Goal: Information Seeking & Learning: Find specific page/section

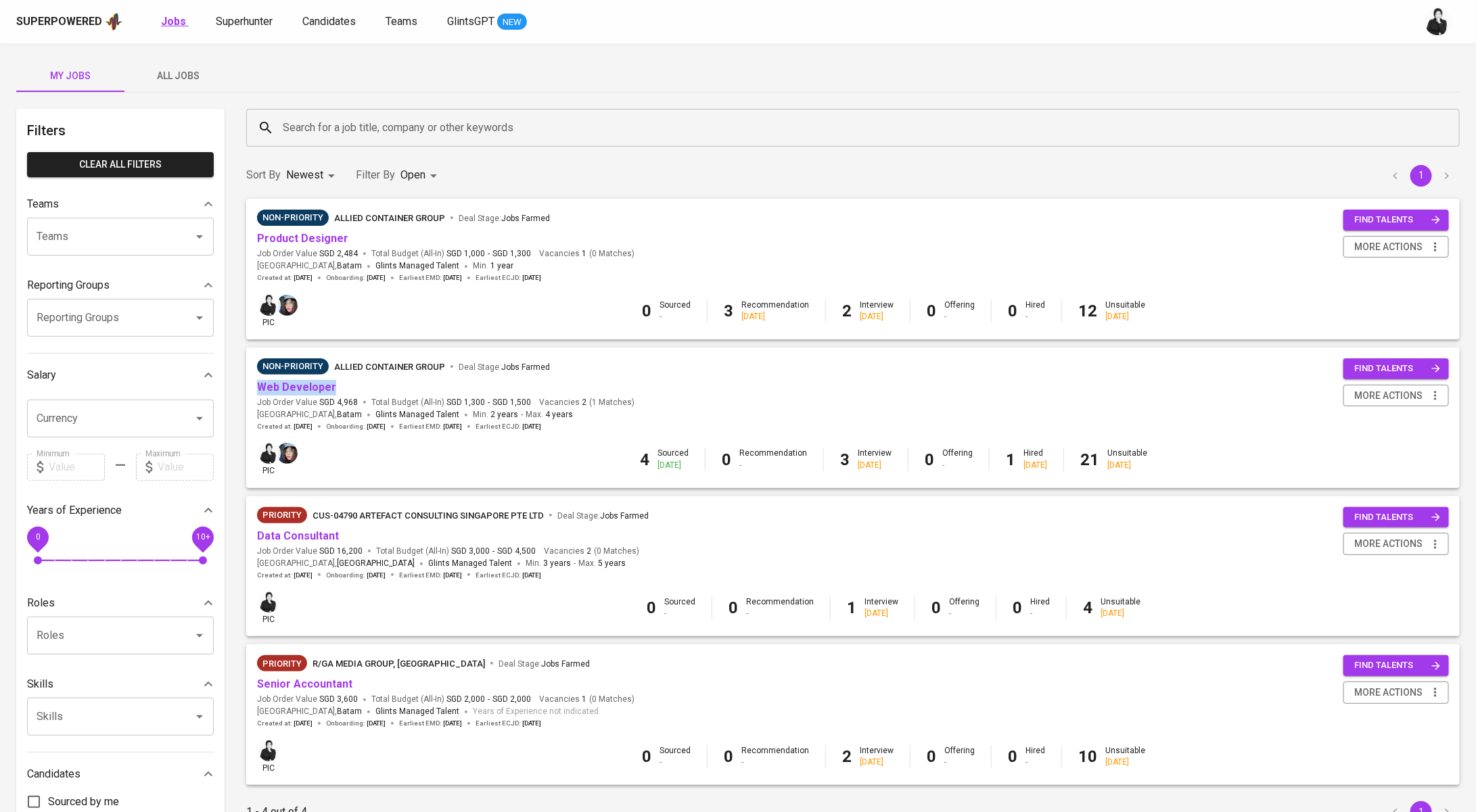
click at [168, 19] on b "Jobs" at bounding box center [173, 21] width 25 height 13
type input "OPEN"
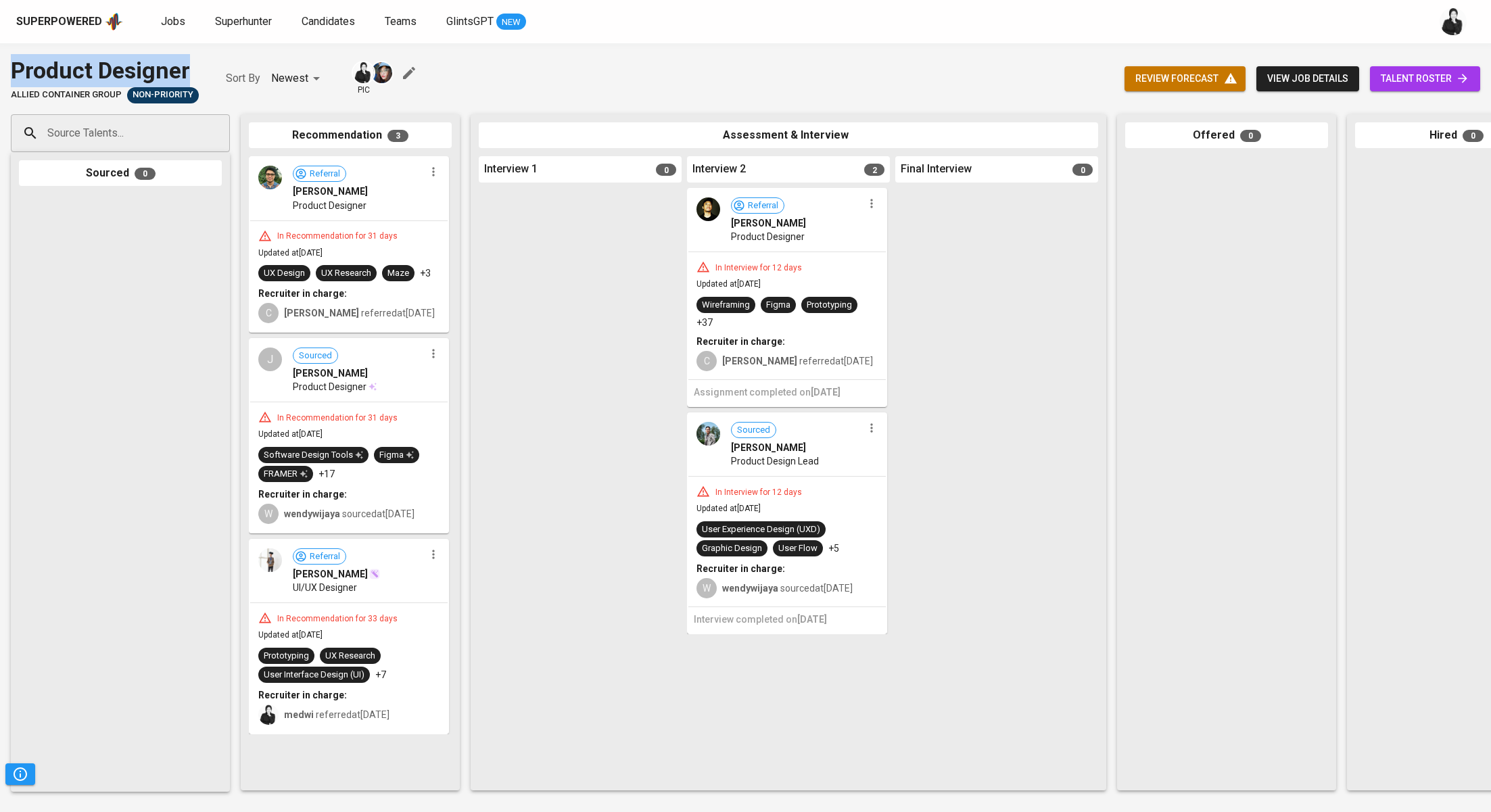
drag, startPoint x: 190, startPoint y: 65, endPoint x: 0, endPoint y: 77, distance: 190.4
click at [0, 77] on div "Product Designer Allied Container Group Non-Priority Sort By Newest NEWEST pic …" at bounding box center [745, 79] width 1491 height 50
copy div "Product Designer"
click at [1420, 72] on span "talent roster" at bounding box center [1425, 79] width 88 height 17
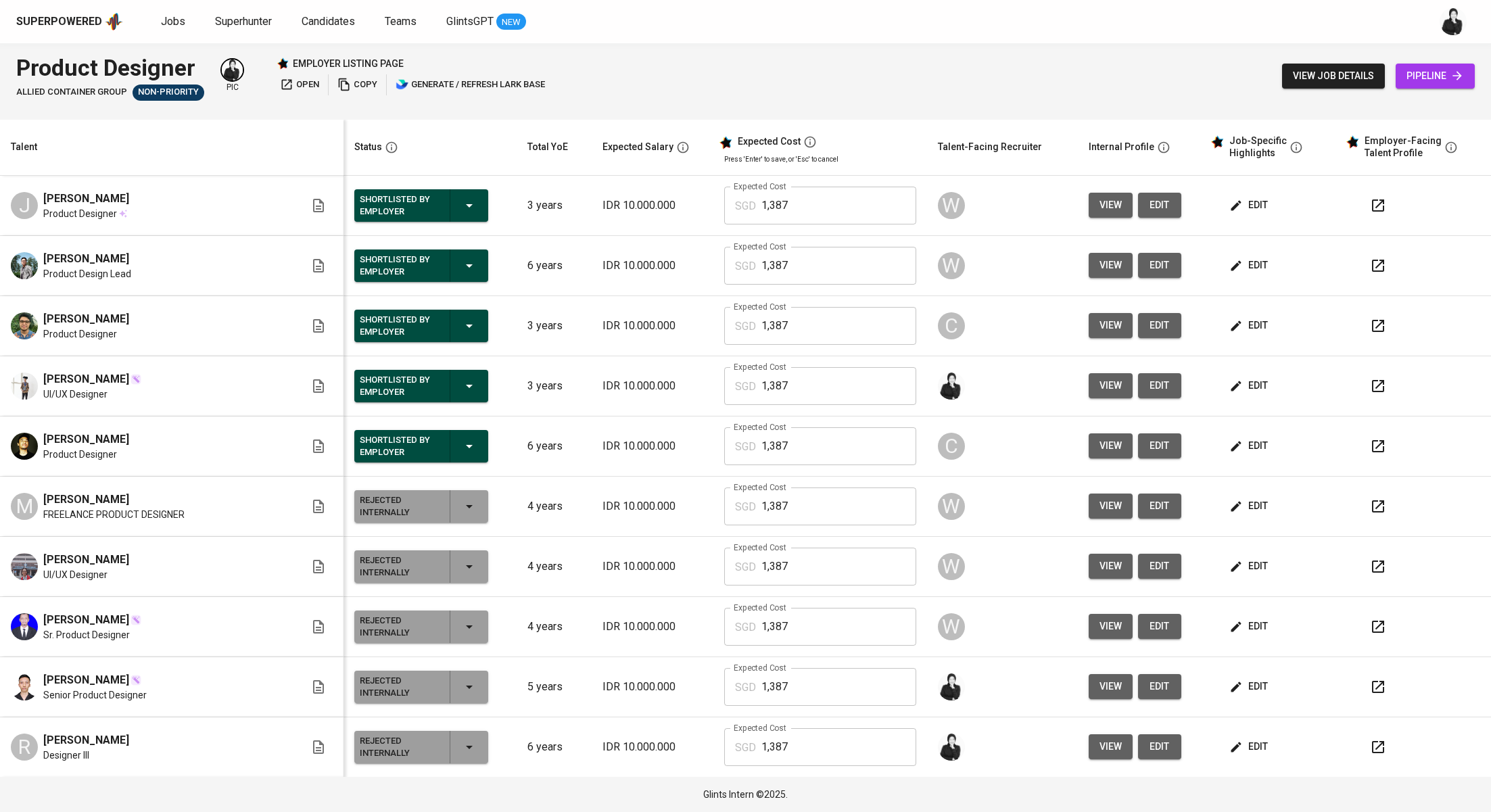
drag, startPoint x: 124, startPoint y: 201, endPoint x: 42, endPoint y: 203, distance: 82.0
click at [43, 203] on div "Jacqlyn Liusdya" at bounding box center [85, 199] width 85 height 17
copy span "Jacqlyn Liusdya"
click at [424, 322] on div "Shortlisted by Employer" at bounding box center [422, 325] width 123 height 32
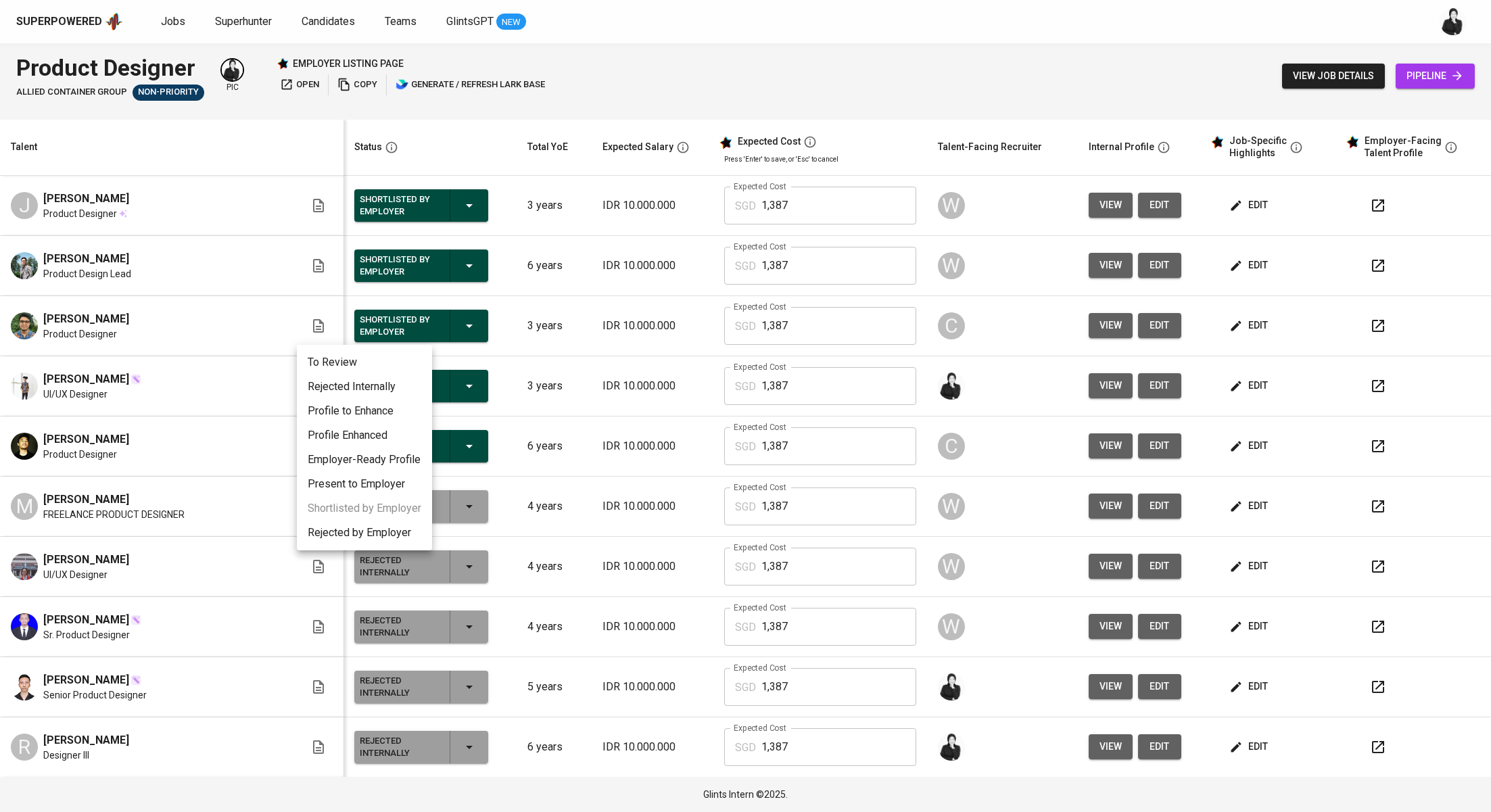
click at [392, 383] on li "Rejected Internally" at bounding box center [364, 387] width 135 height 24
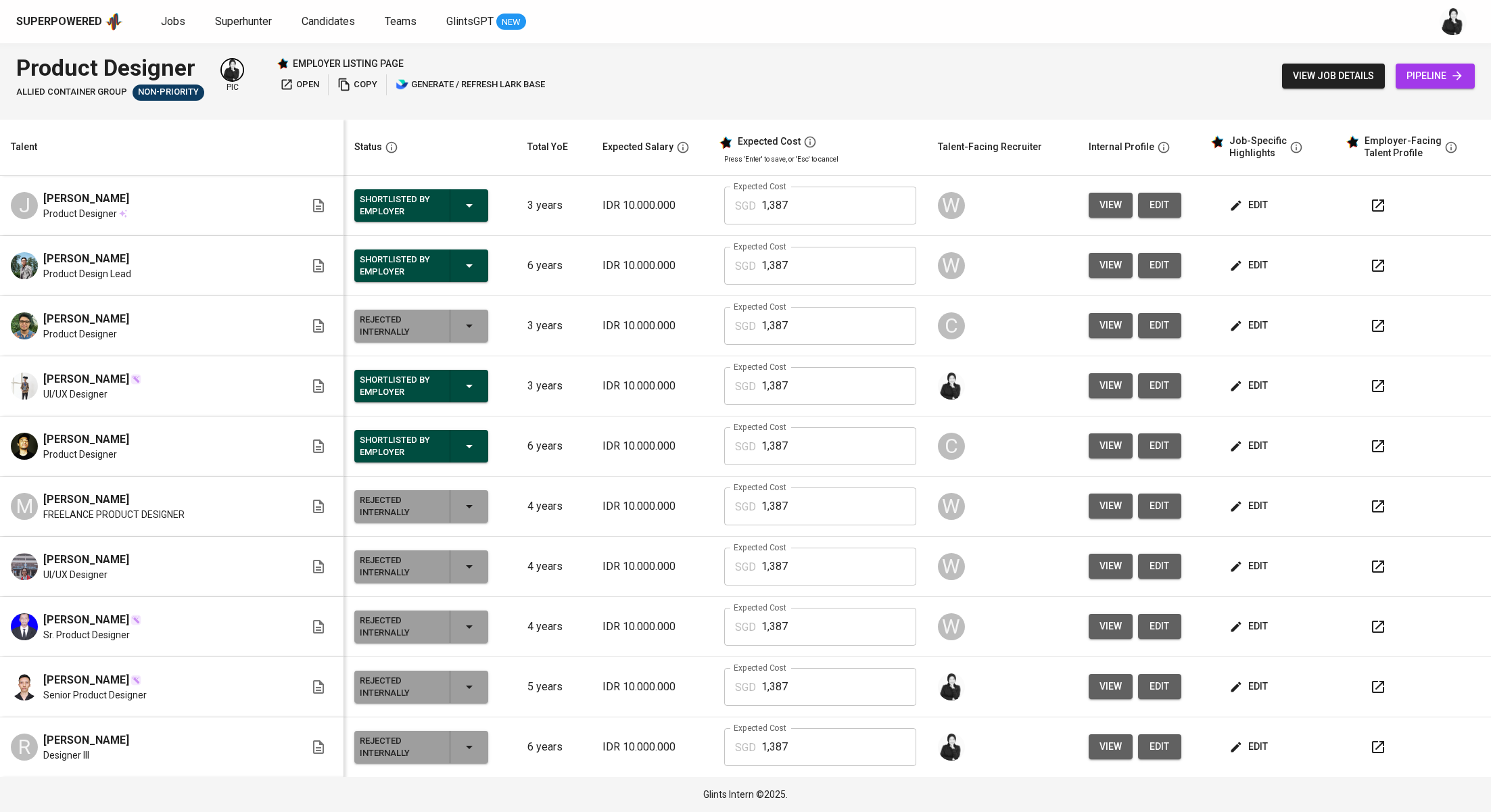
drag, startPoint x: 109, startPoint y: 380, endPoint x: 0, endPoint y: 380, distance: 109.0
click at [0, 380] on td "Hilarius Bryan UI/UX Designer" at bounding box center [172, 387] width 344 height 61
copy span "Hilarius Bryan"
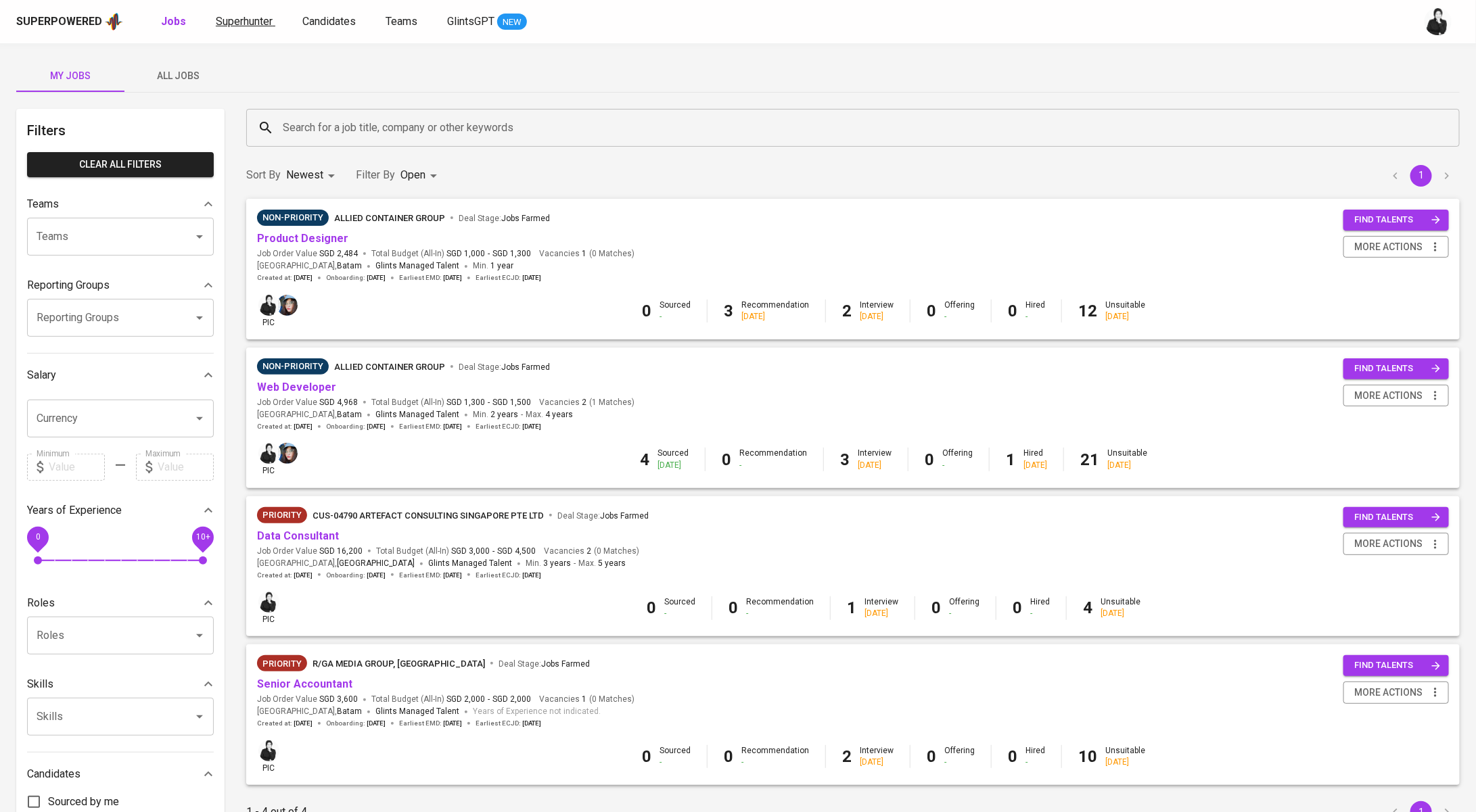
click at [237, 22] on span "Superhunter" at bounding box center [244, 21] width 57 height 13
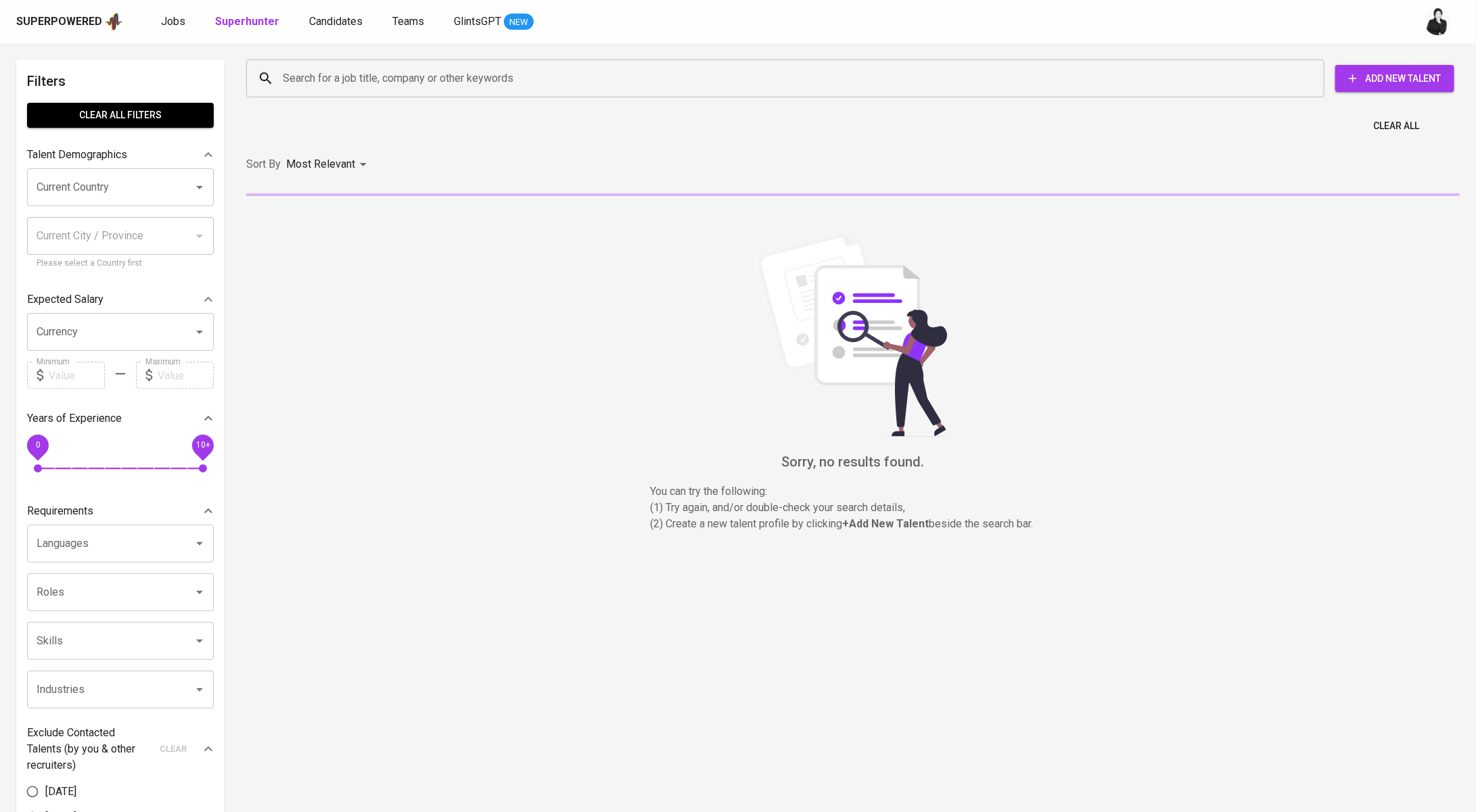
click at [452, 85] on input "Search for a job title, company or other keywords" at bounding box center [789, 78] width 1018 height 26
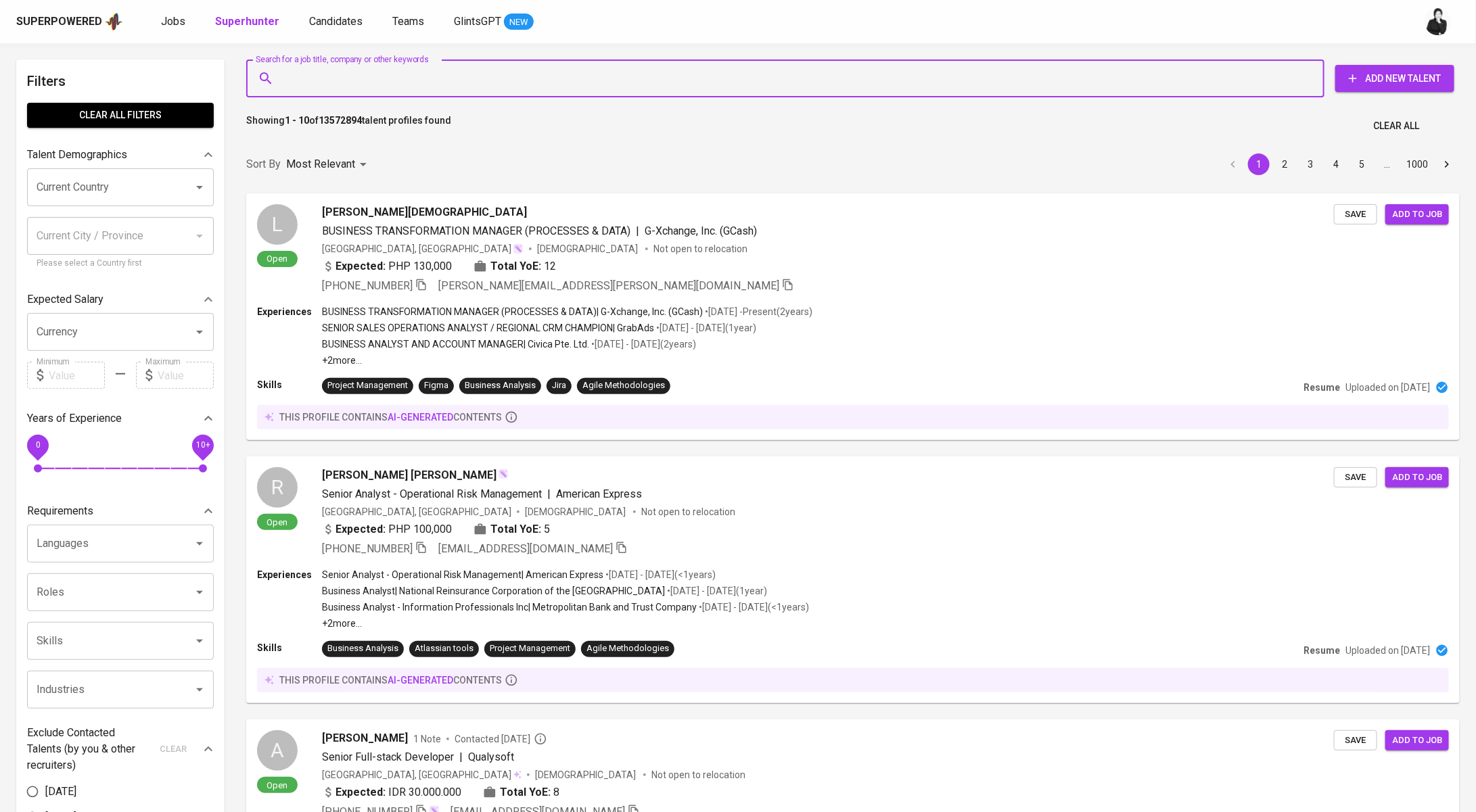
paste input "arddi96@gmail.com"
type input "arddi96@gmail.com"
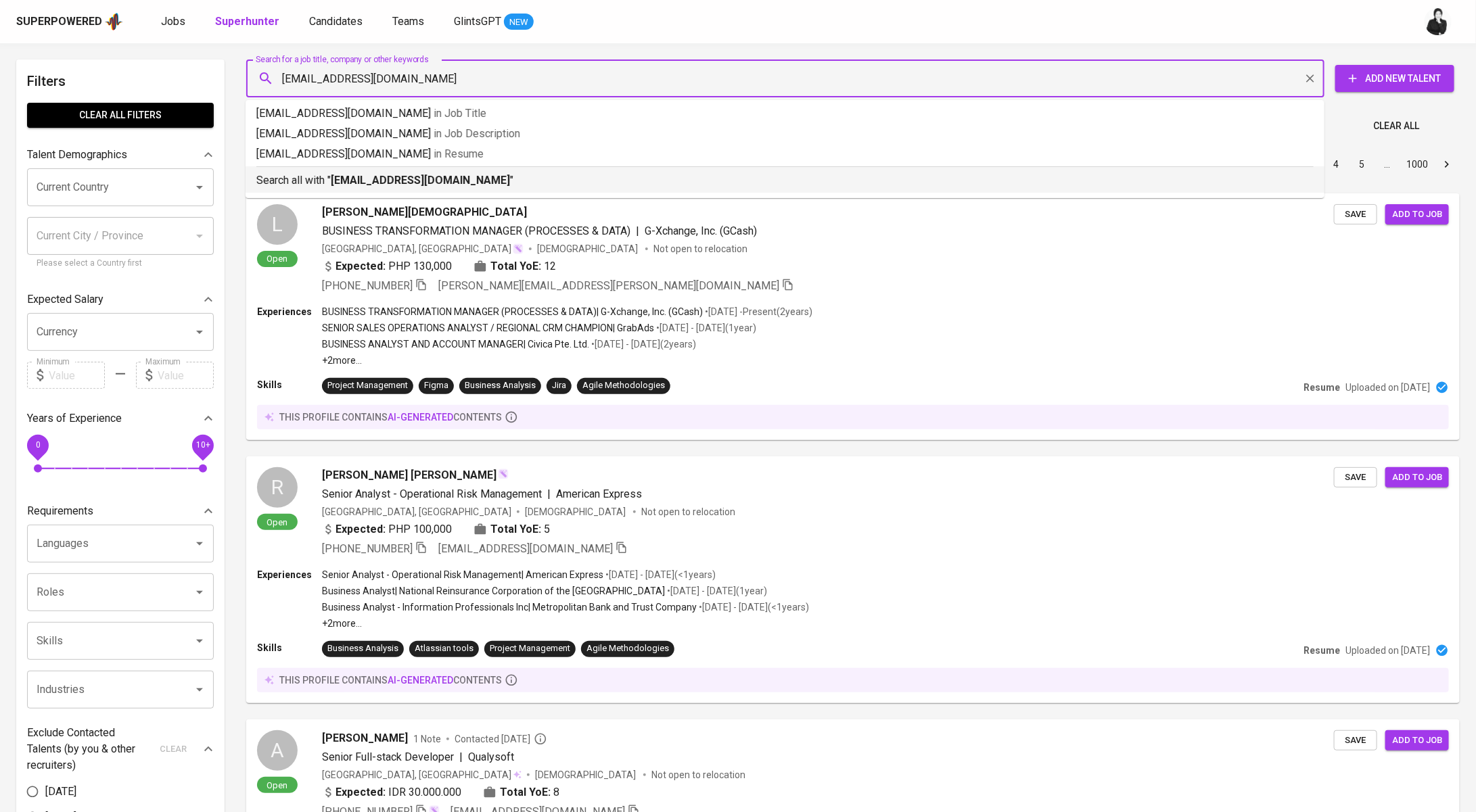
click at [423, 185] on b "arddi96@gmail.com" at bounding box center [420, 180] width 179 height 13
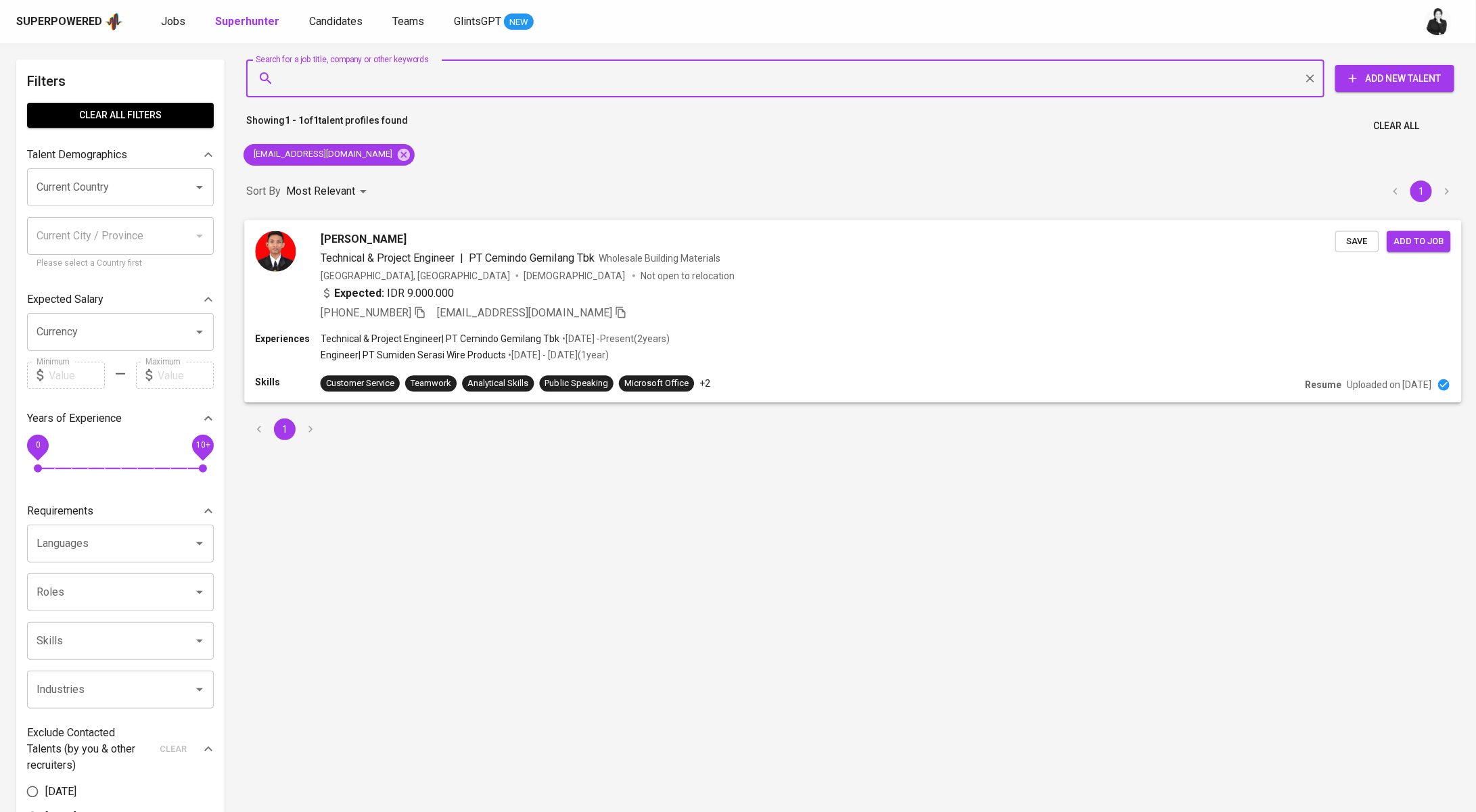
click at [435, 237] on div "Ardiansah Ardiansah" at bounding box center [828, 239] width 1015 height 17
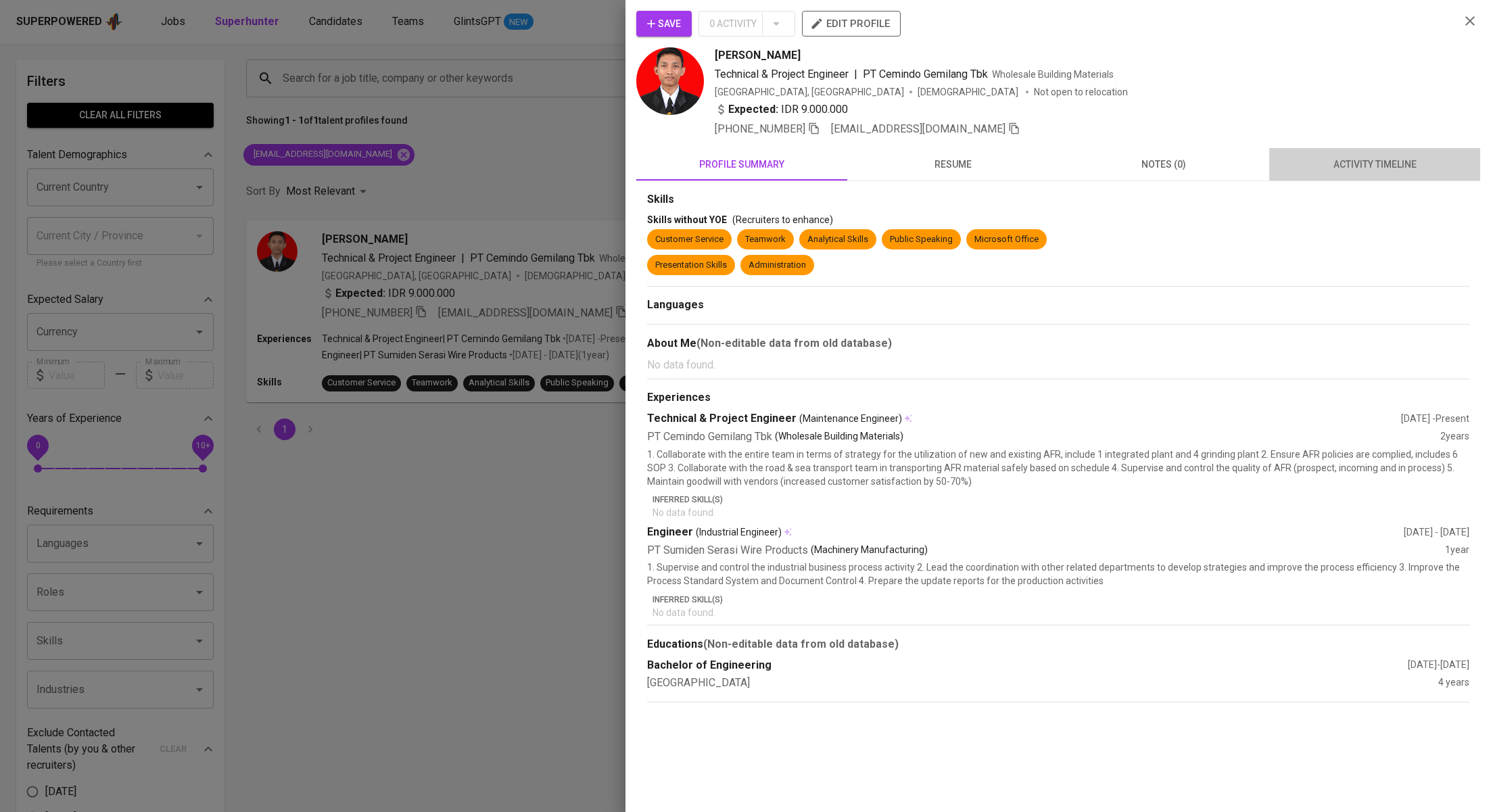
click at [1314, 165] on span "activity timeline" at bounding box center [1374, 164] width 195 height 17
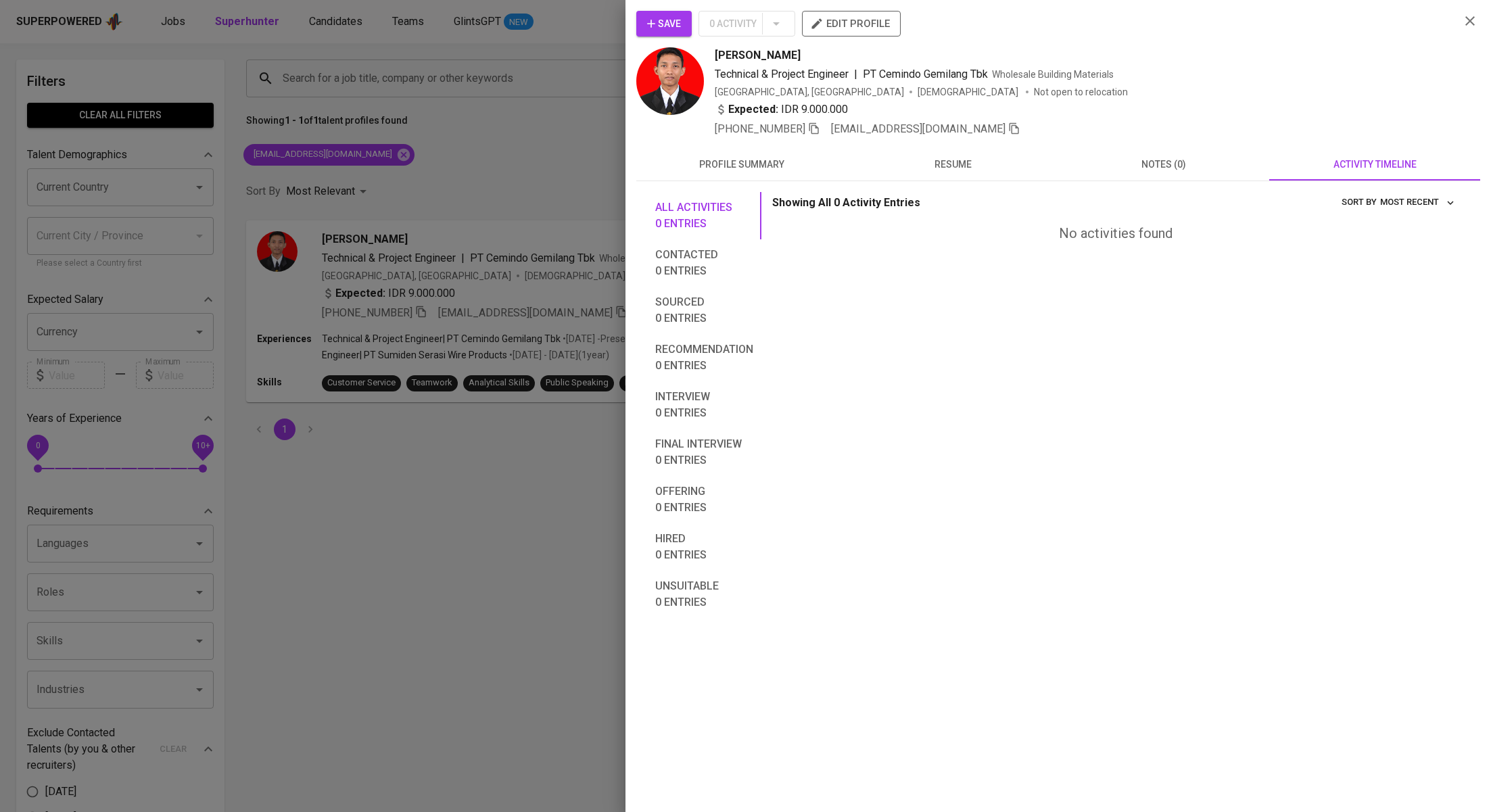
click at [964, 168] on span "resume" at bounding box center [953, 164] width 195 height 17
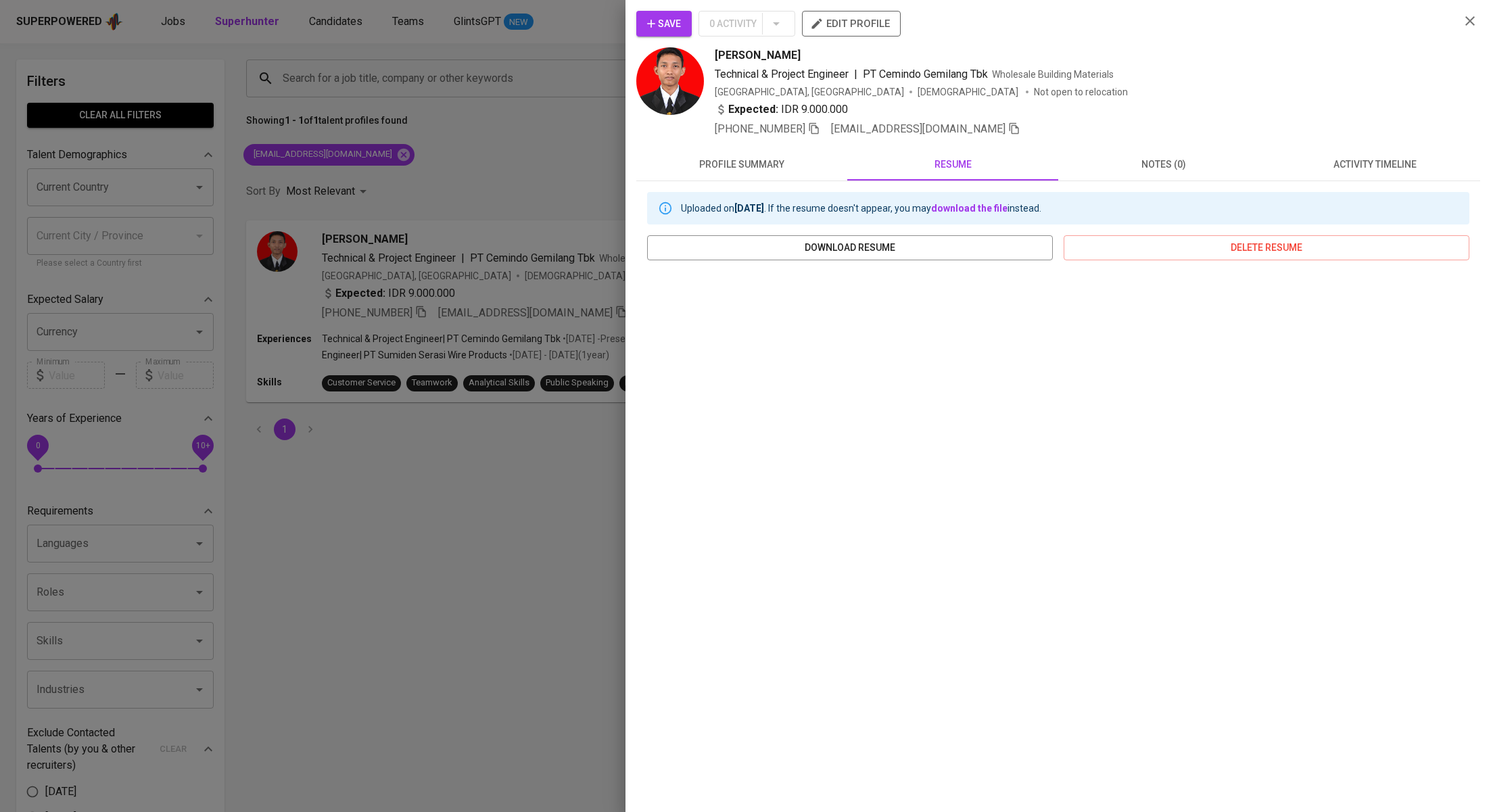
click at [562, 169] on div at bounding box center [745, 406] width 1491 height 812
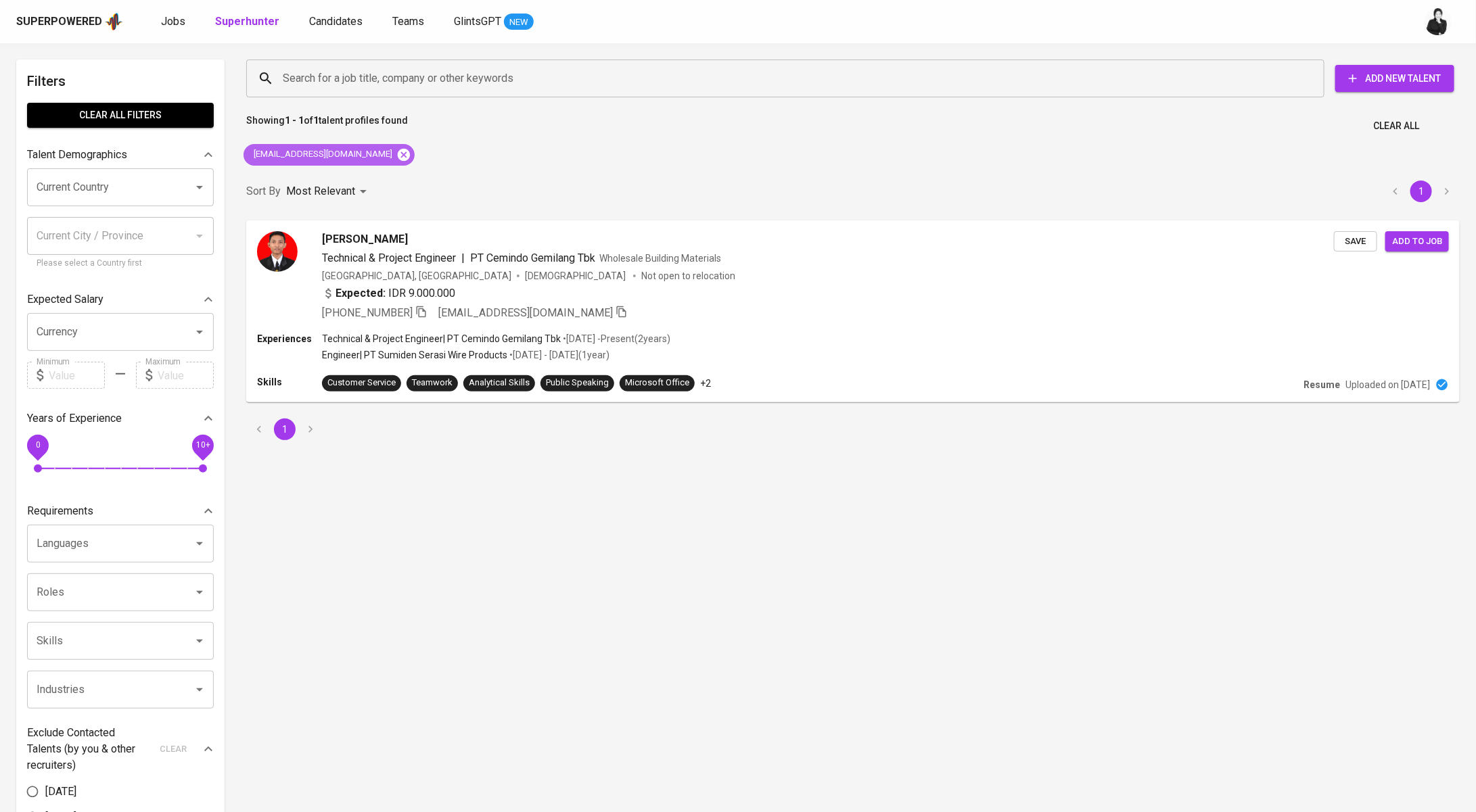
click at [398, 157] on icon at bounding box center [403, 153] width 12 height 12
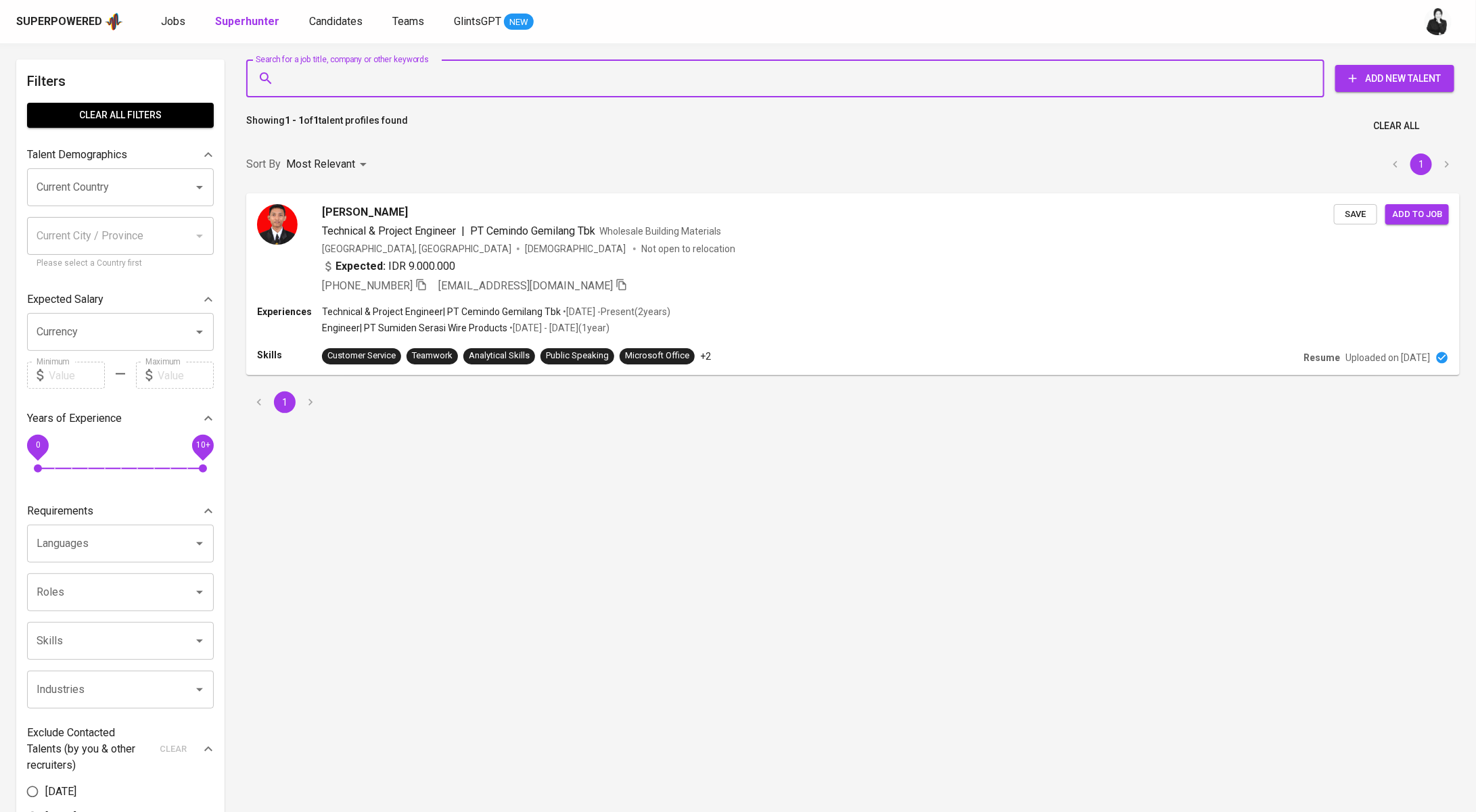
click at [407, 84] on input "Search for a job title, company or other keywords" at bounding box center [789, 78] width 1018 height 26
paste input "azizmarcomaulana@gmail.com"
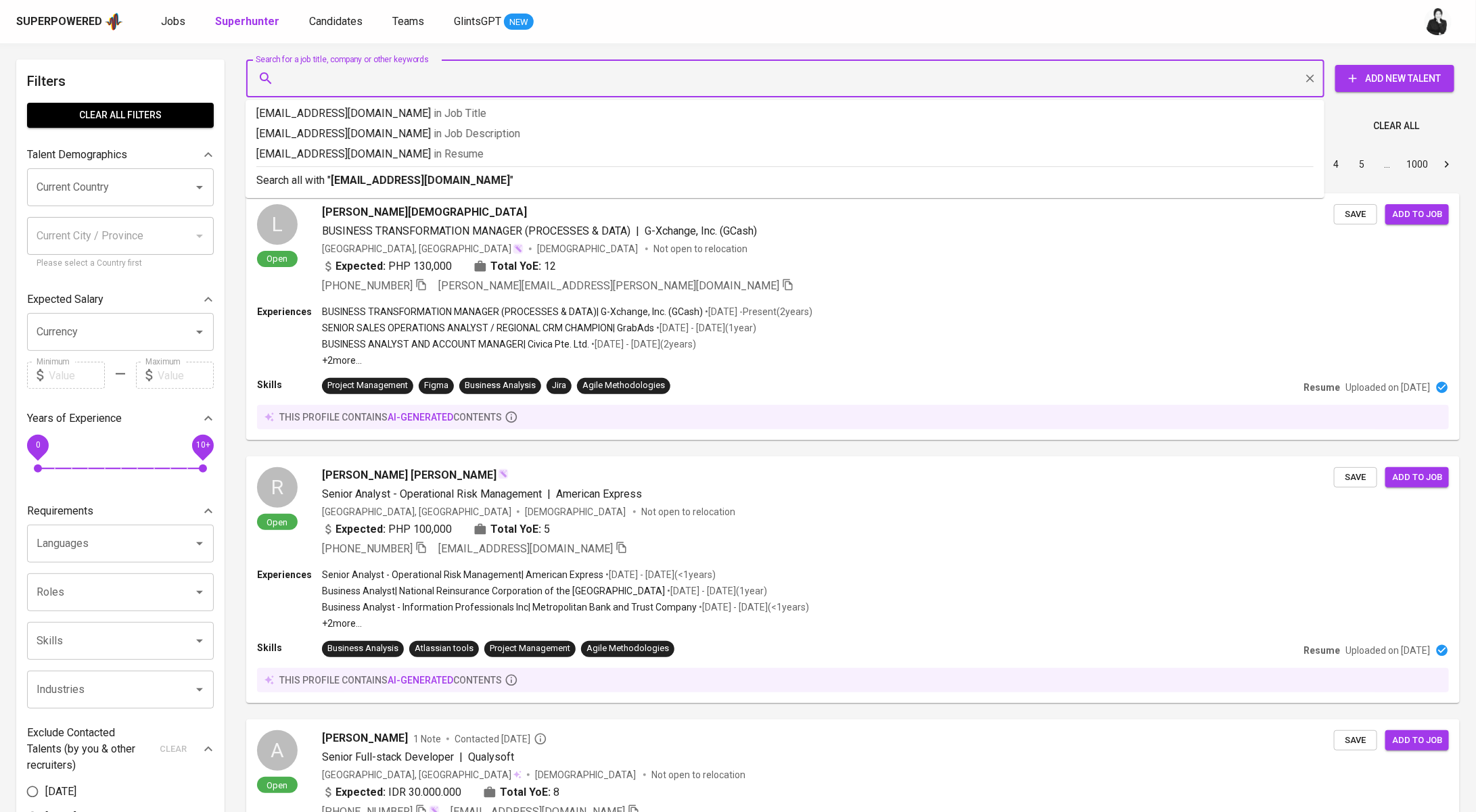
type input "azizmarcomaulana@gmail.com"
click at [434, 181] on b "azizmarcomaulana@gmail.com" at bounding box center [420, 180] width 179 height 13
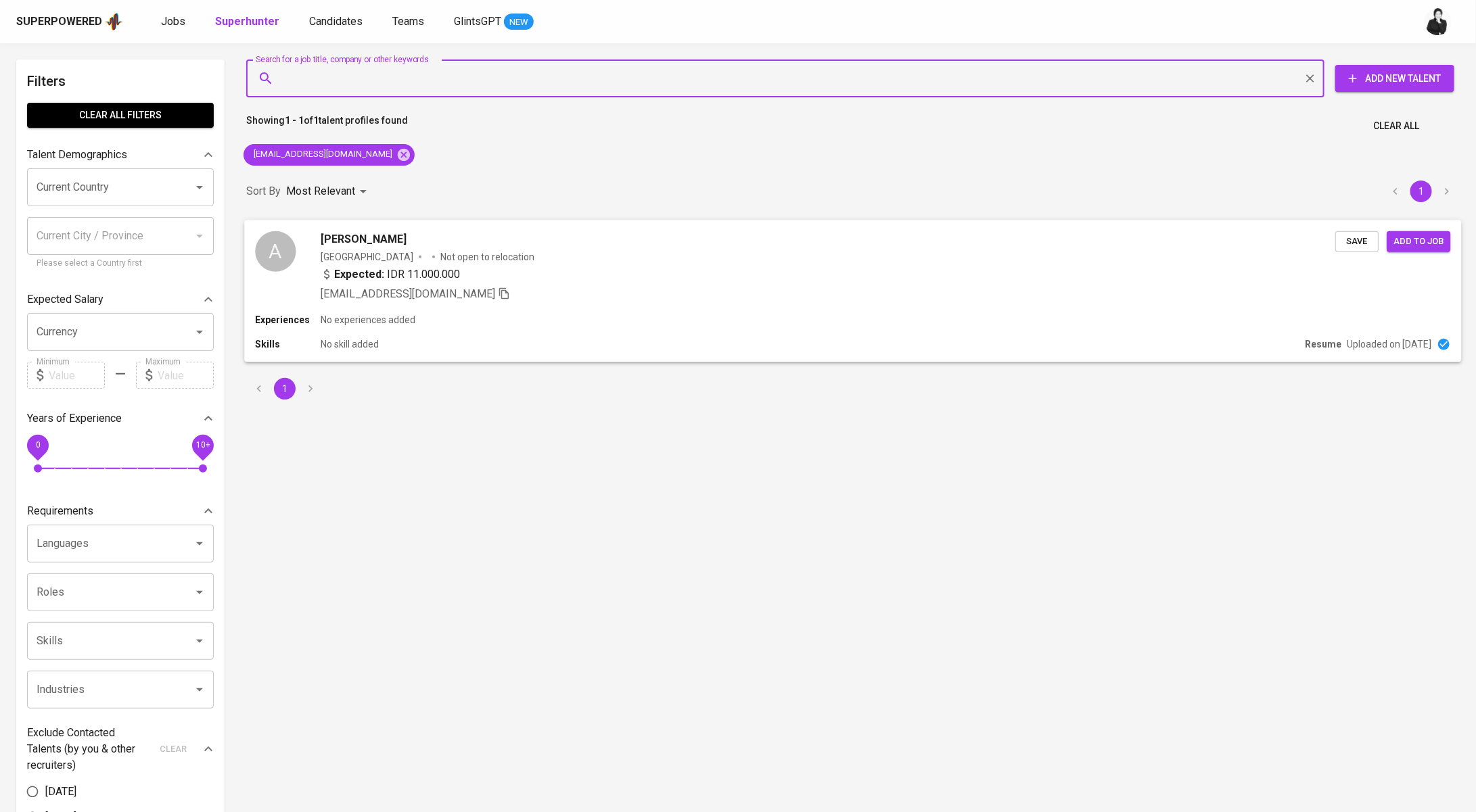
click at [457, 244] on div "Aziz Maulana" at bounding box center [828, 239] width 1015 height 17
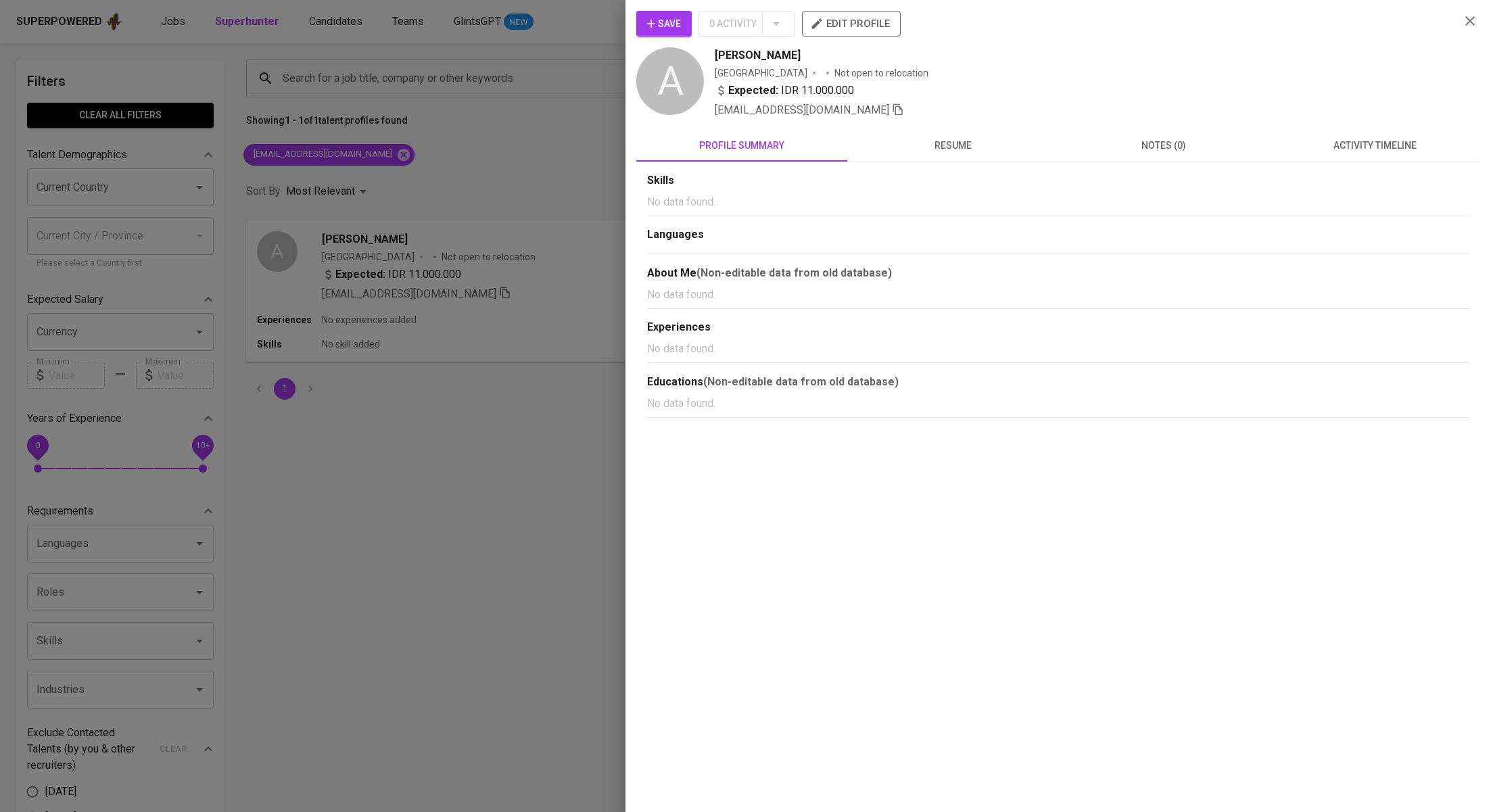
click at [1320, 147] on span "activity timeline" at bounding box center [1374, 145] width 195 height 17
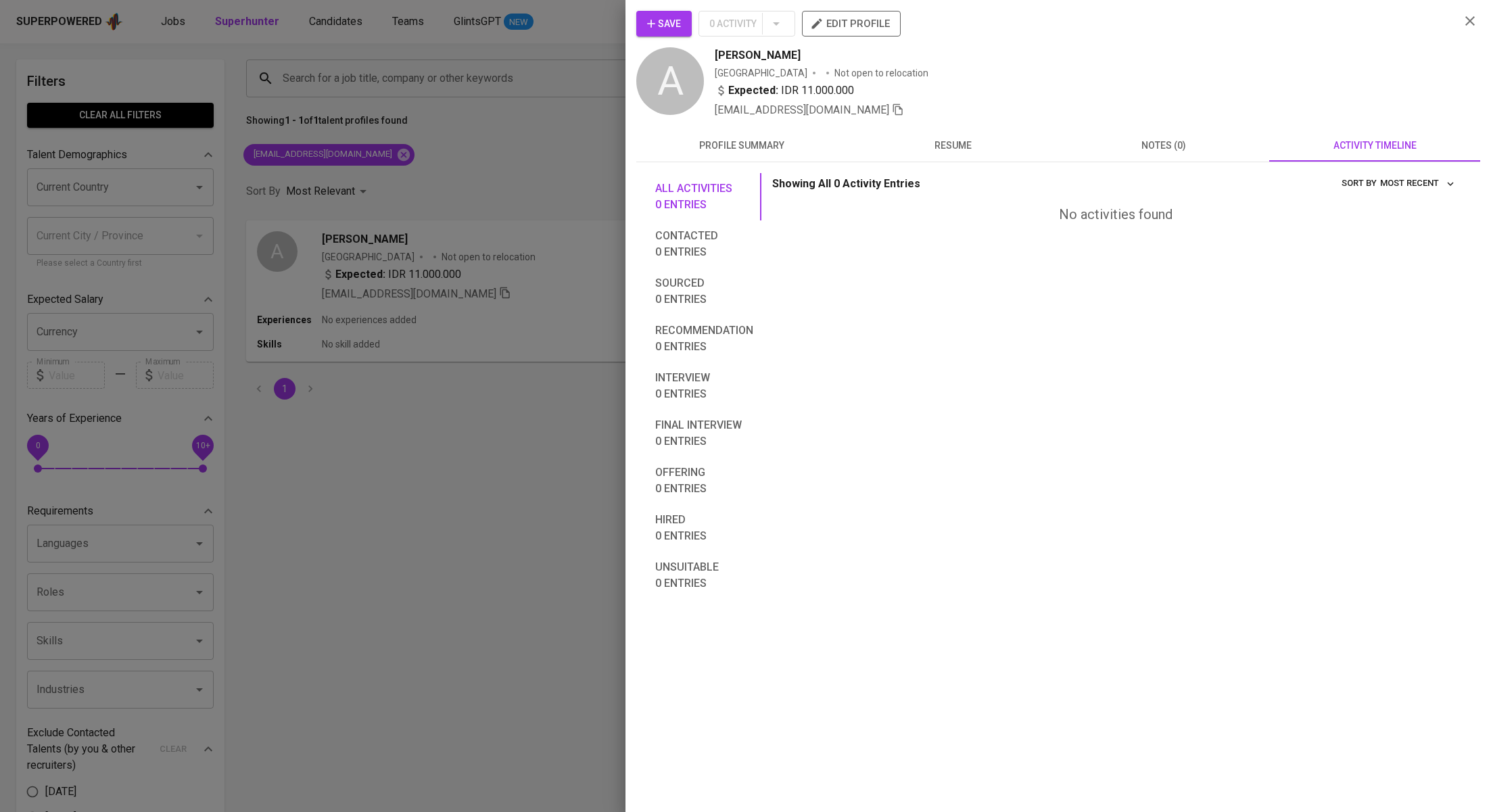
click at [553, 168] on div at bounding box center [745, 406] width 1491 height 812
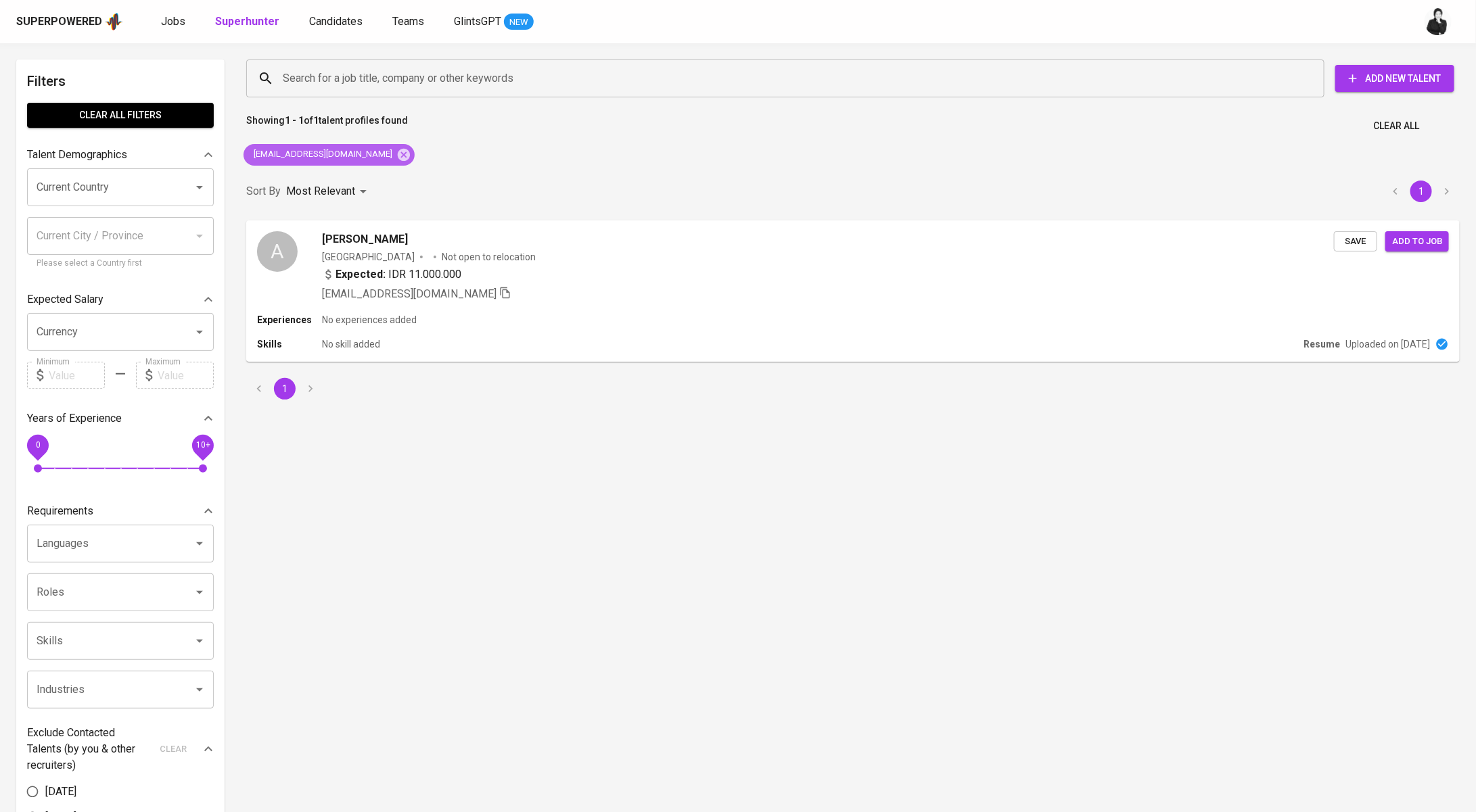
click at [398, 155] on icon at bounding box center [403, 153] width 12 height 12
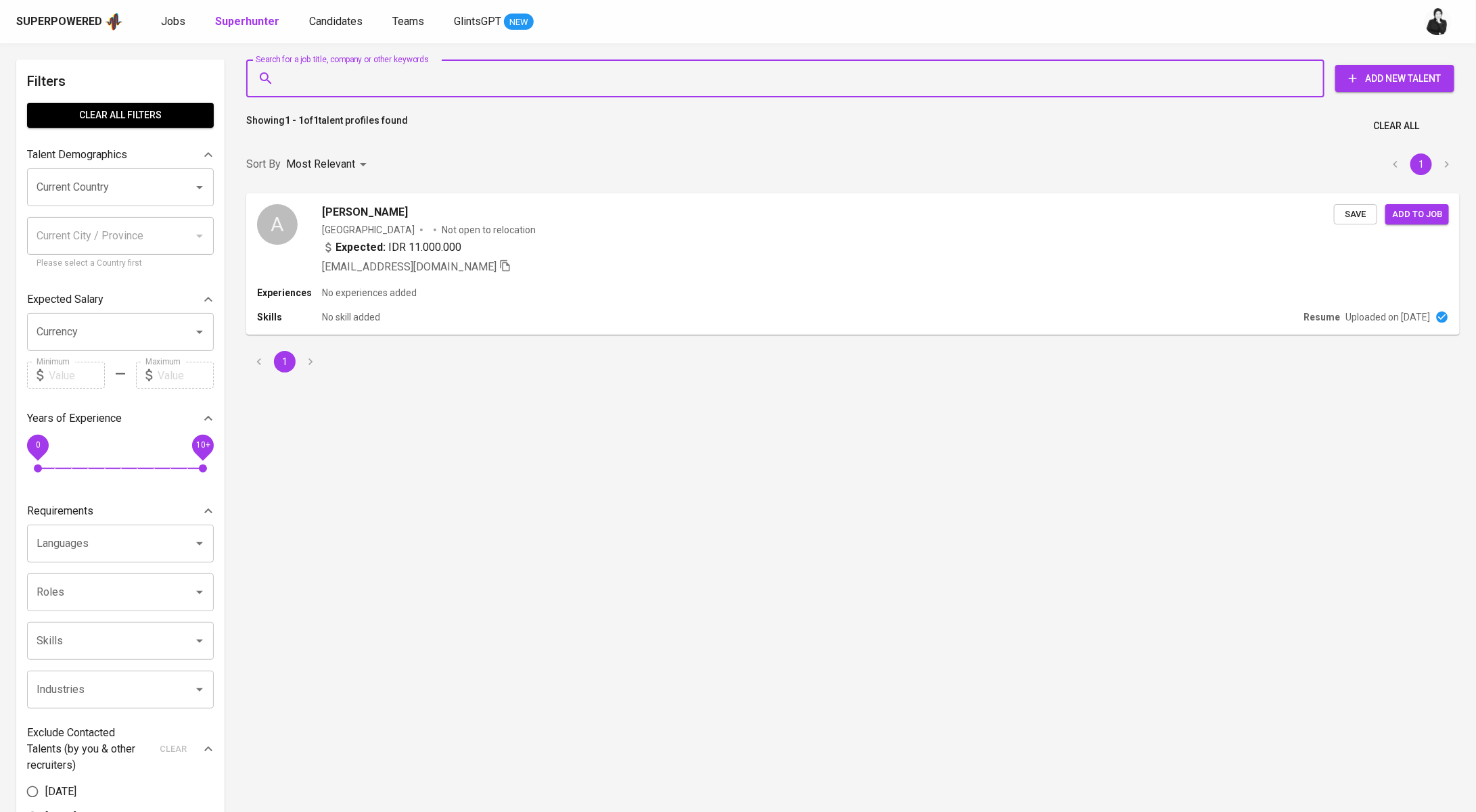
click at [465, 84] on input "Search for a job title, company or other keywords" at bounding box center [789, 78] width 1018 height 26
paste input "melissahalim6@gmail.com"
type input "melissahalim6@gmail.com"
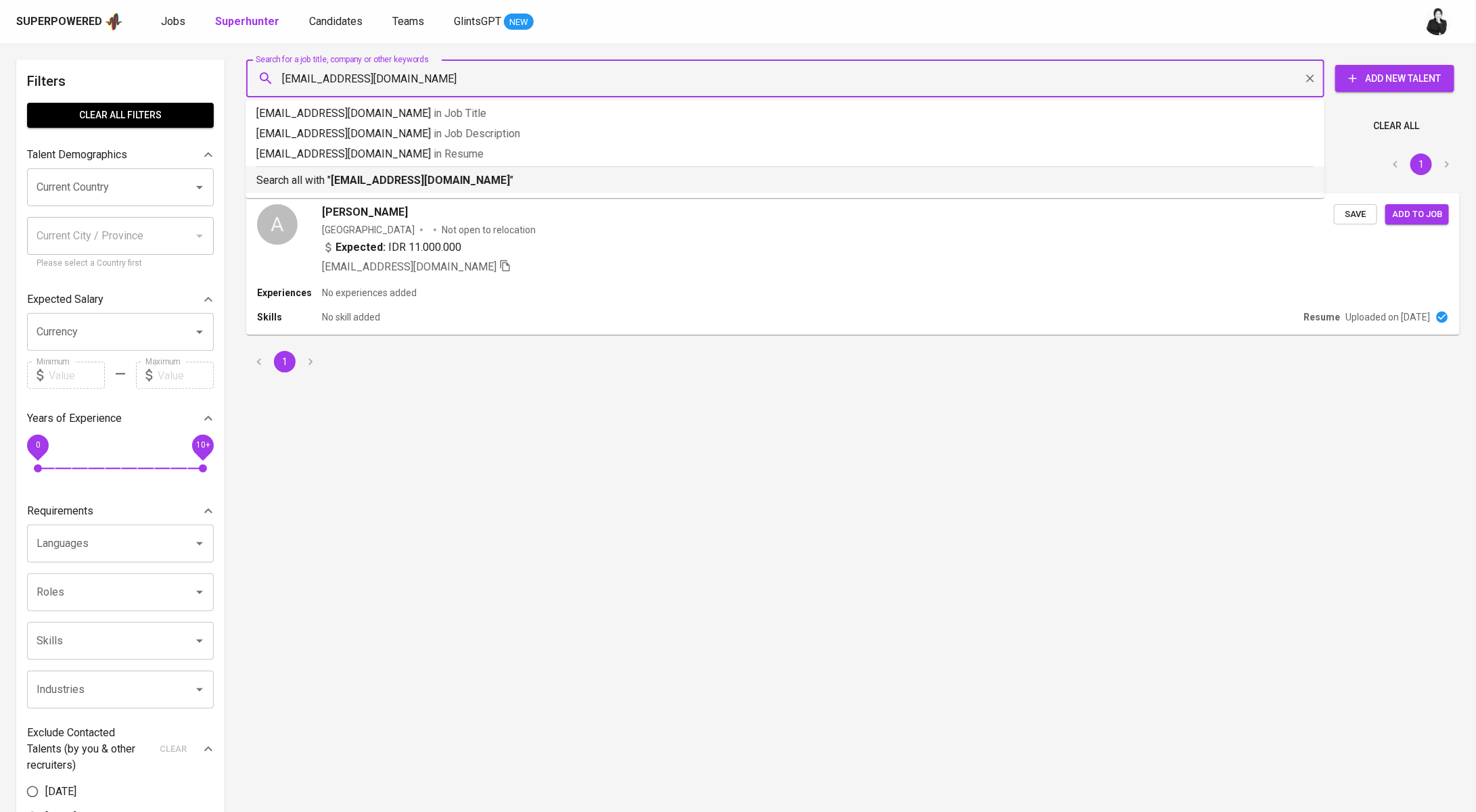
click at [455, 189] on li "Search all with " melissahalim6@gmail.com "" at bounding box center [785, 179] width 1079 height 27
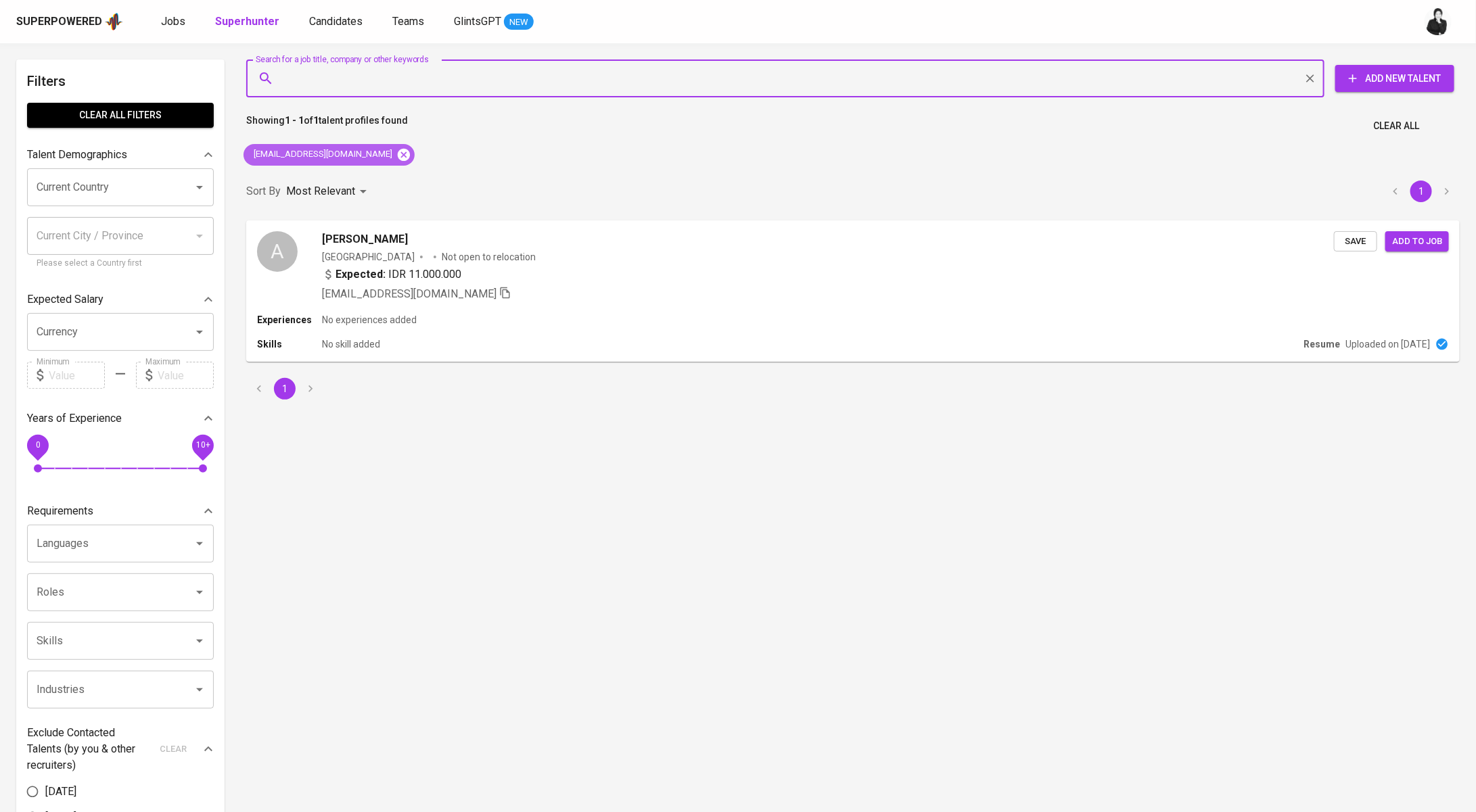
click at [396, 155] on icon at bounding box center [403, 154] width 15 height 15
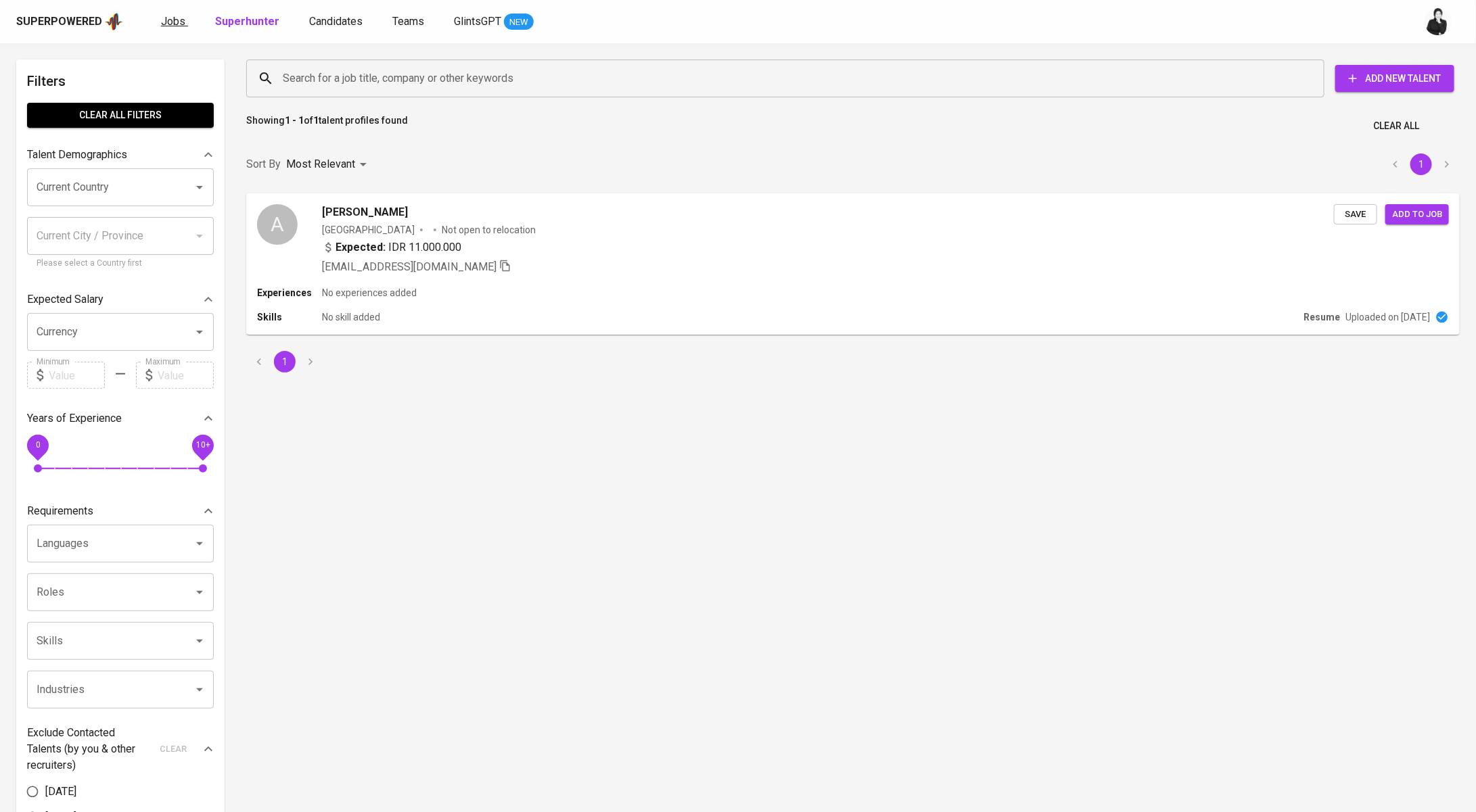
click at [163, 19] on span "Jobs" at bounding box center [173, 21] width 24 height 13
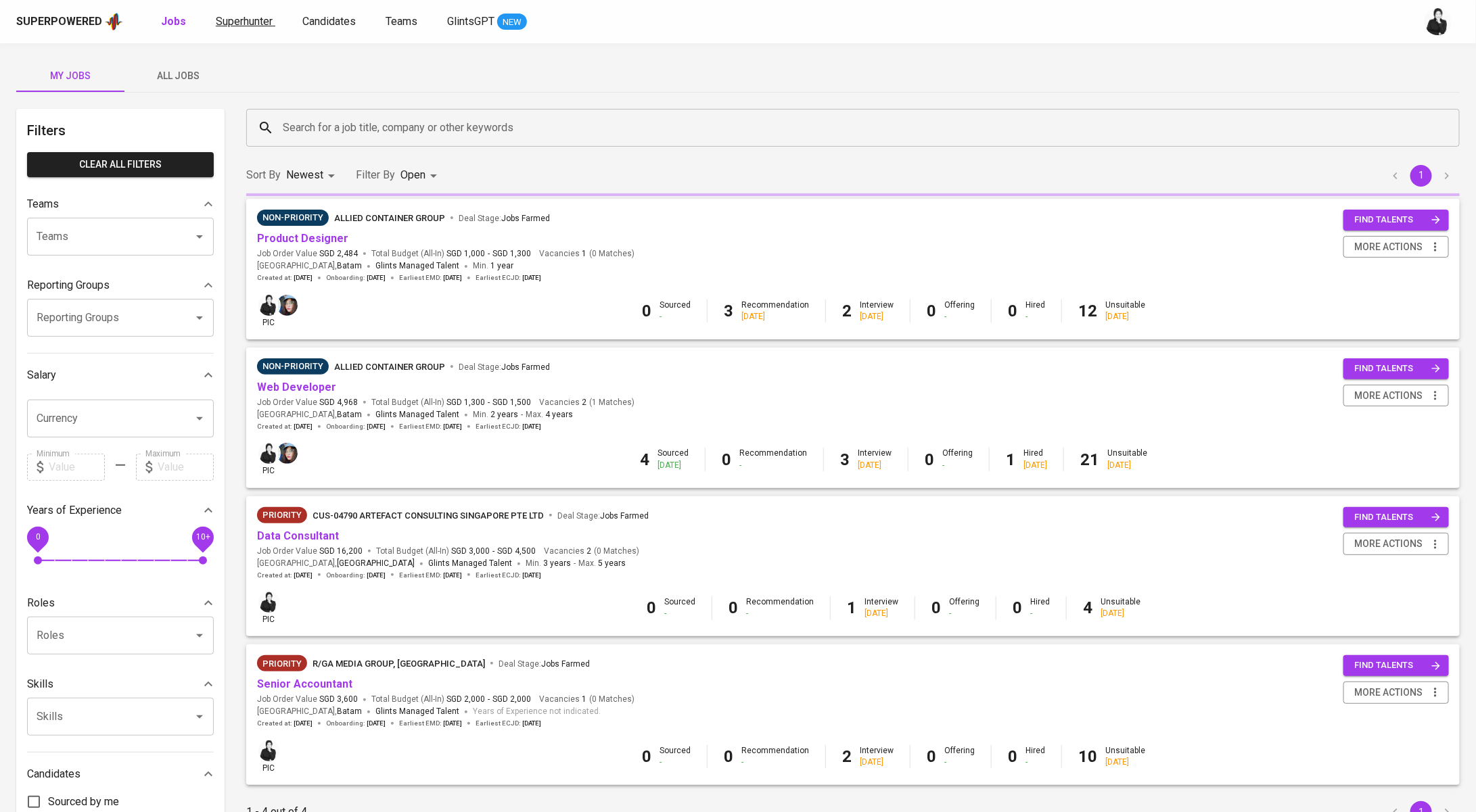
click at [255, 28] on link "Superhunter" at bounding box center [245, 22] width 60 height 17
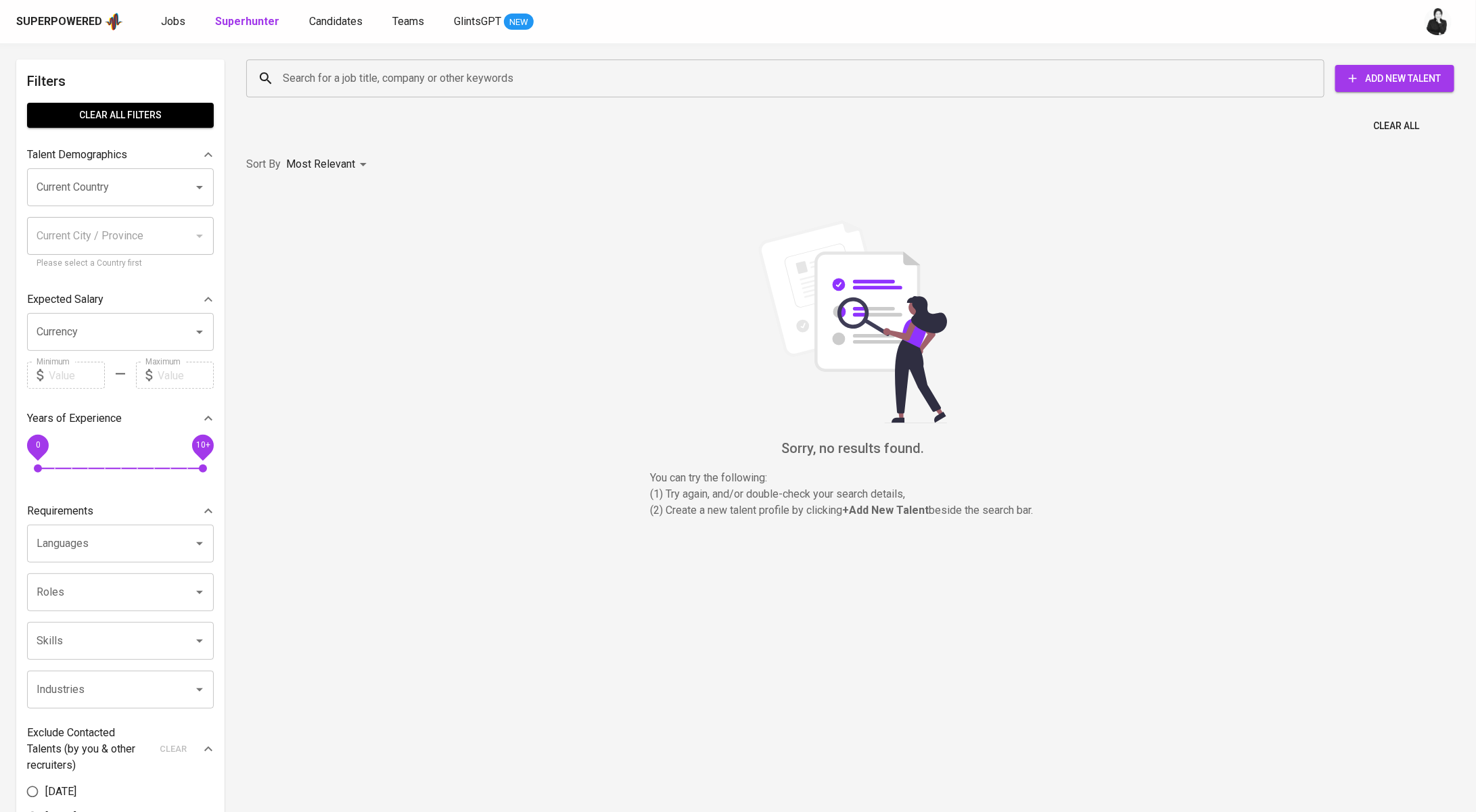
click at [377, 80] on input "Search for a job title, company or other keywords" at bounding box center [789, 78] width 1018 height 26
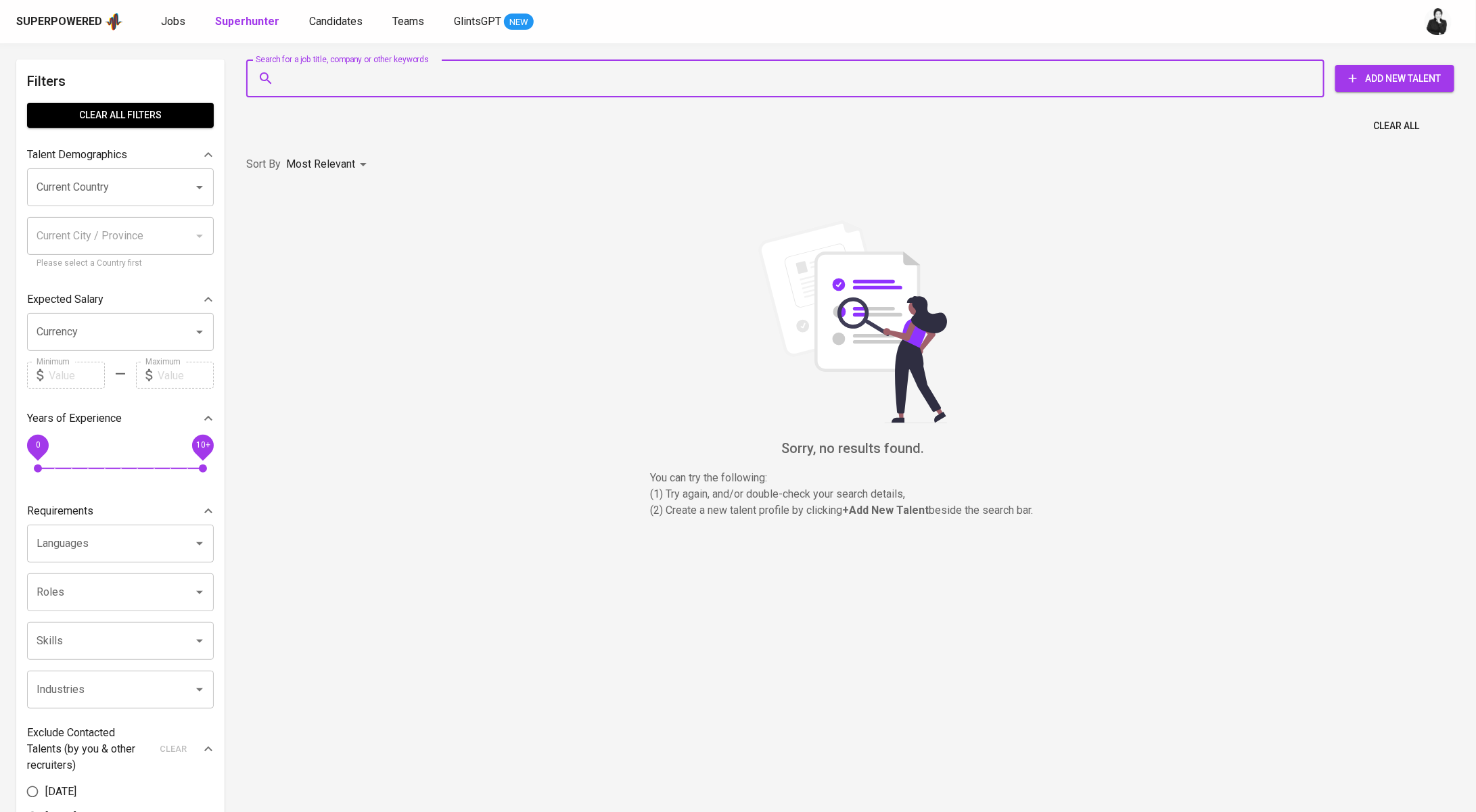
paste input "melissahalim6@gmail.com"
type input "melissahalim6@gmail.com"
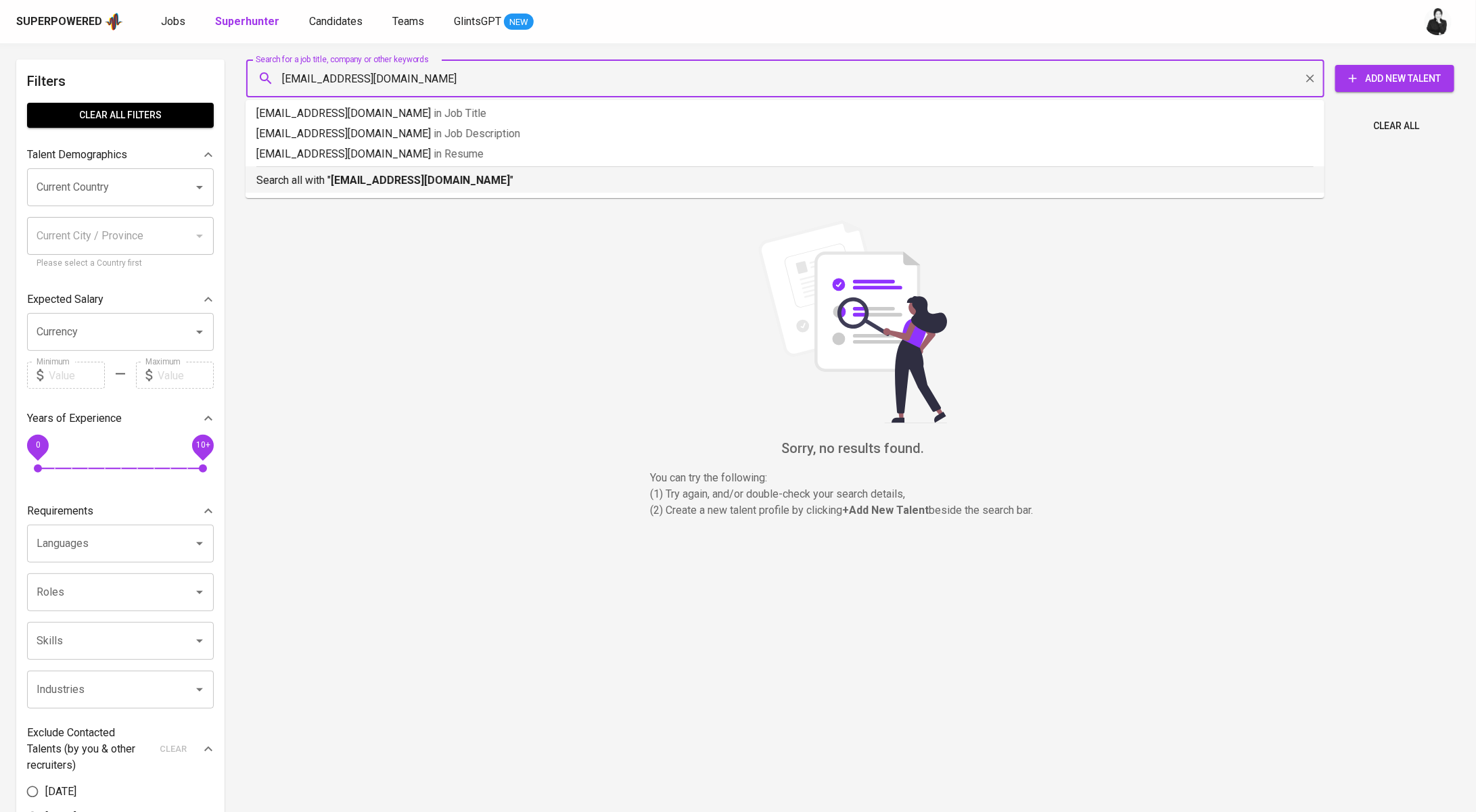
click at [432, 181] on b "melissahalim6@gmail.com" at bounding box center [420, 180] width 179 height 13
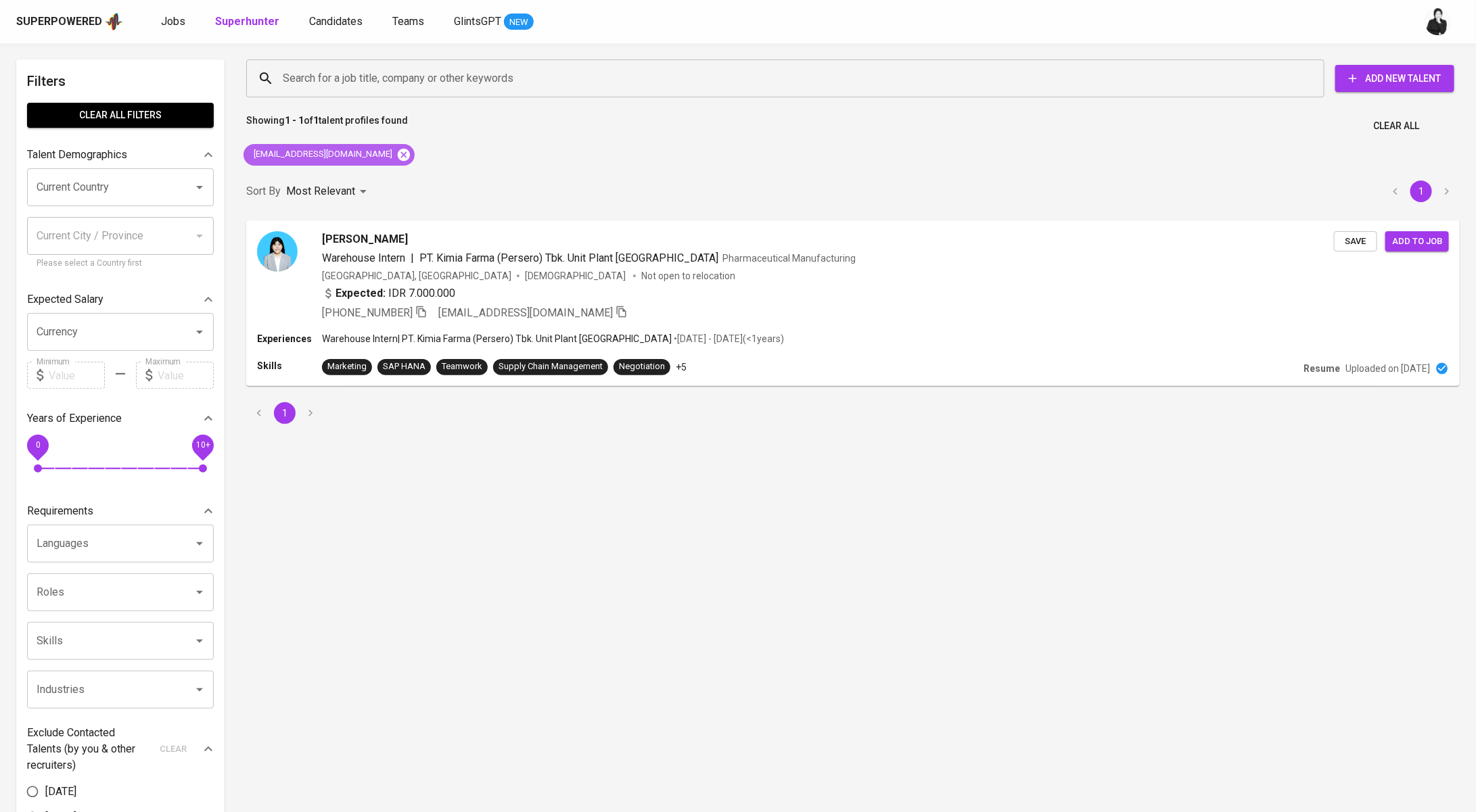
click at [398, 154] on icon at bounding box center [403, 153] width 12 height 12
click at [416, 78] on input "Search for a job title, company or other keywords" at bounding box center [789, 78] width 1018 height 26
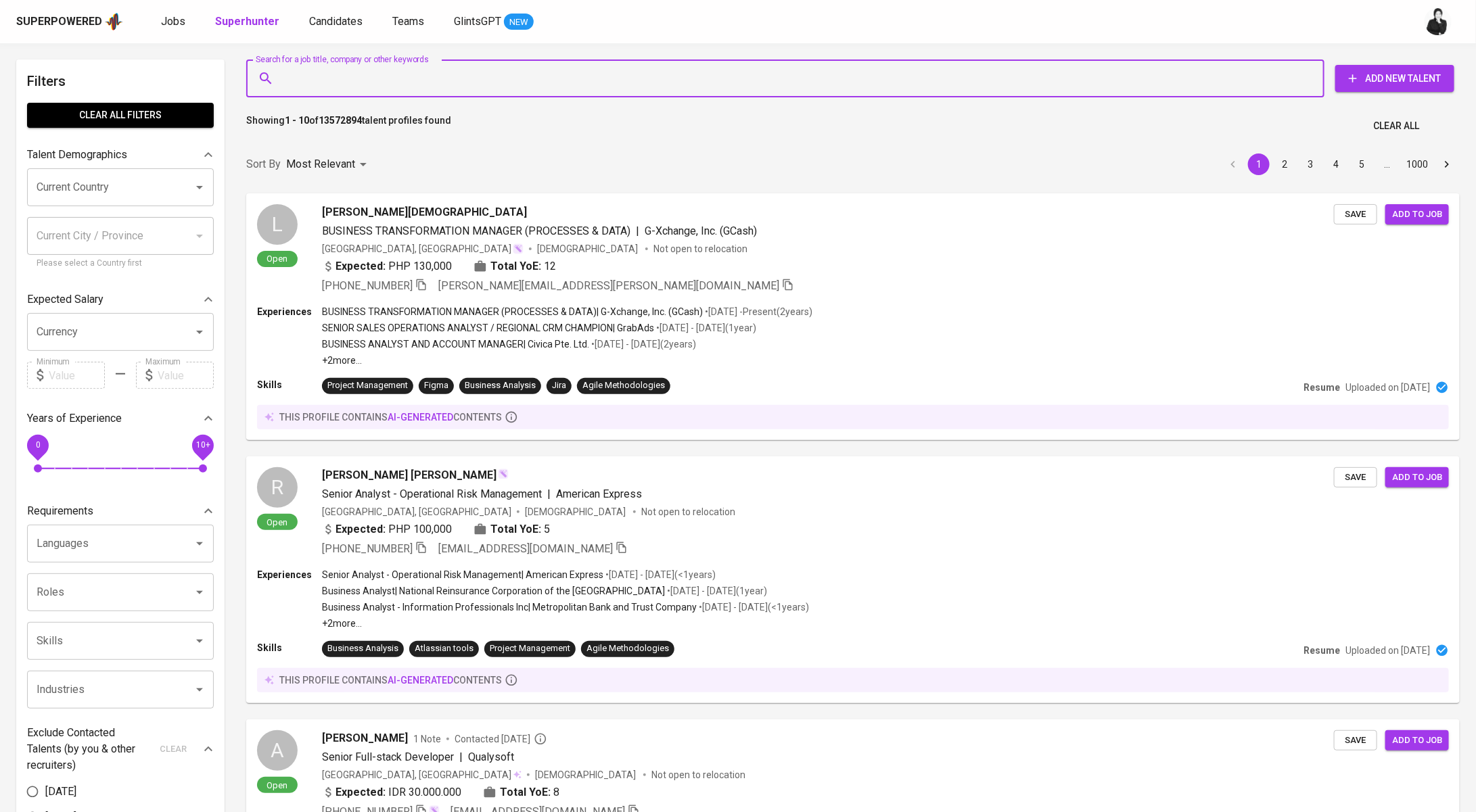
paste input "farahfzyyh@gmail.com"
type input "farahfzyyh@gmail.com"
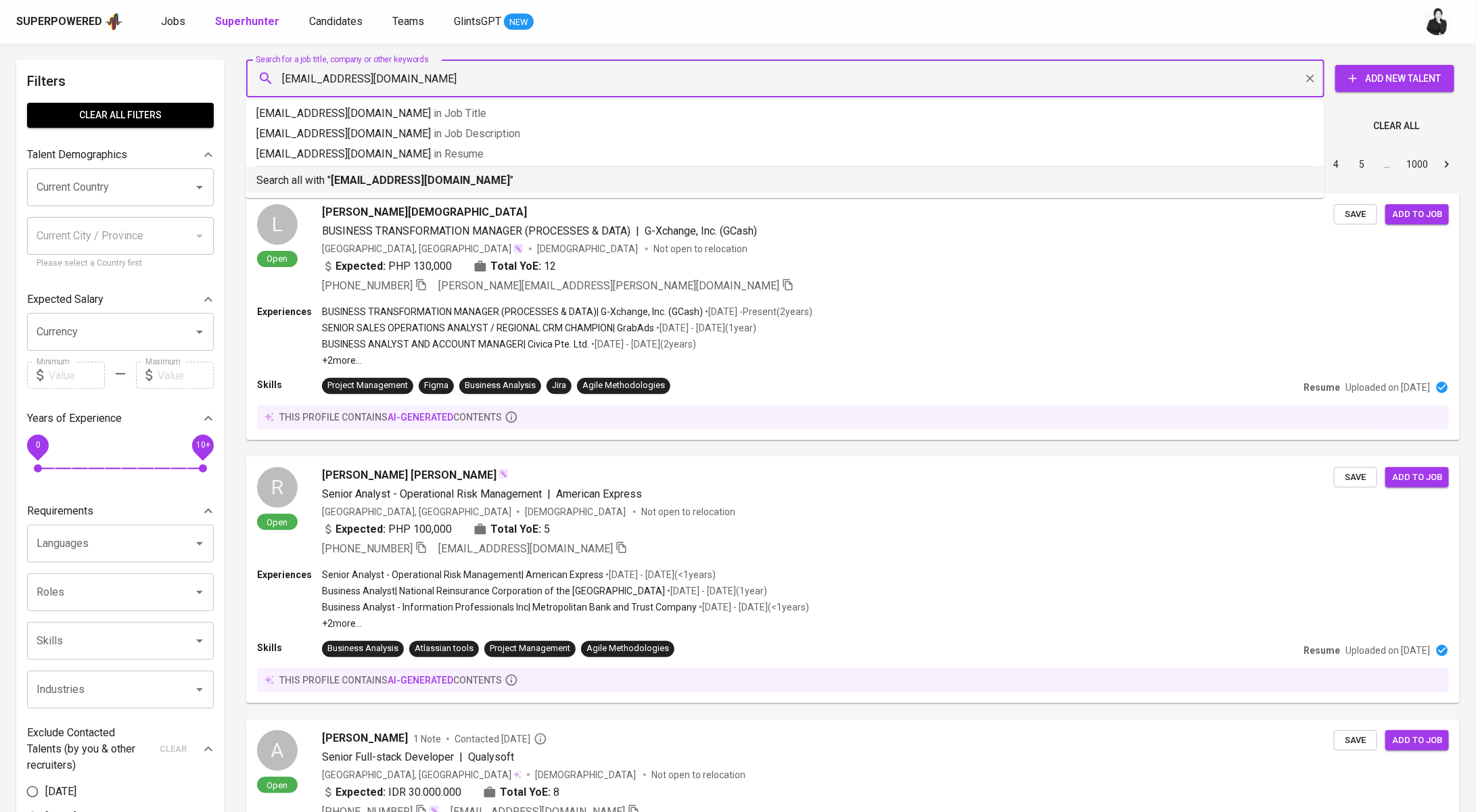
click at [446, 183] on p "Search all with " farahfzyyh@gmail.com "" at bounding box center [785, 181] width 1057 height 17
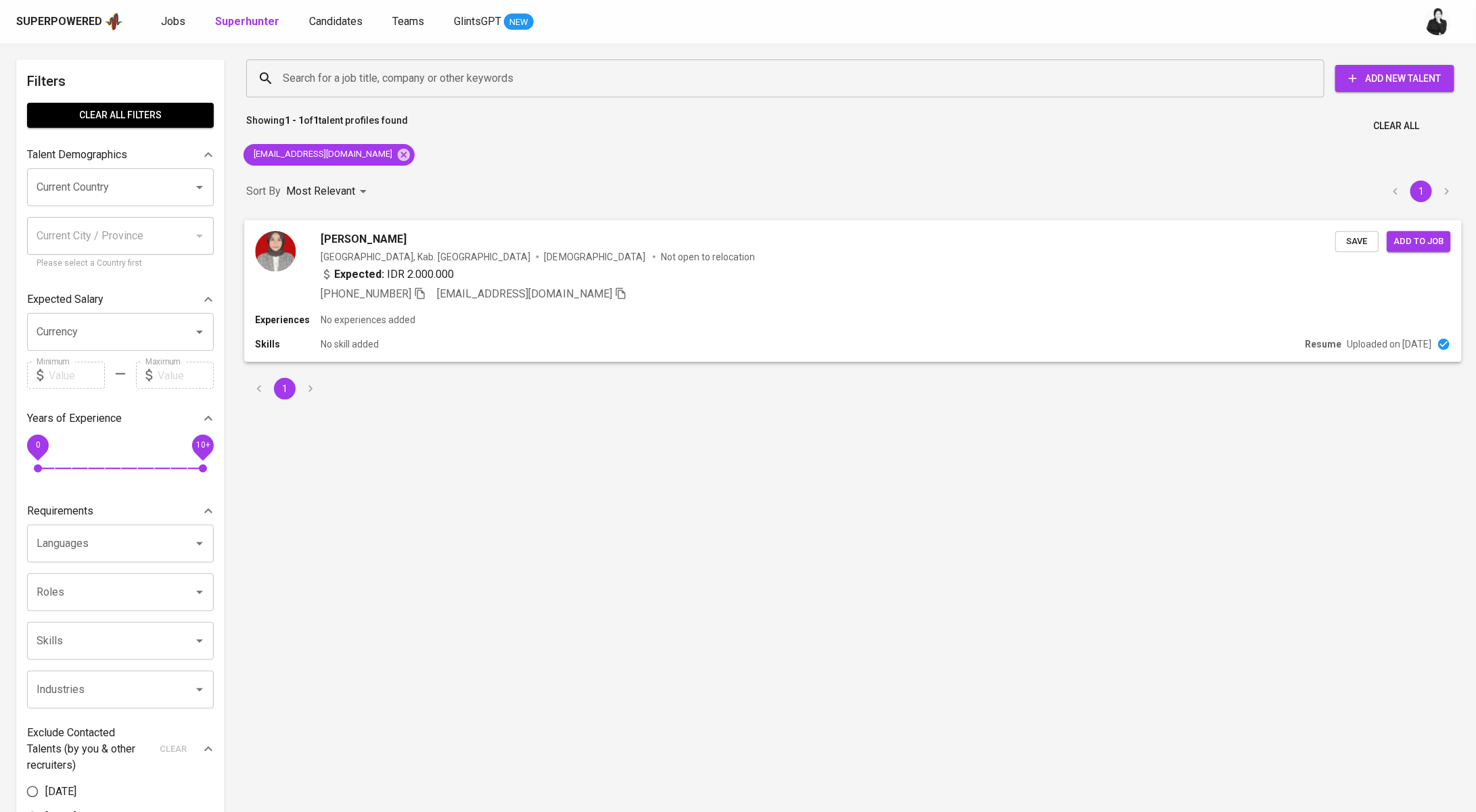
click at [393, 229] on div "Farah Nur Fauziyyah Indonesia, Kab. Sidoarjo Female Not open to relocation Expe…" at bounding box center [853, 265] width 1217 height 93
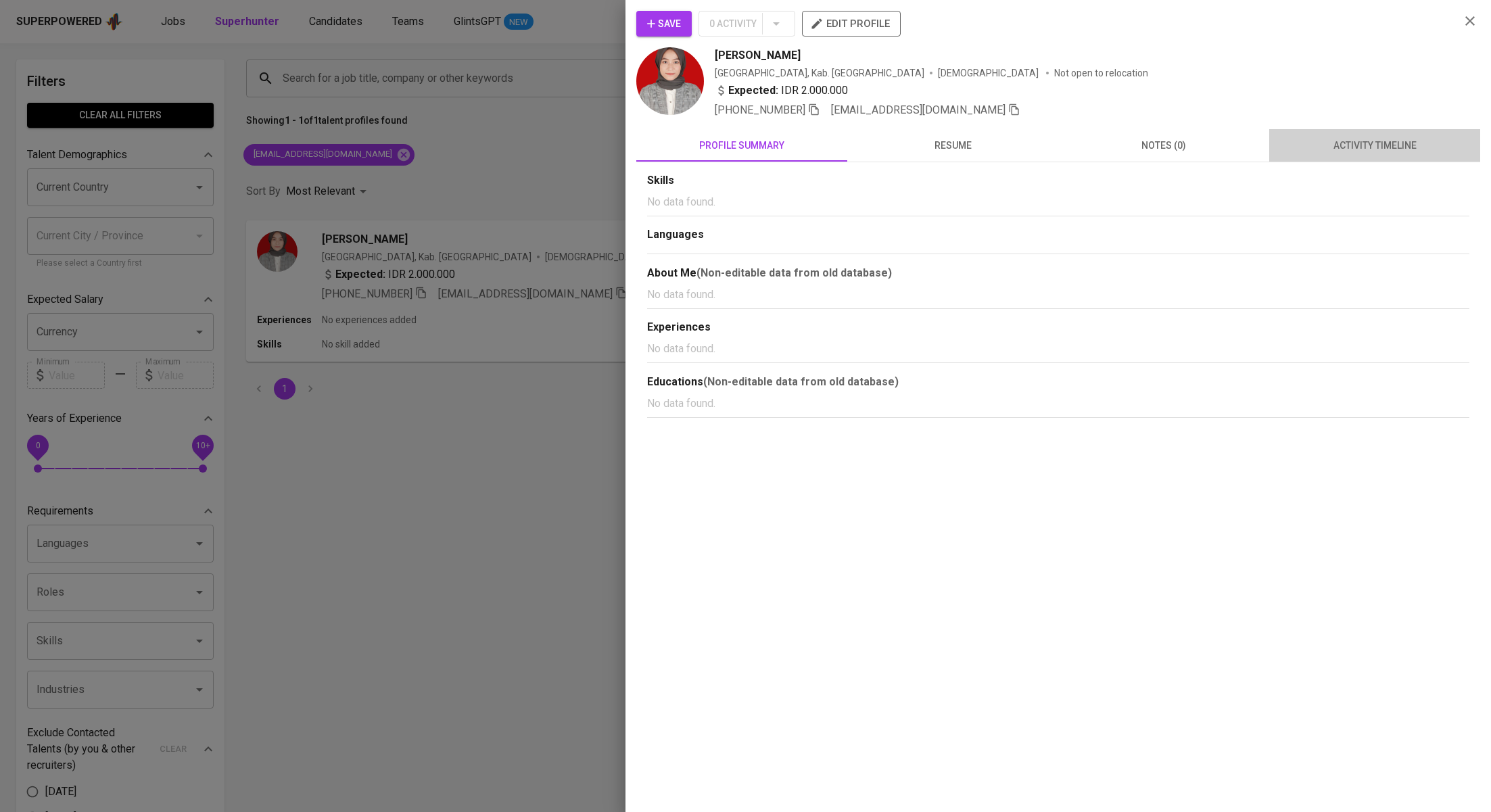
click at [1384, 148] on span "activity timeline" at bounding box center [1374, 145] width 195 height 17
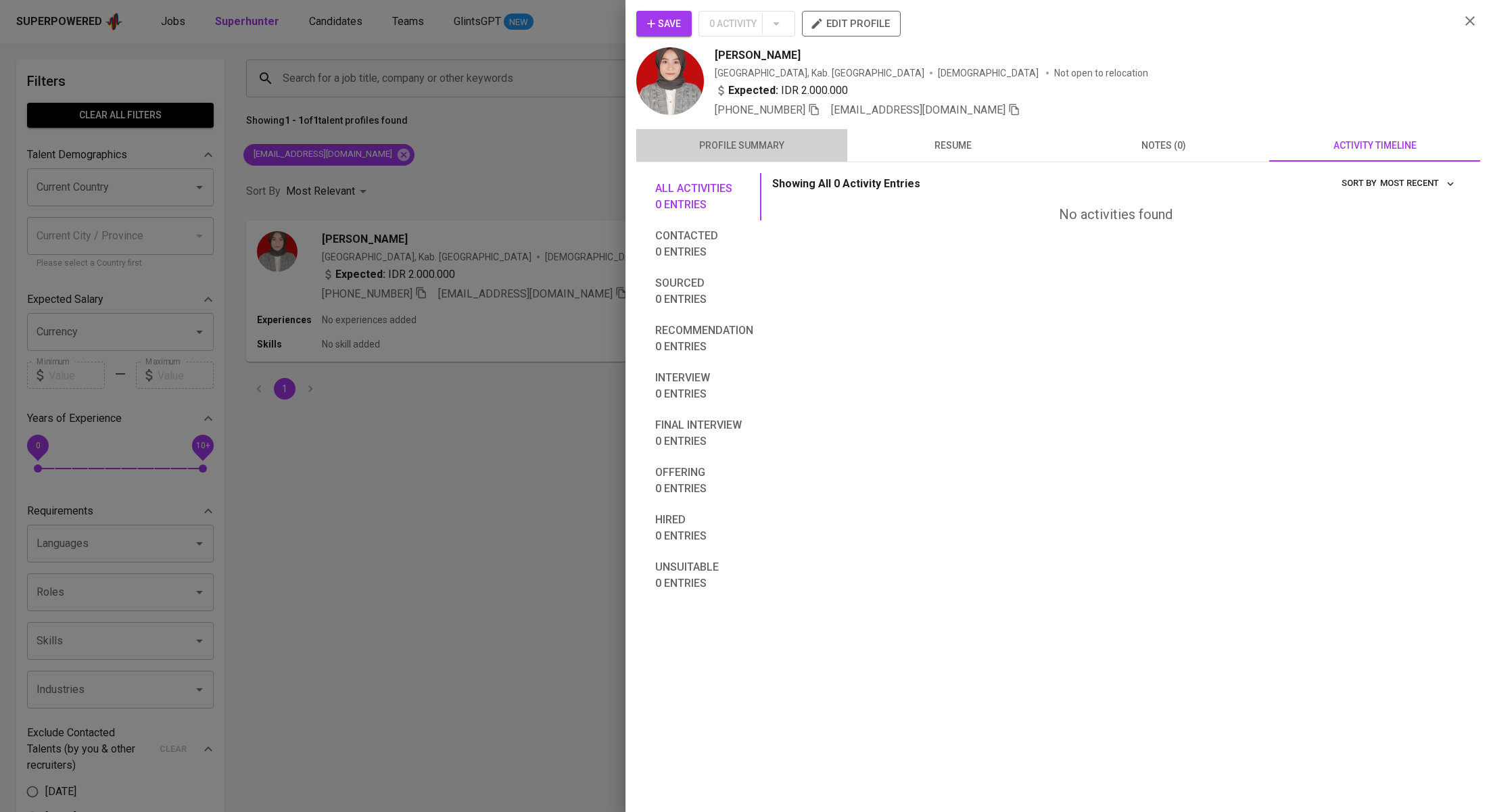
click at [762, 157] on button "profile summary" at bounding box center [742, 145] width 211 height 32
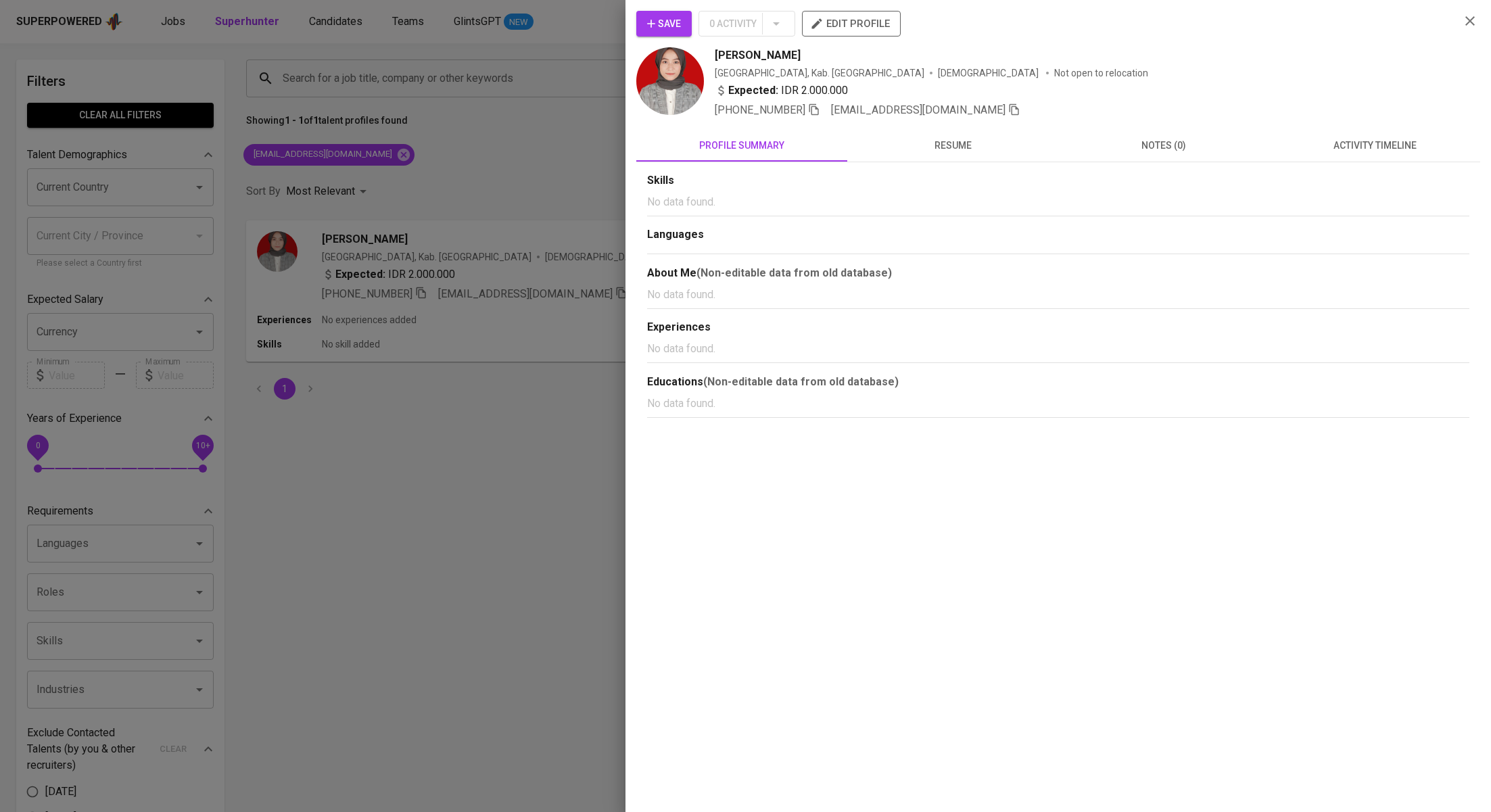
click at [426, 181] on div at bounding box center [745, 406] width 1491 height 812
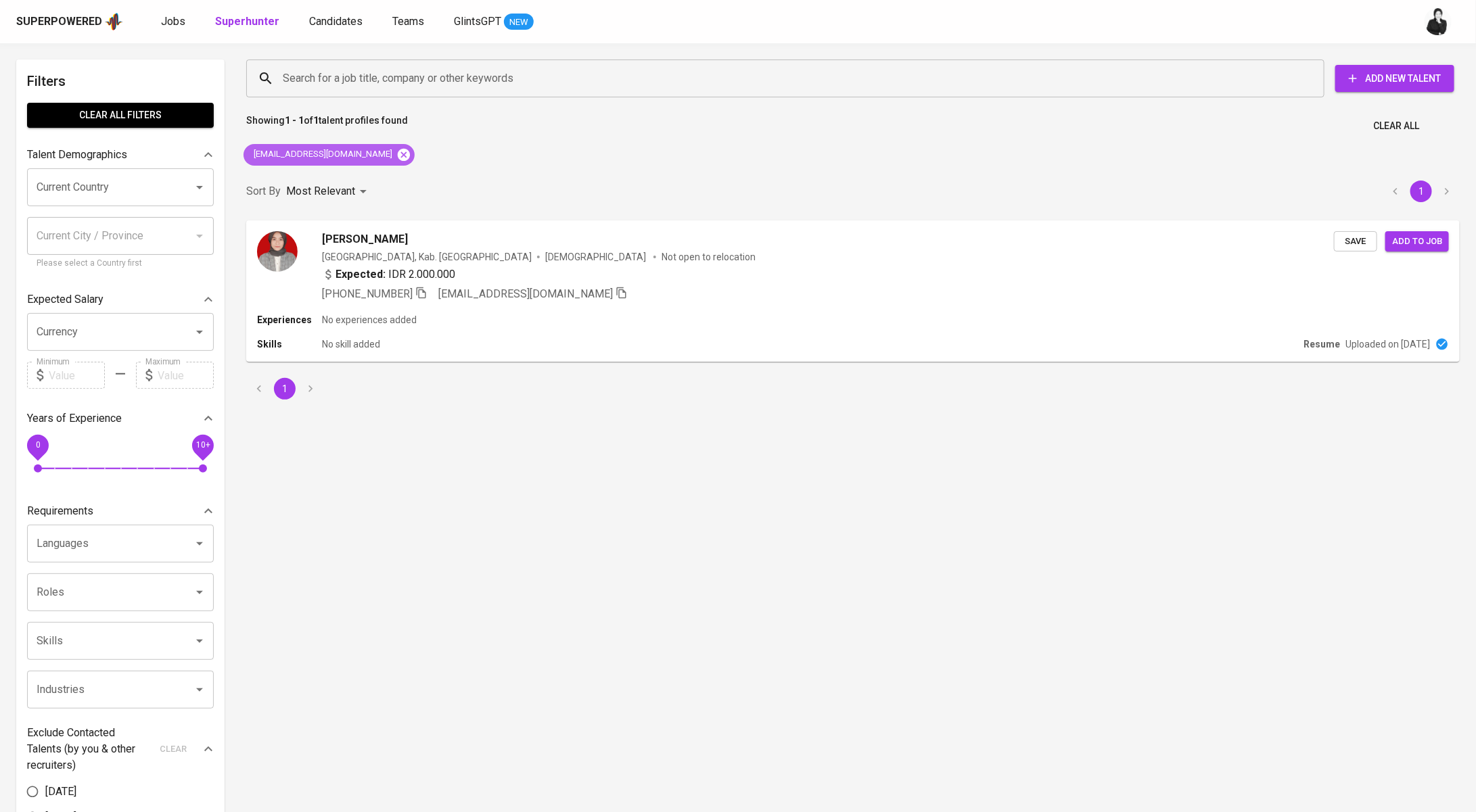
click at [398, 159] on icon at bounding box center [403, 153] width 12 height 12
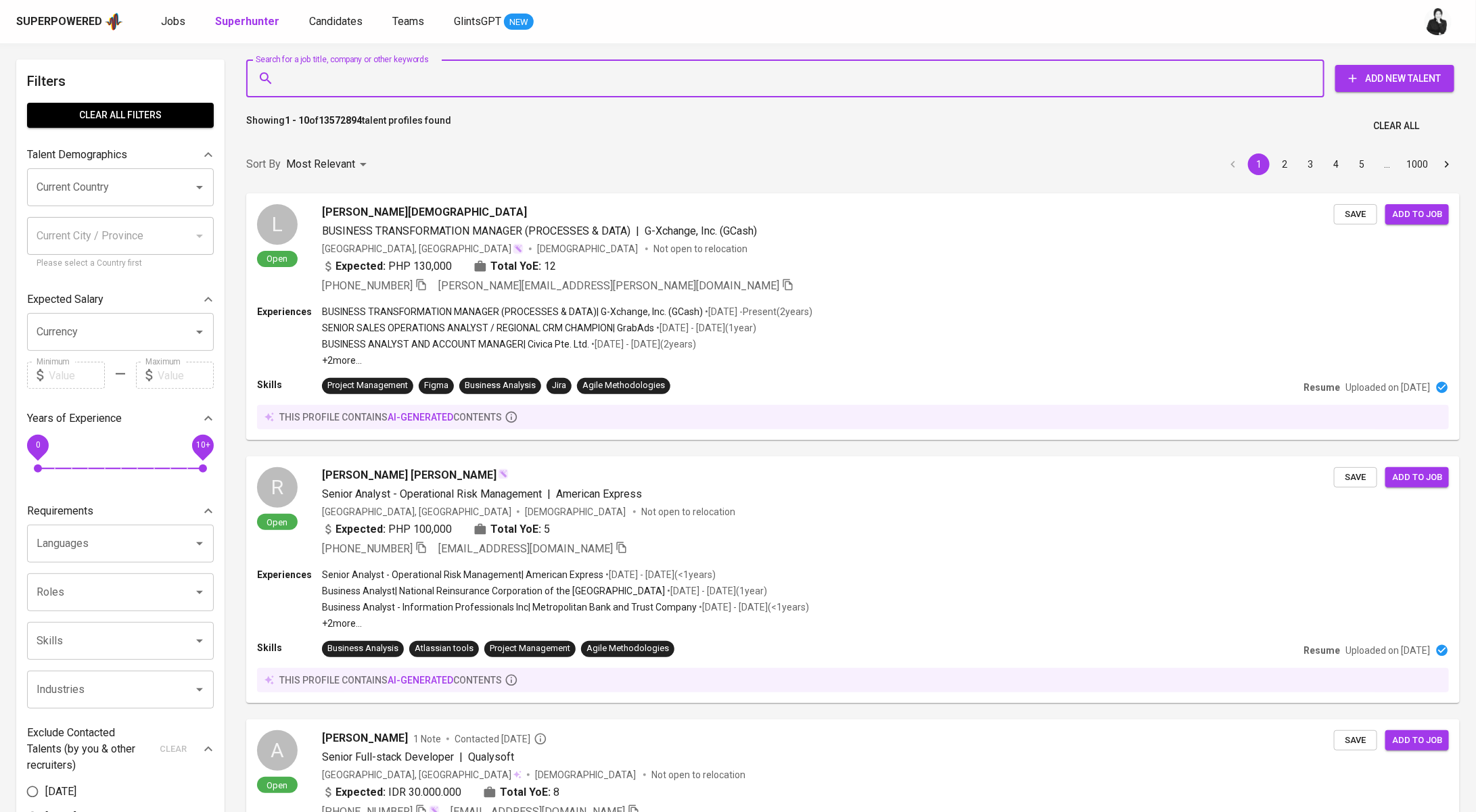
click at [448, 69] on input "Search for a job title, company or other keywords" at bounding box center [789, 78] width 1018 height 26
paste input "farahfzyyh@gmail.com"
type input "farahfzyyh@gmail.com"
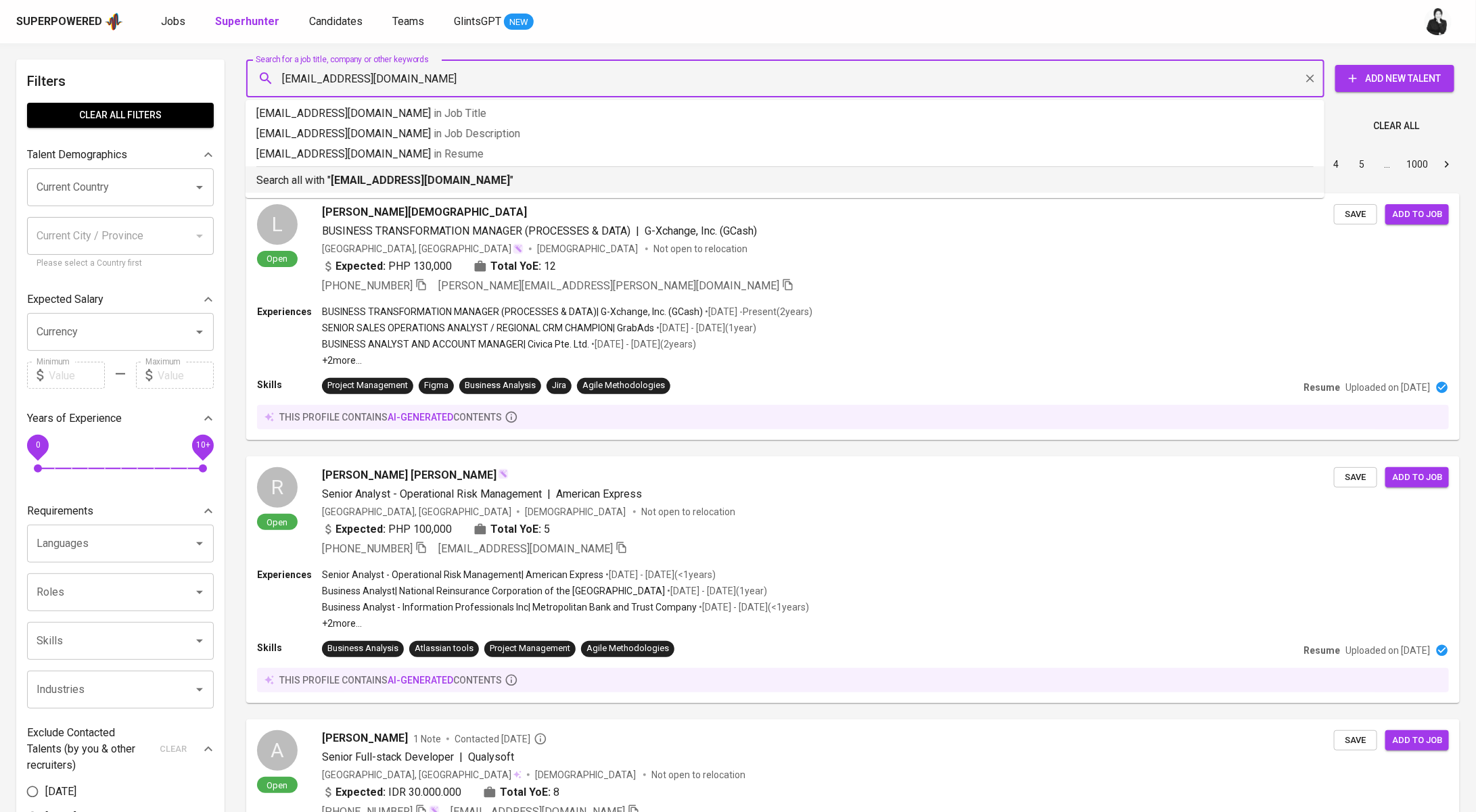
click at [483, 188] on p "Search all with " farahfzyyh@gmail.com "" at bounding box center [785, 181] width 1057 height 17
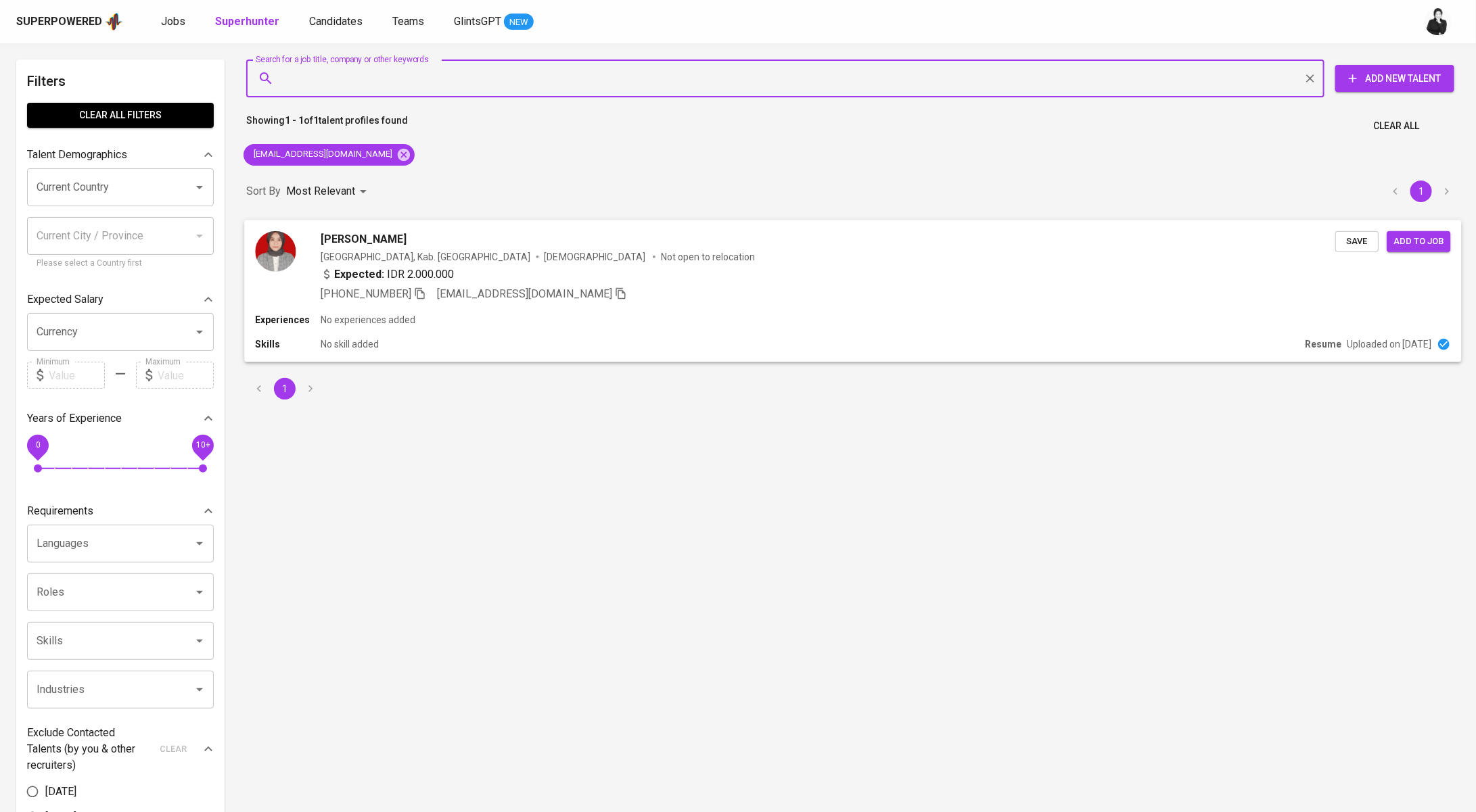
click at [465, 230] on div "Farah Nur Fauziyyah Indonesia, Kab. Sidoarjo Female Not open to relocation Expe…" at bounding box center [853, 265] width 1217 height 93
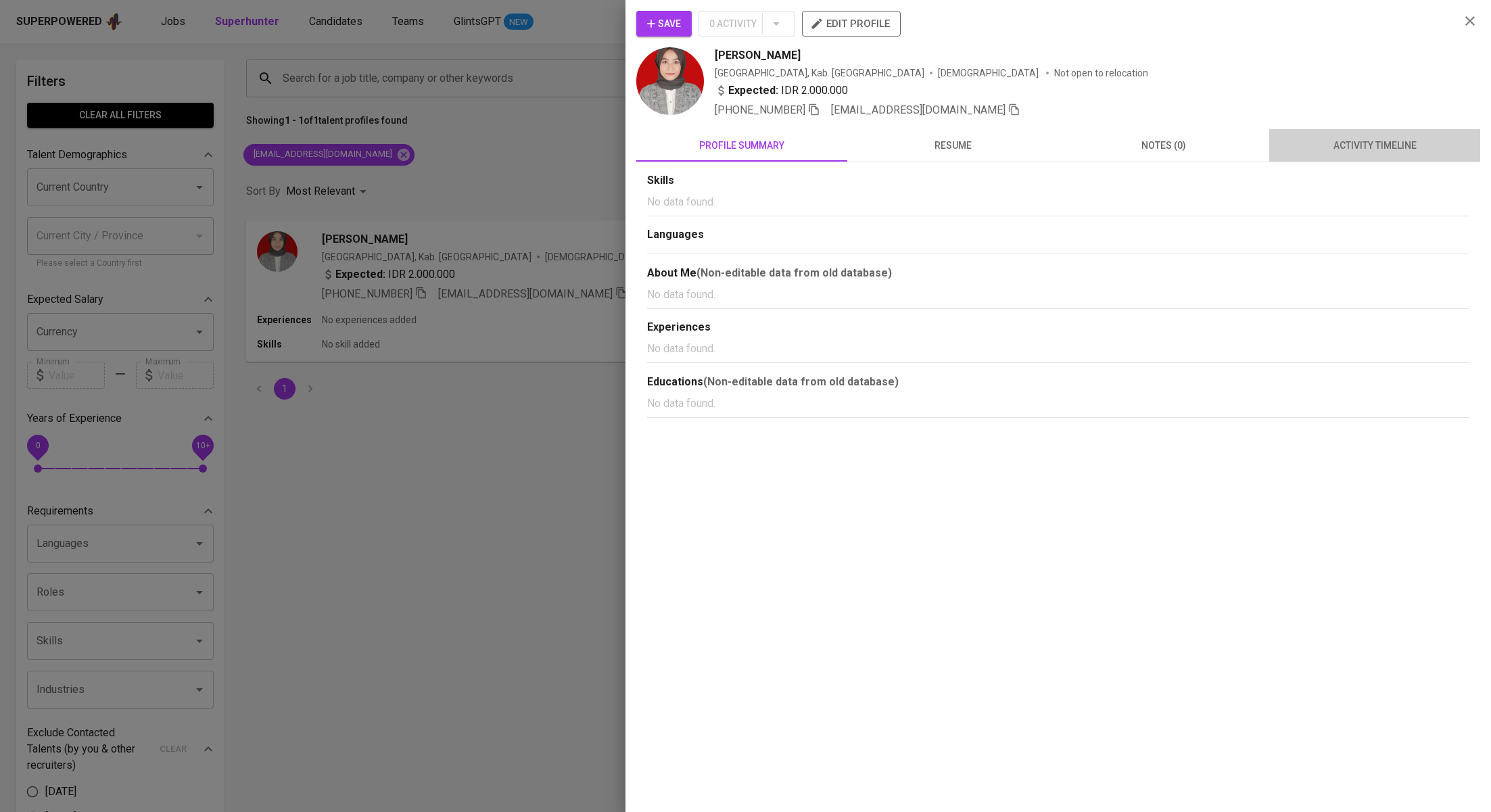
click at [1357, 154] on button "activity timeline" at bounding box center [1374, 145] width 211 height 32
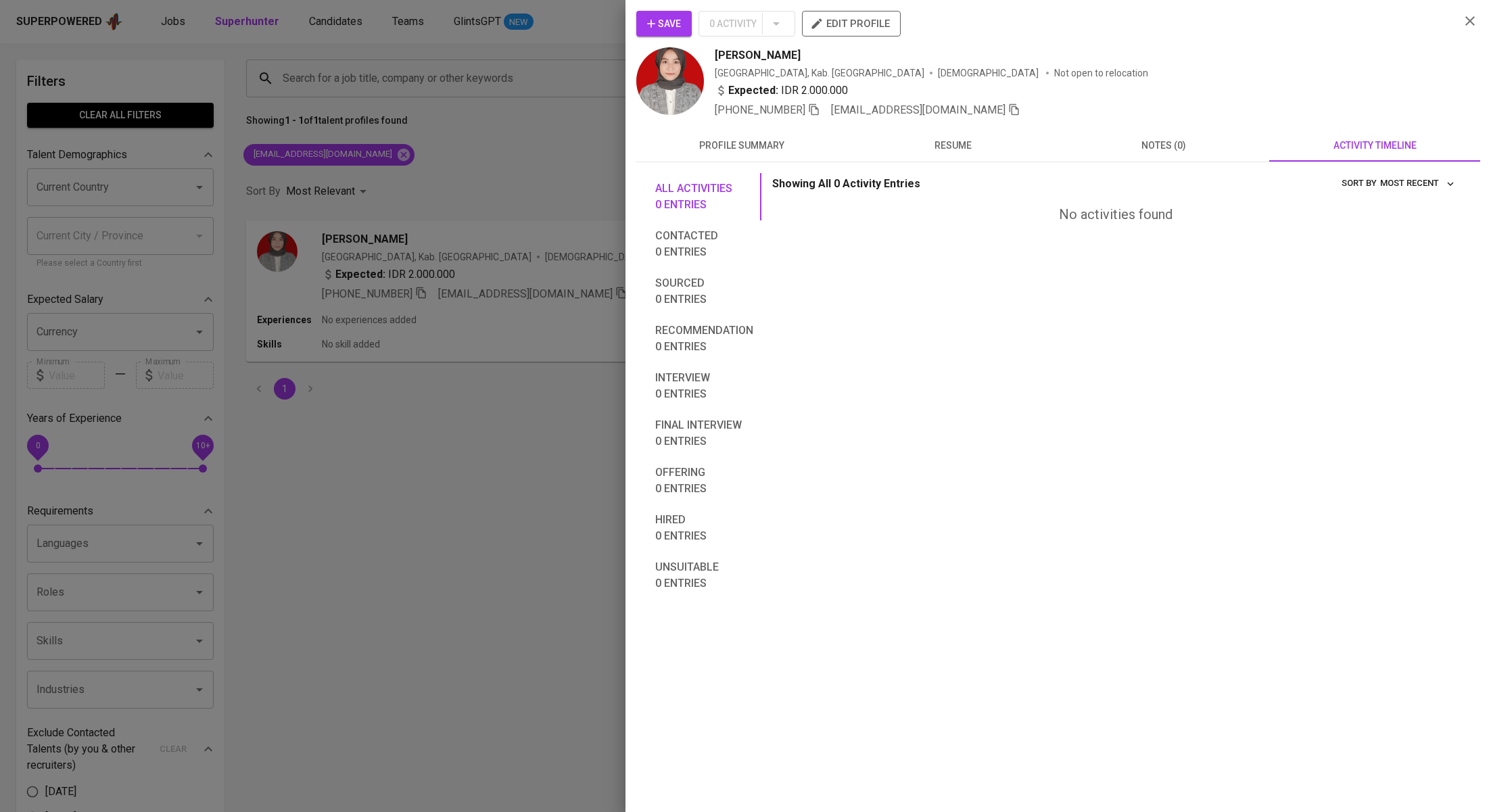
drag, startPoint x: 336, startPoint y: 391, endPoint x: 753, endPoint y: 107, distance: 504.5
click at [336, 390] on div at bounding box center [745, 406] width 1491 height 812
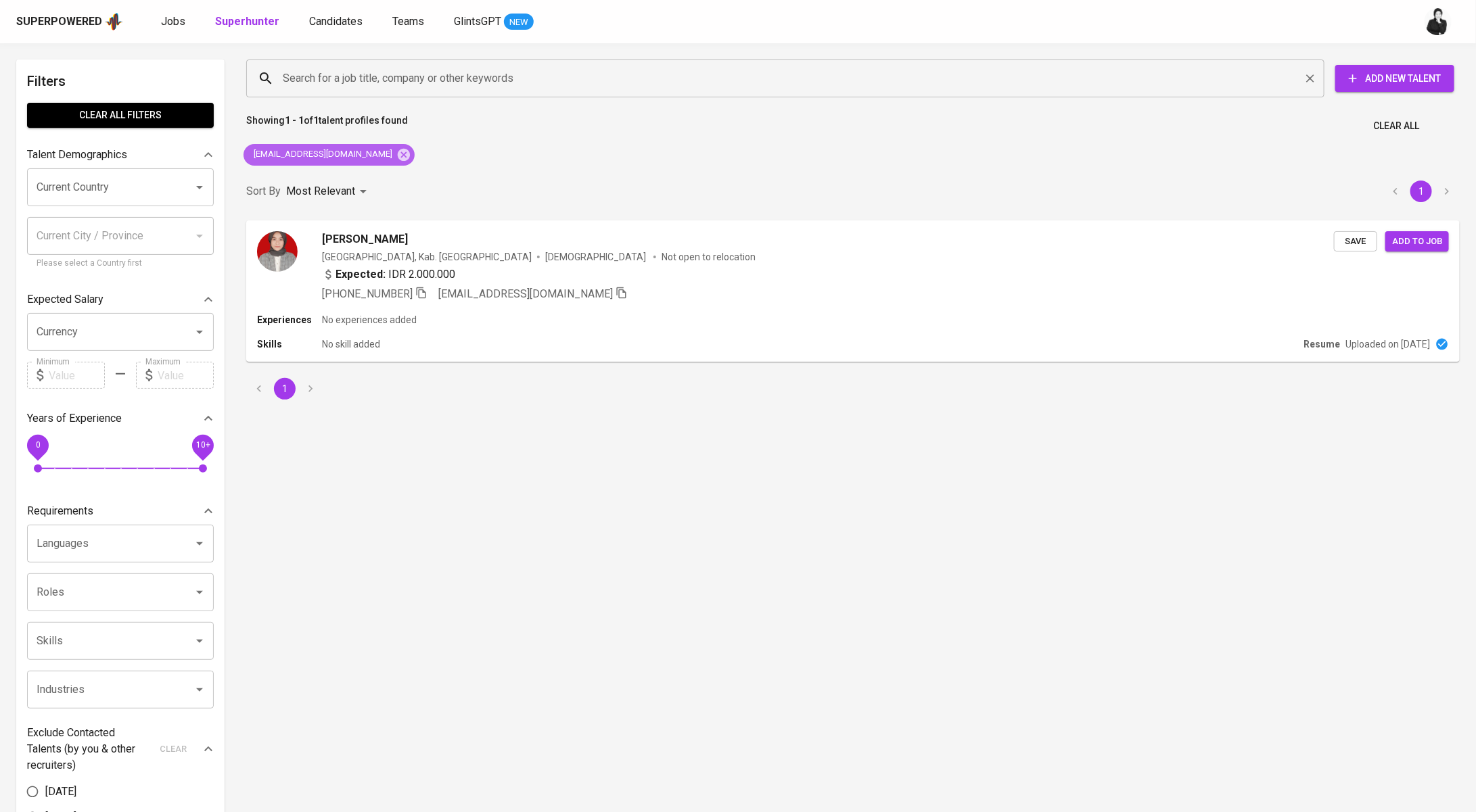
click at [398, 151] on icon at bounding box center [403, 153] width 12 height 12
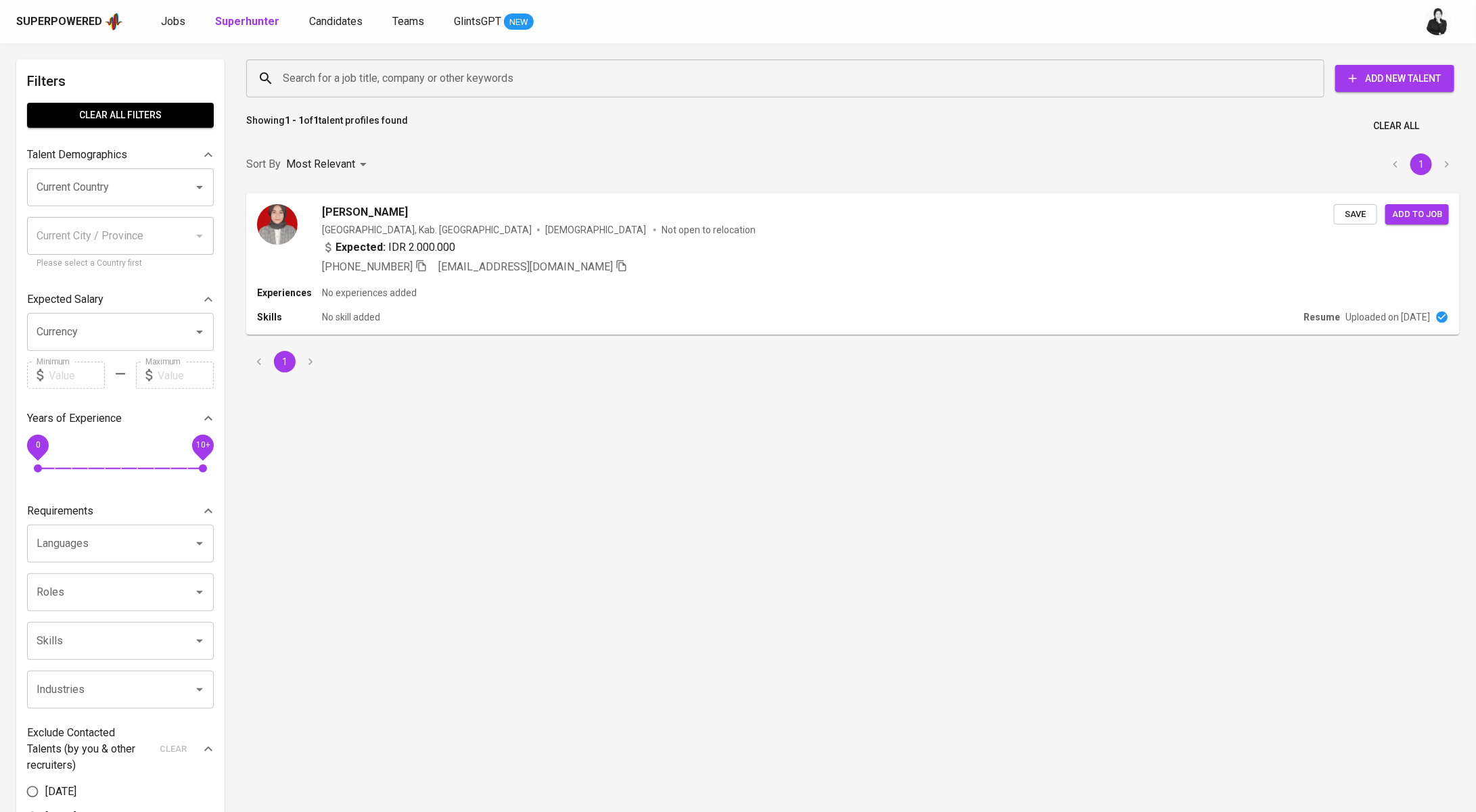
click at [388, 69] on input "Search for a job title, company or other keywords" at bounding box center [789, 78] width 1018 height 26
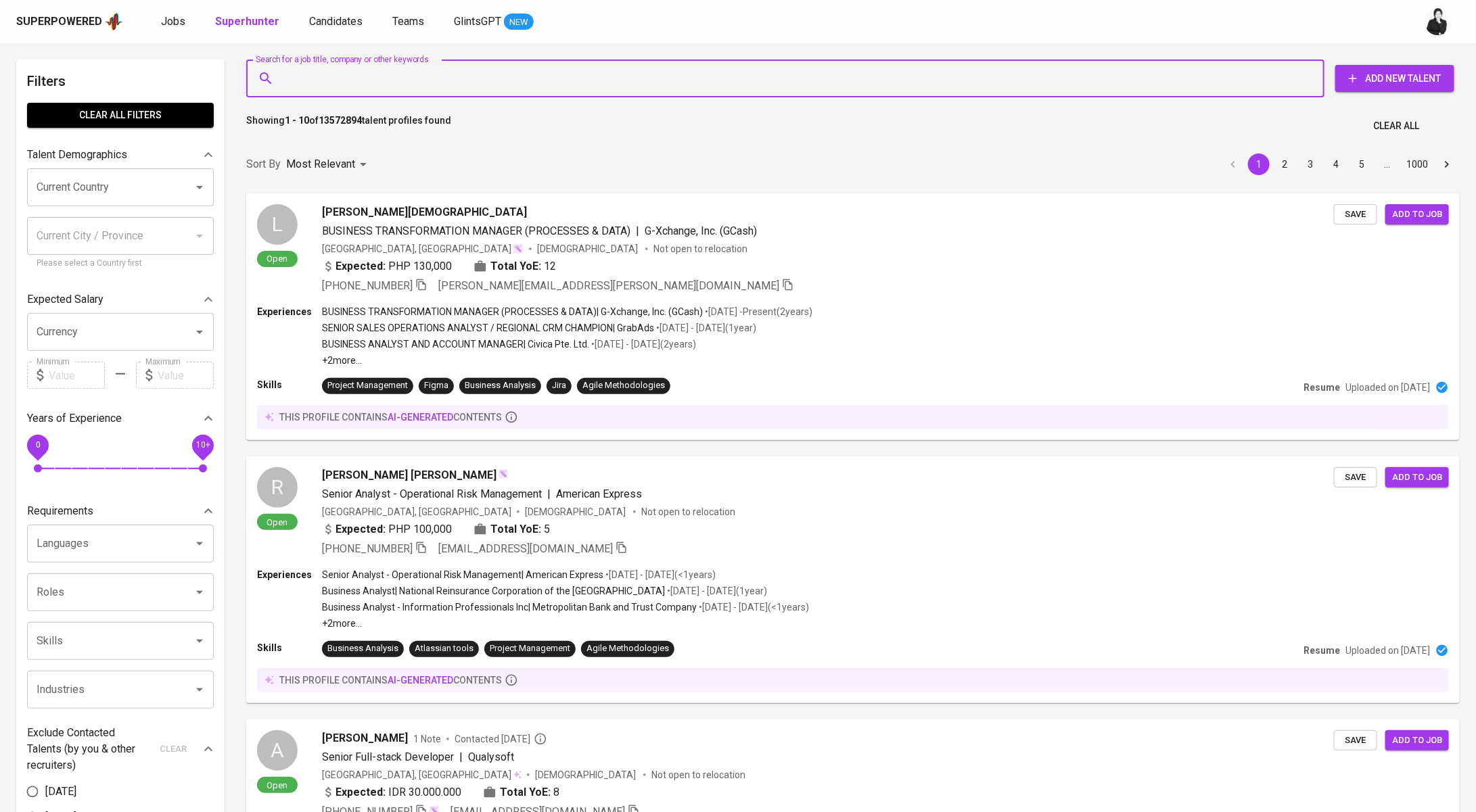
paste input "adriel.pradita@hotmail.com"
type input "adriel.pradita@hotmail.com"
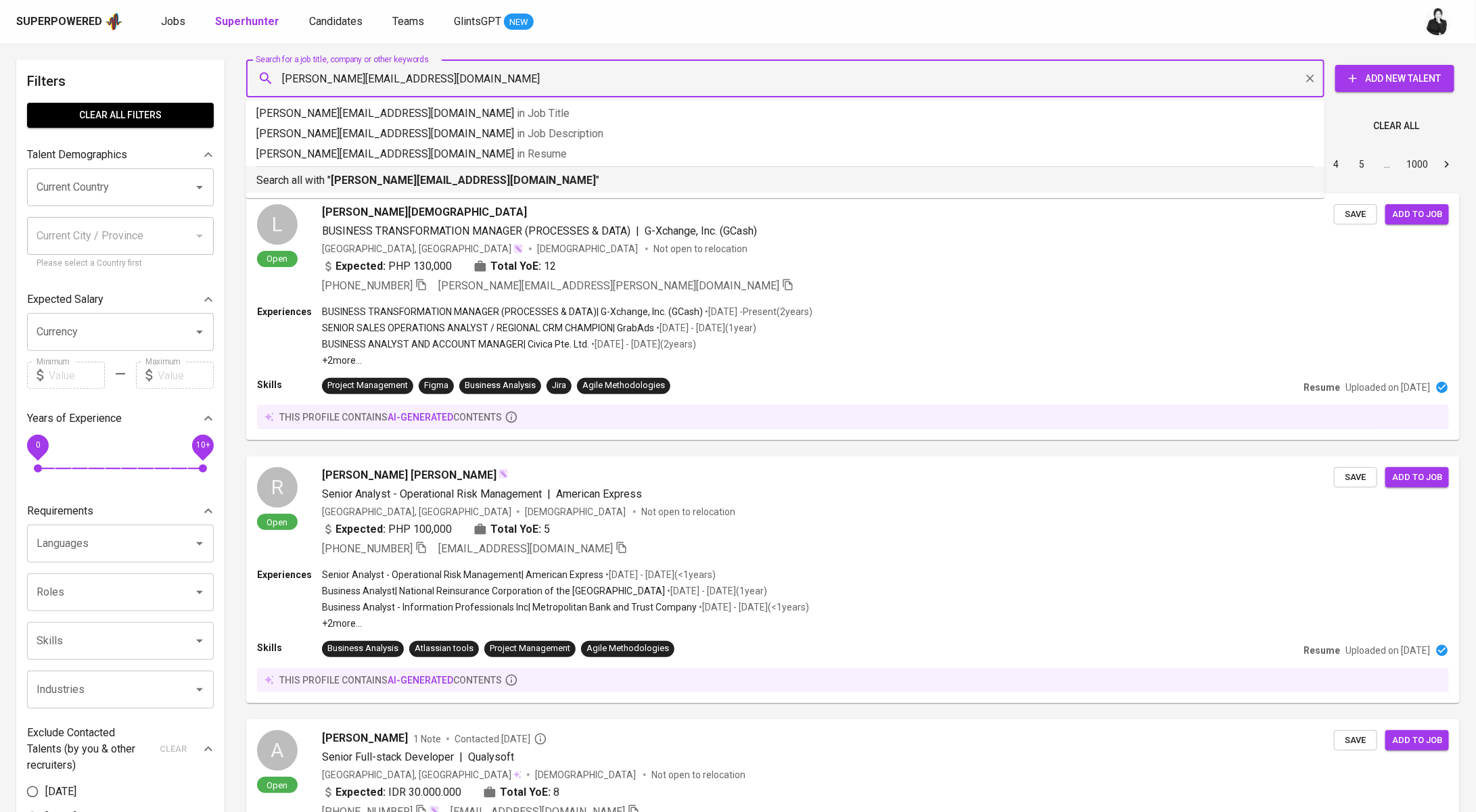
click at [386, 188] on li "Search all with " adriel.pradita@hotmail.com "" at bounding box center [785, 179] width 1079 height 27
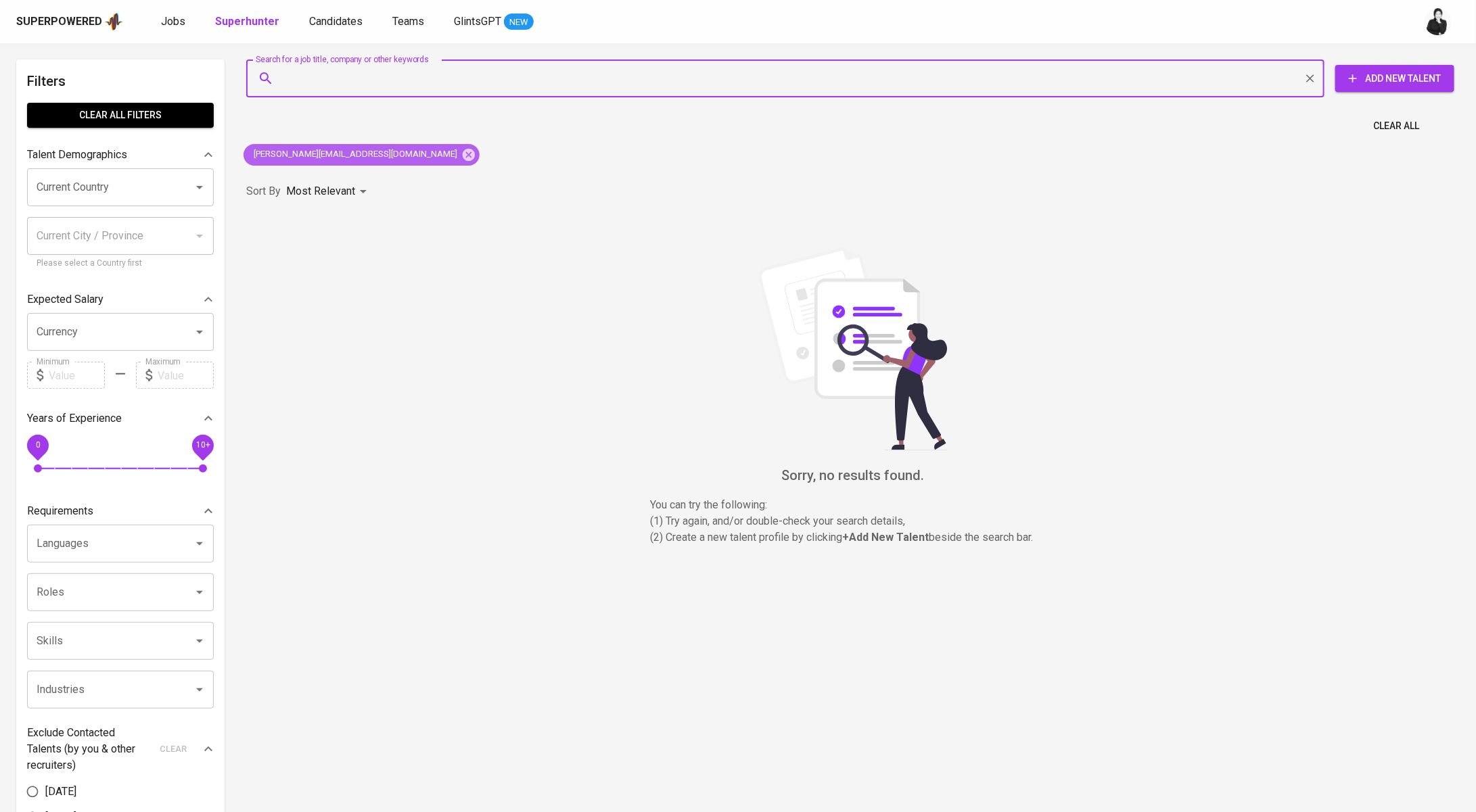
click at [462, 150] on icon at bounding box center [468, 153] width 12 height 12
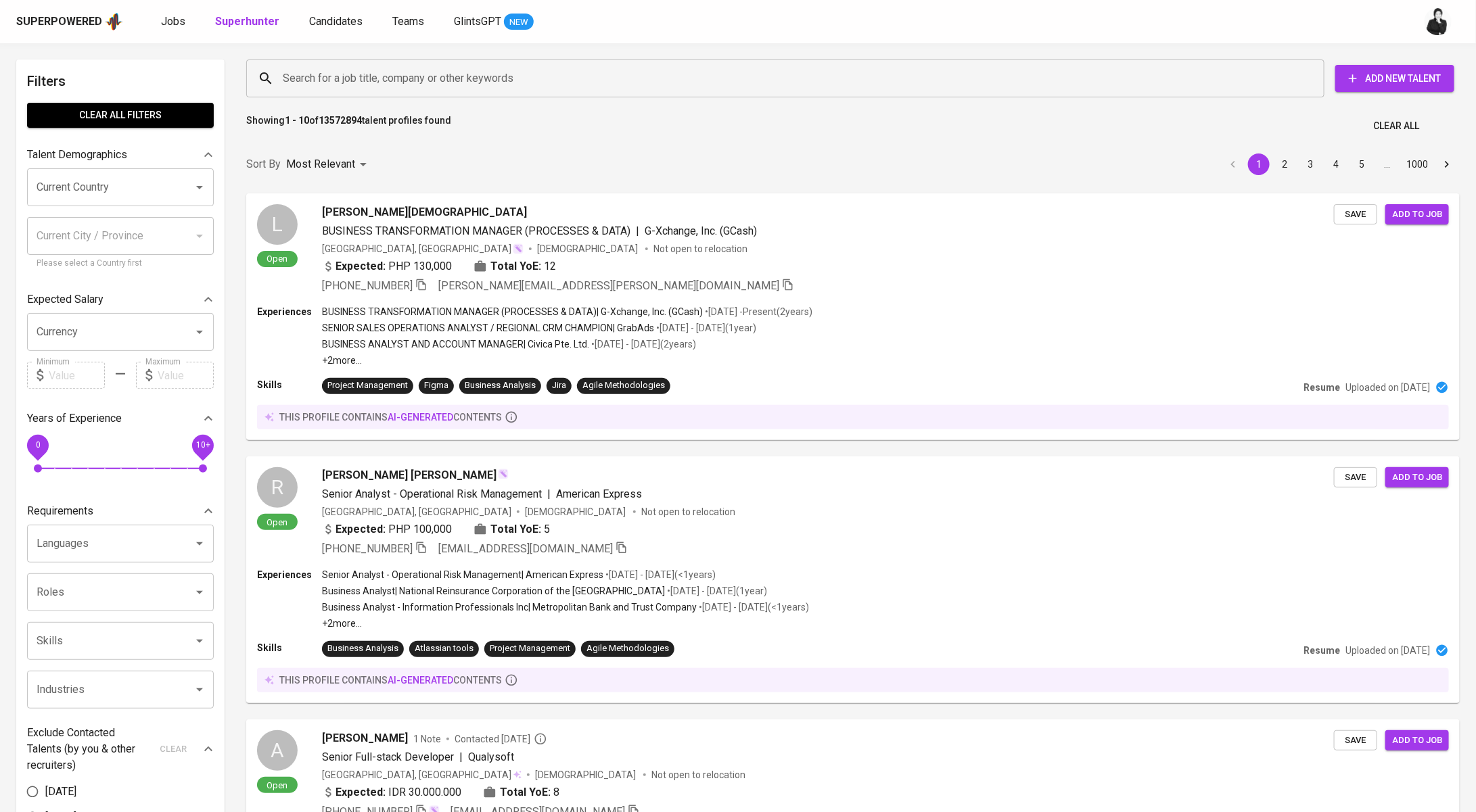
click at [386, 69] on input "Search for a job title, company or other keywords" at bounding box center [789, 78] width 1018 height 26
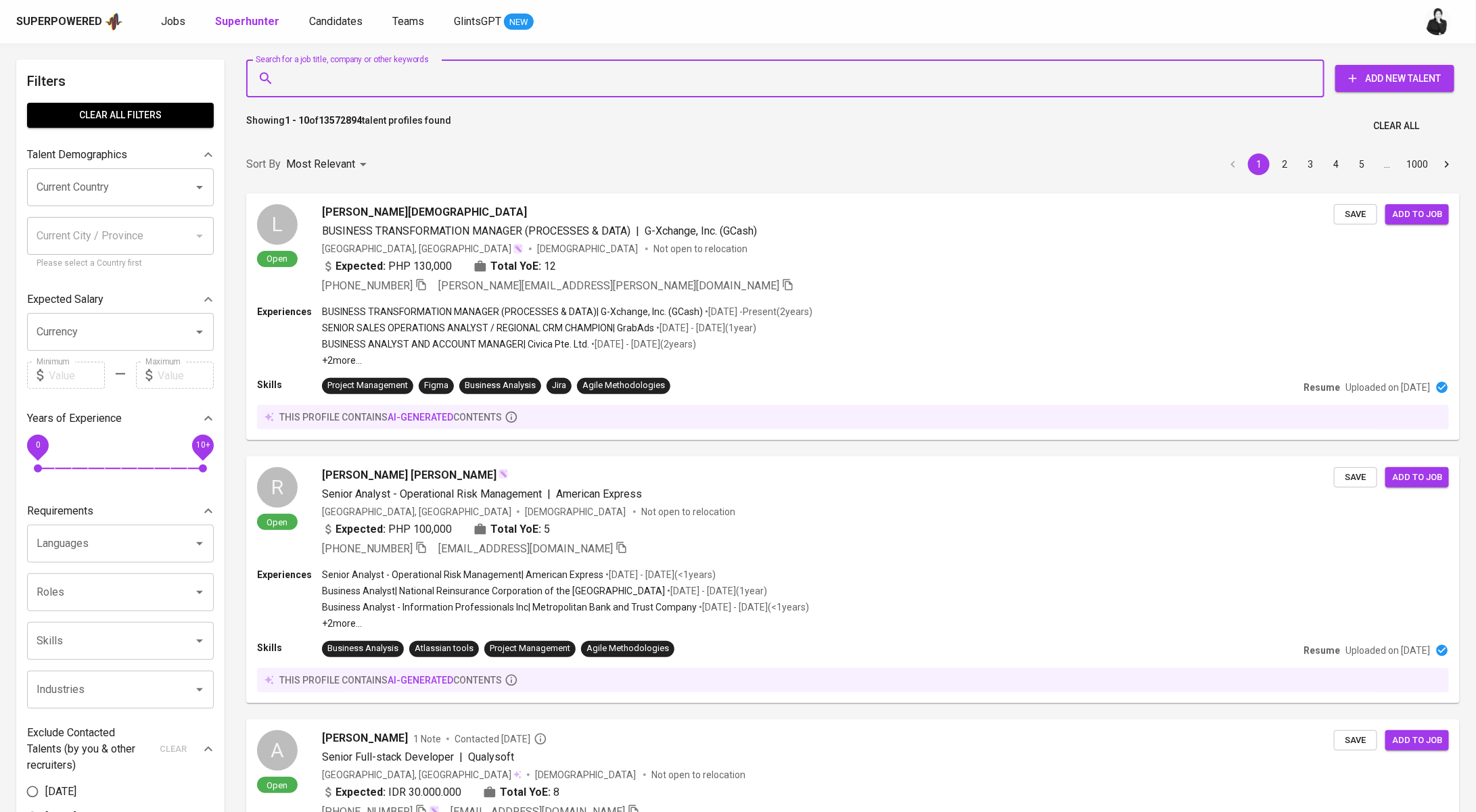
paste input "yubellamargareta@gmail.com"
type input "yubellamargareta@gmail.com"
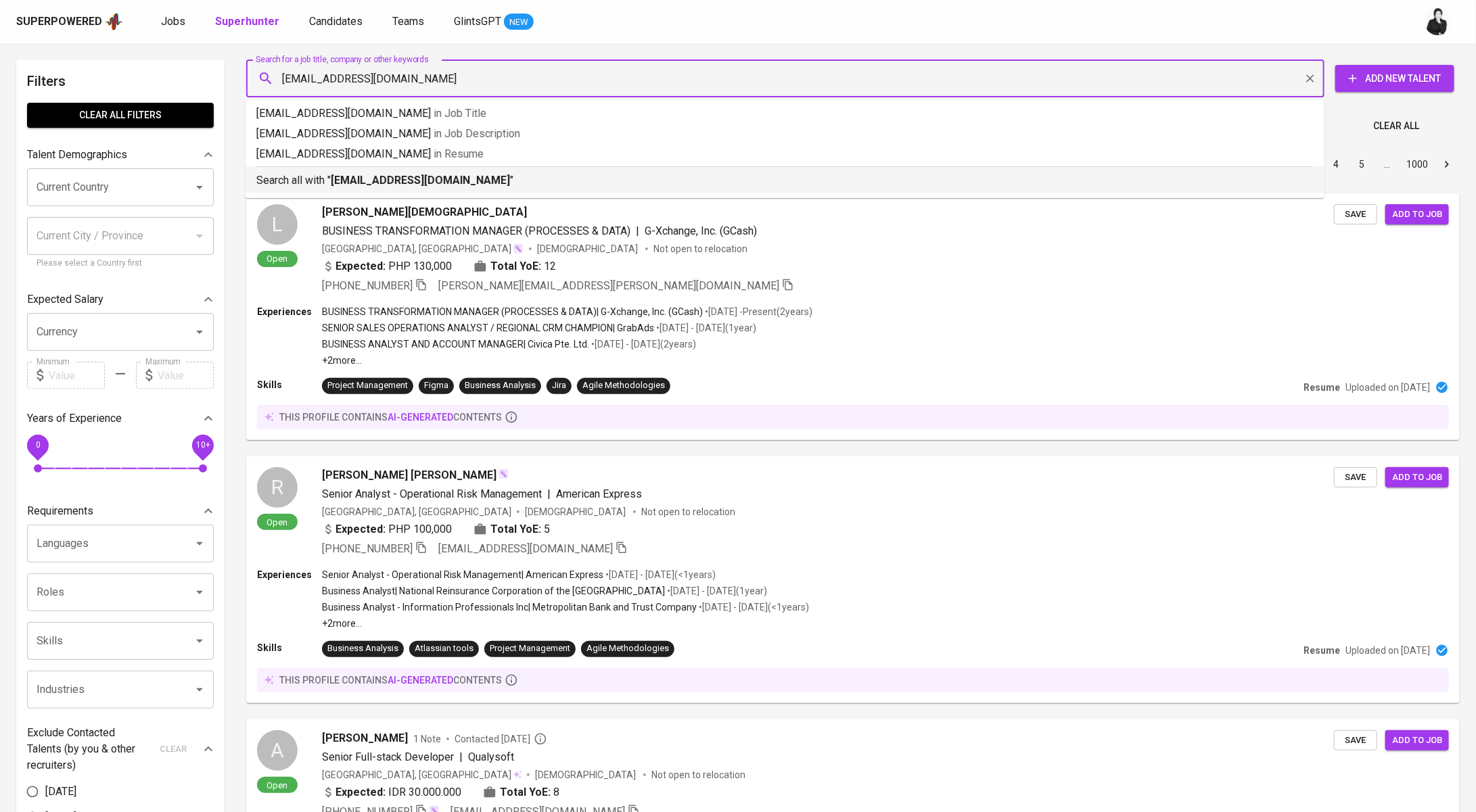
click at [401, 181] on b "yubellamargareta@gmail.com" at bounding box center [420, 180] width 179 height 13
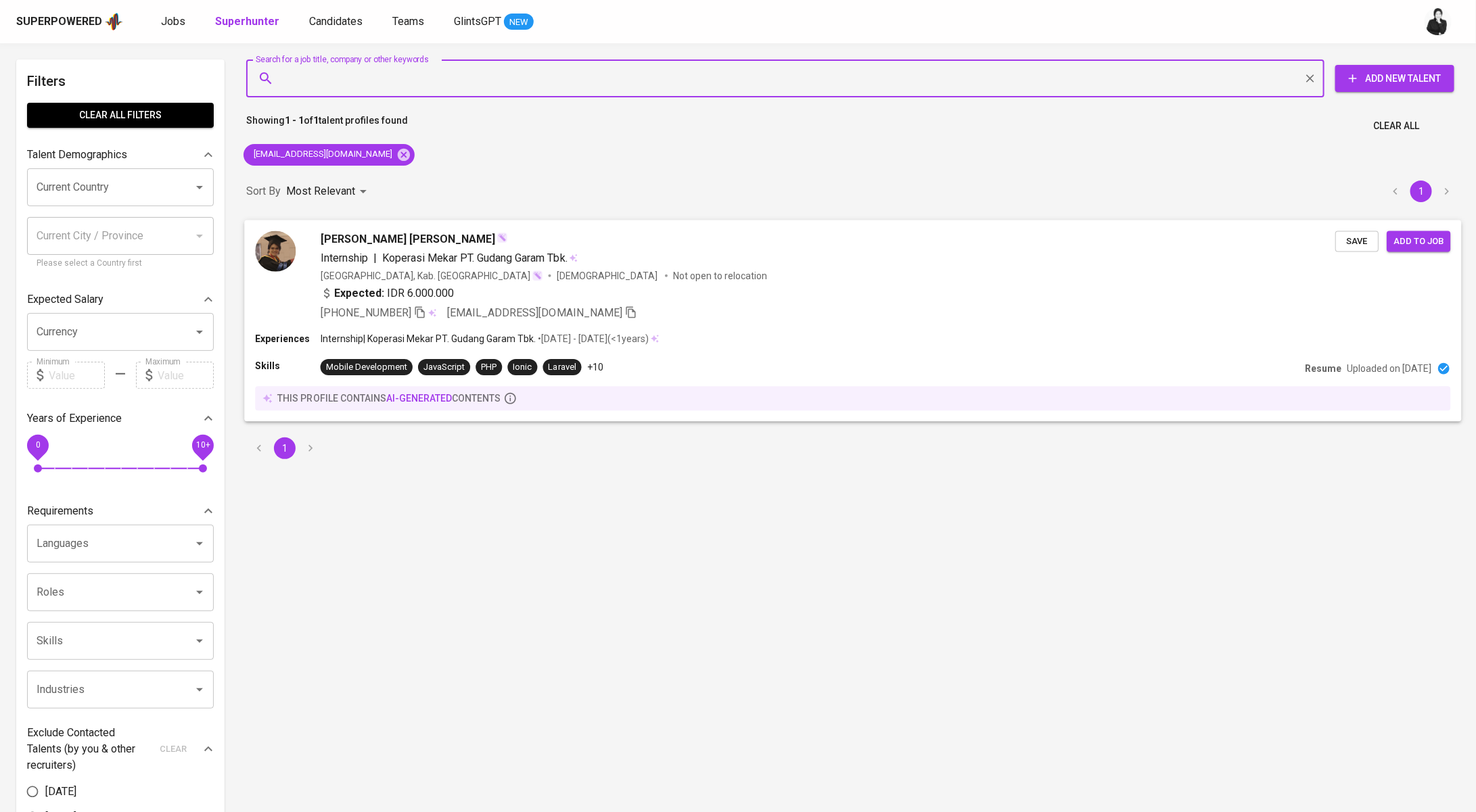
click at [539, 237] on div "Margareta Kristiana" at bounding box center [828, 239] width 1015 height 17
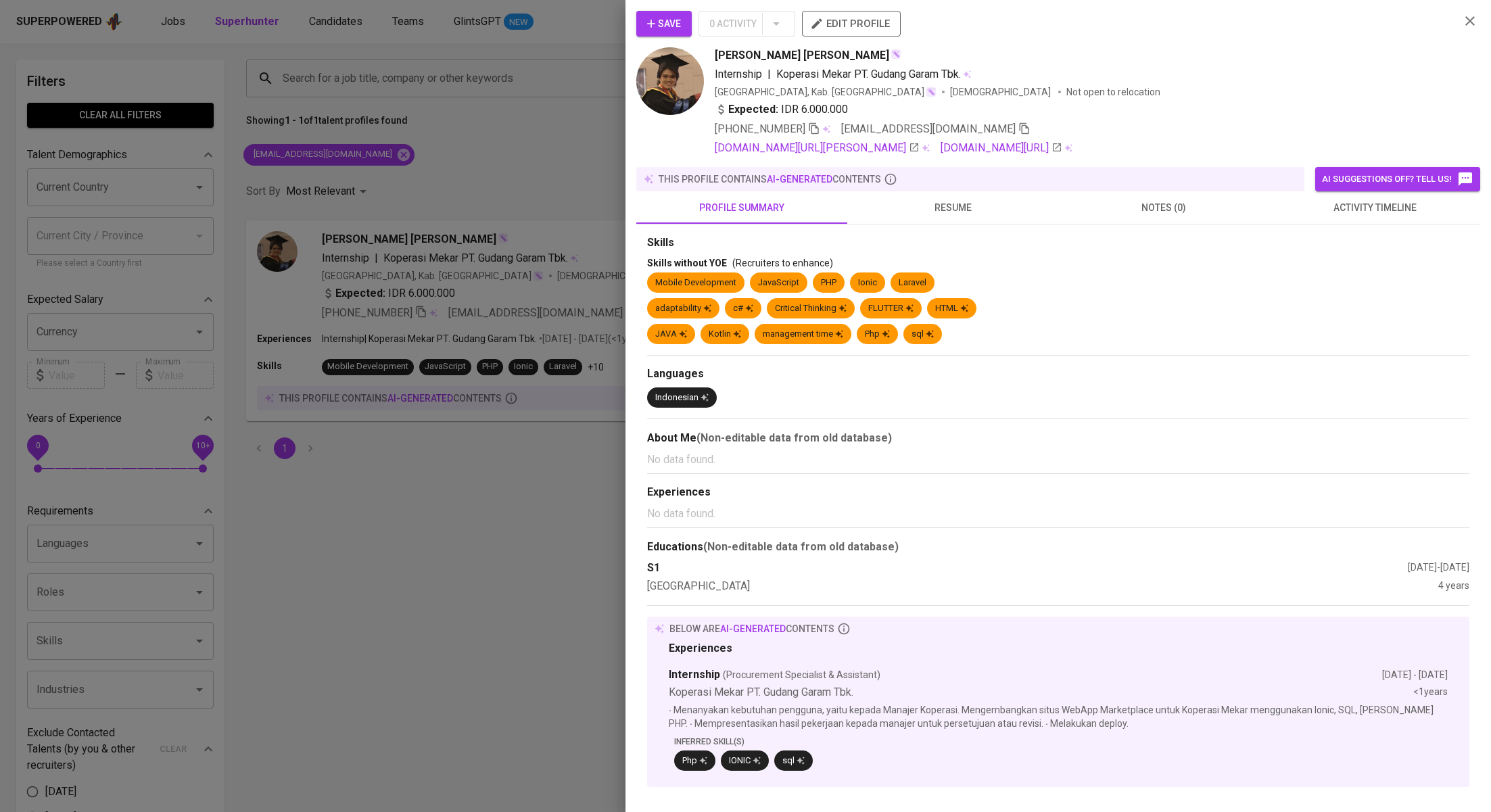
click at [1364, 204] on span "activity timeline" at bounding box center [1374, 208] width 195 height 17
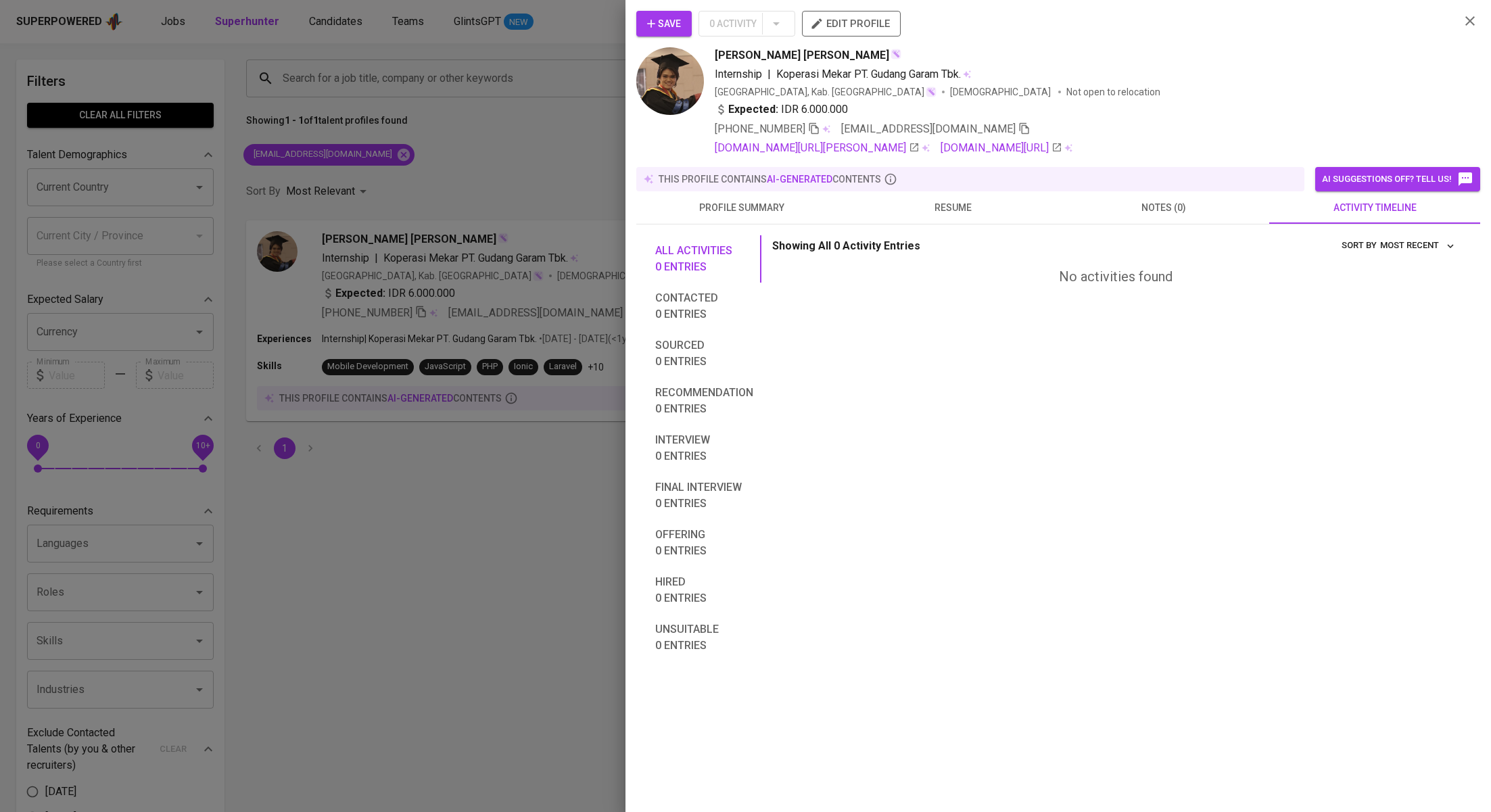
click at [496, 478] on div at bounding box center [745, 406] width 1491 height 812
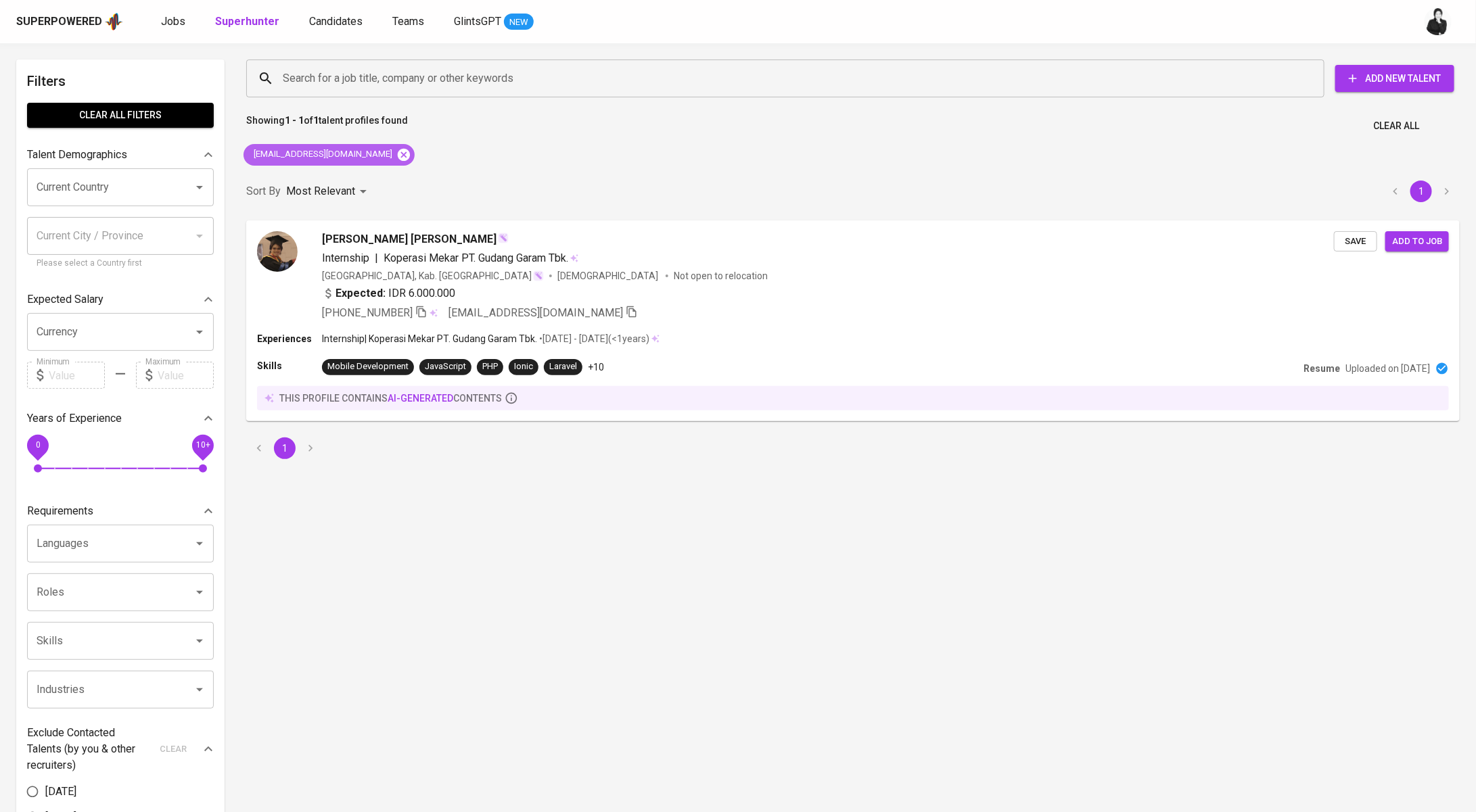
click at [398, 150] on icon at bounding box center [403, 153] width 12 height 12
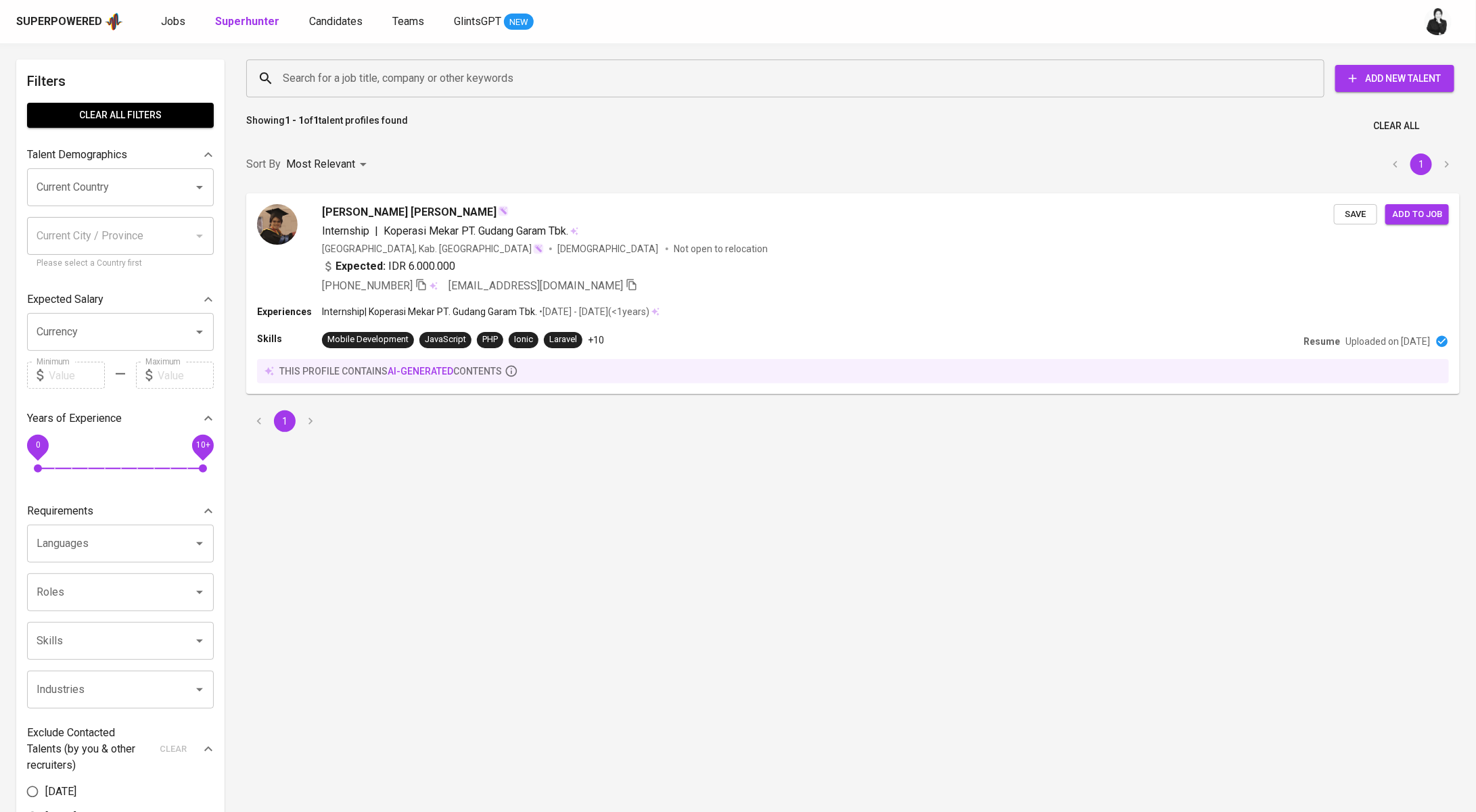
click at [456, 71] on input "Search for a job title, company or other keywords" at bounding box center [789, 78] width 1018 height 26
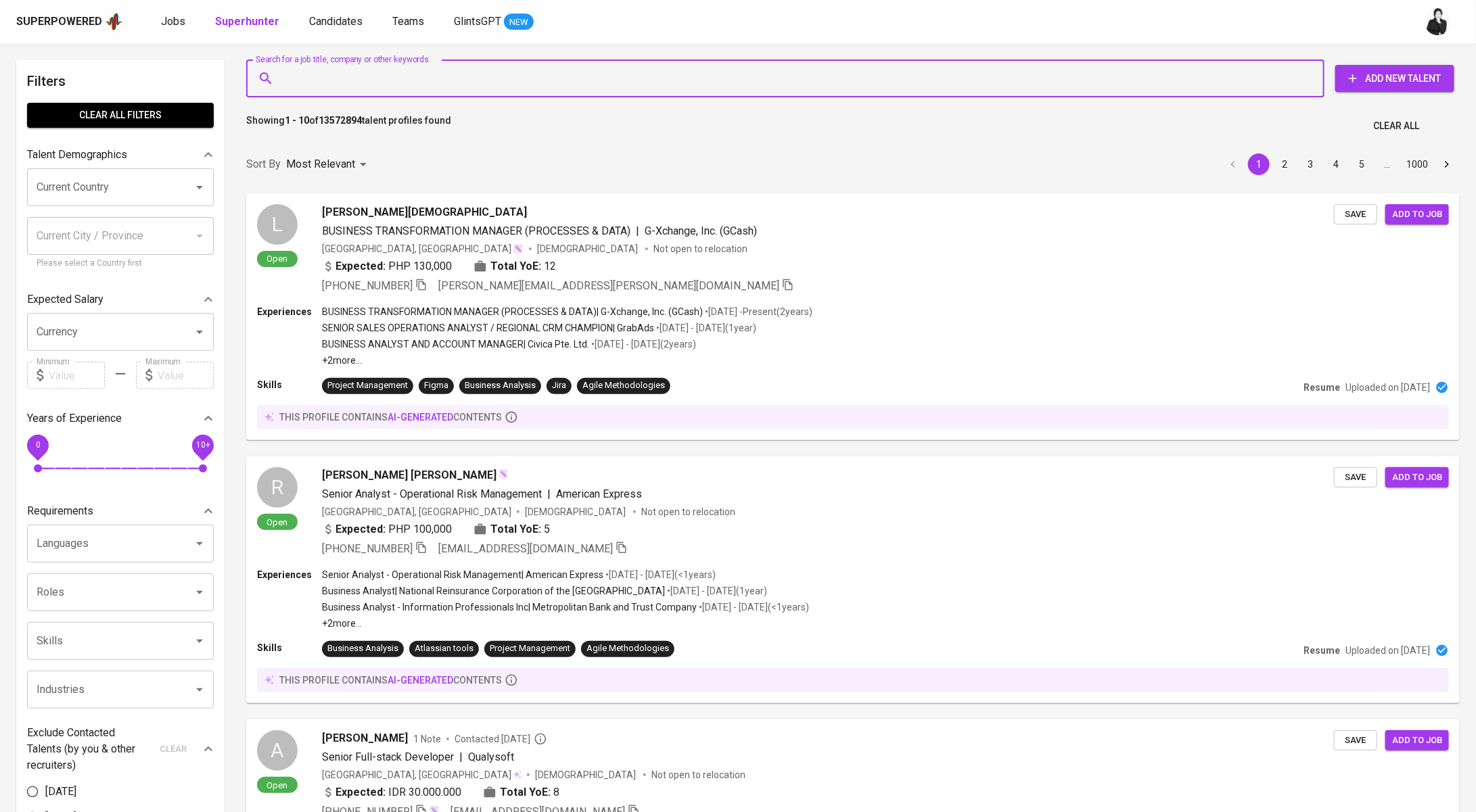
paste input "nurulluthfiyah99@gmail.com"
type input "nurulluthfiyah99@gmail.com"
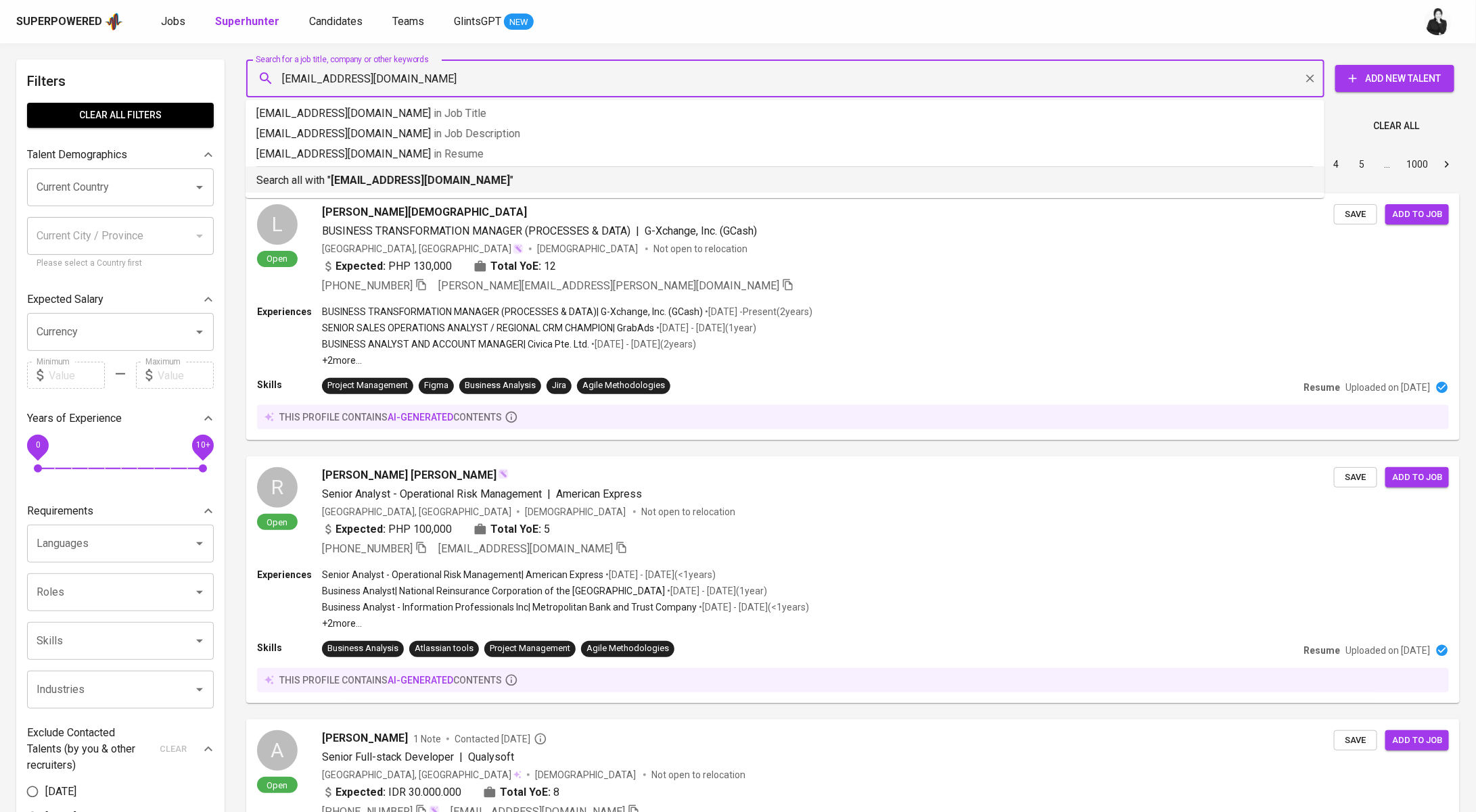
click at [435, 181] on b "nurulluthfiyah99@gmail.com" at bounding box center [420, 180] width 179 height 13
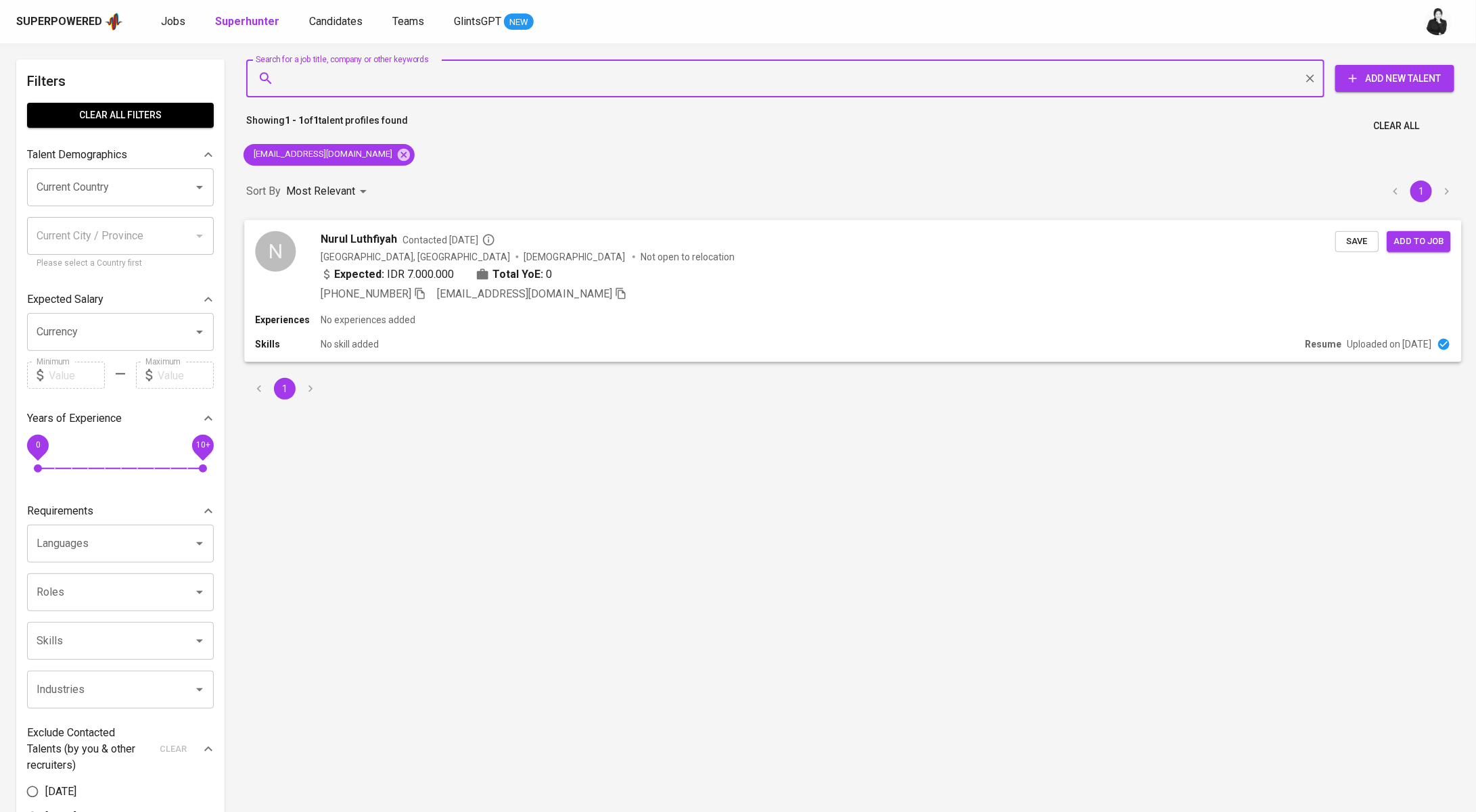
click at [429, 245] on span "Contacted 1 year ago" at bounding box center [448, 239] width 93 height 14
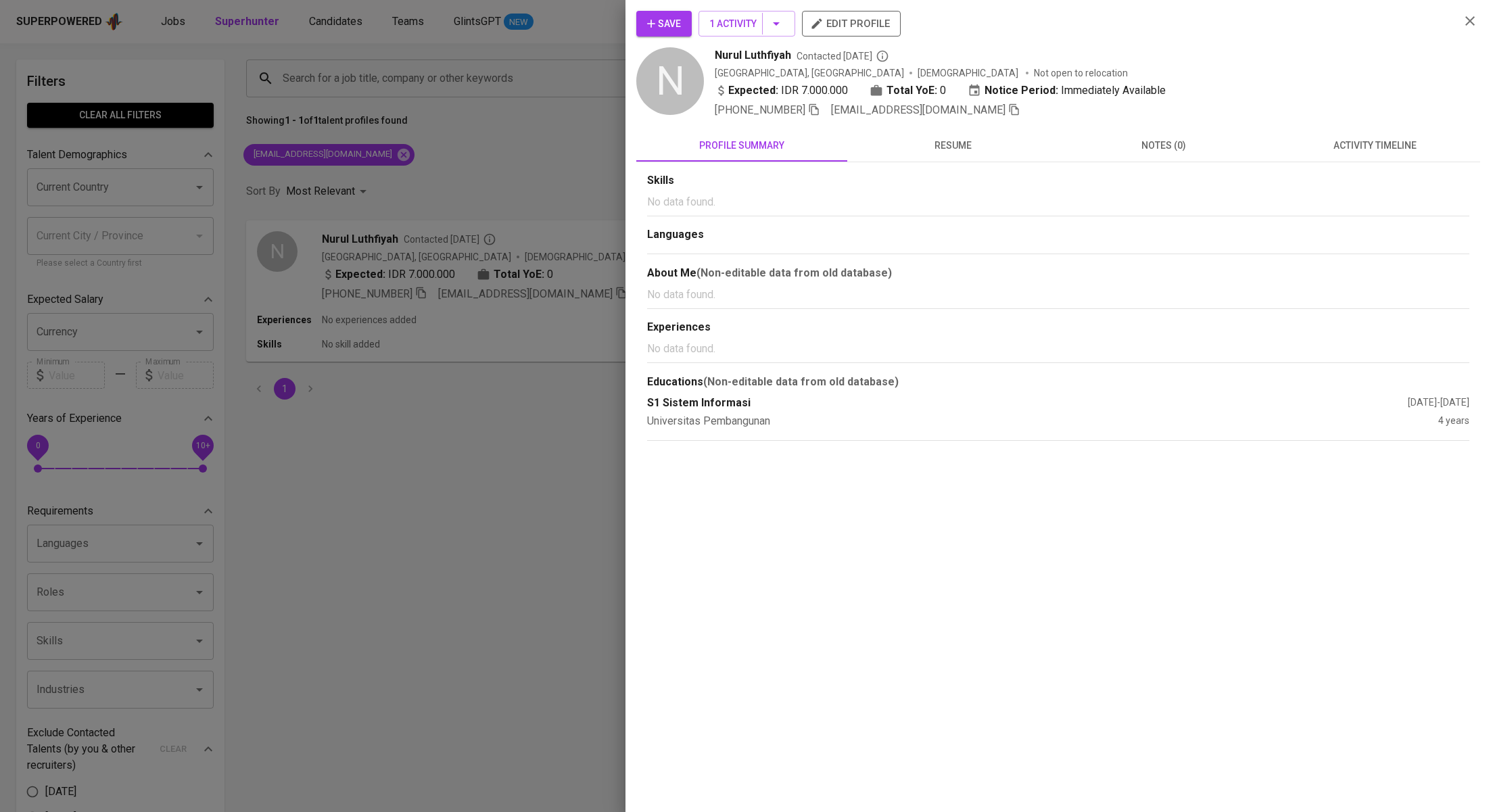
click at [1341, 159] on button "activity timeline" at bounding box center [1374, 145] width 211 height 32
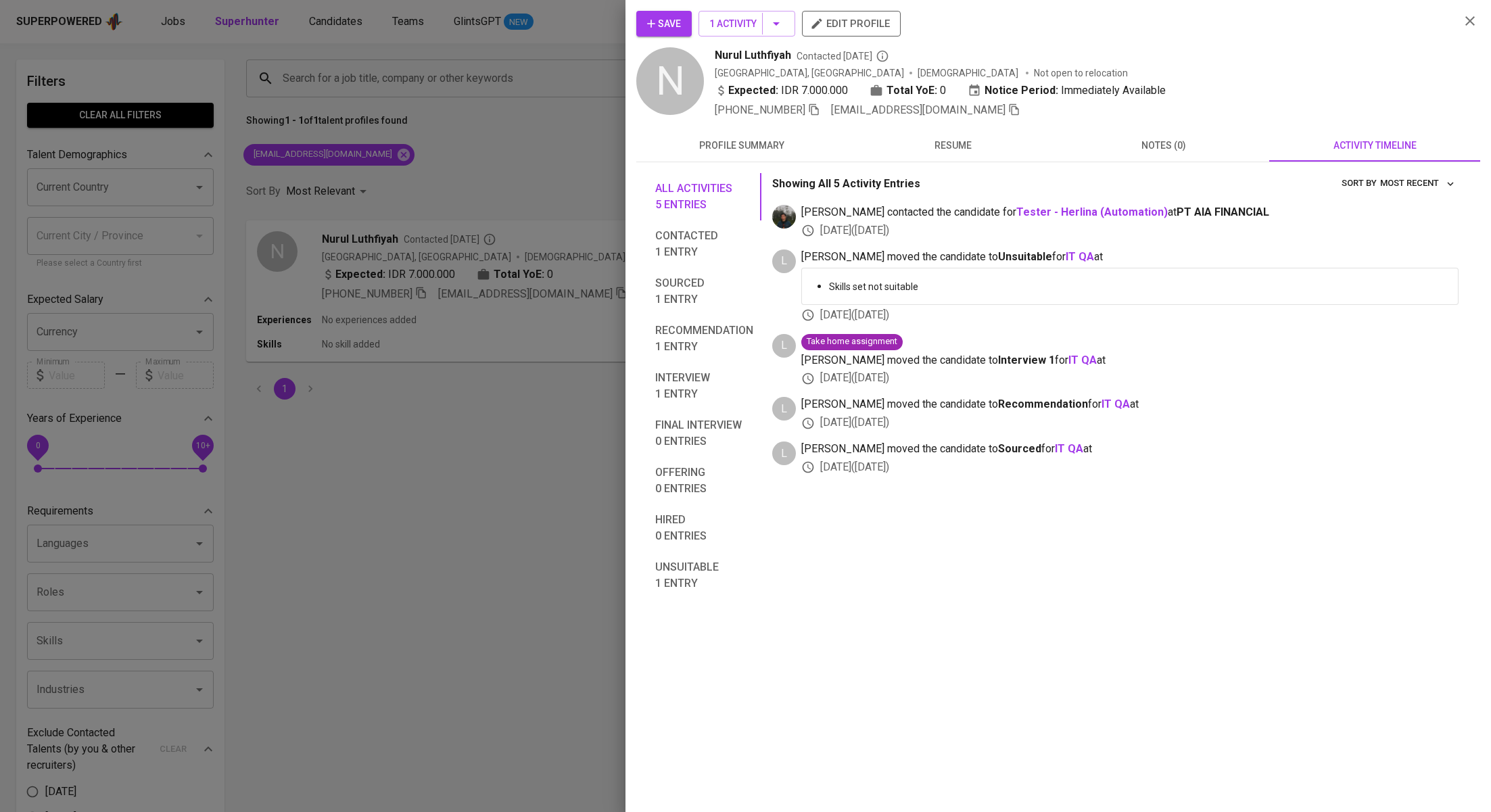
click at [474, 194] on div at bounding box center [745, 406] width 1491 height 812
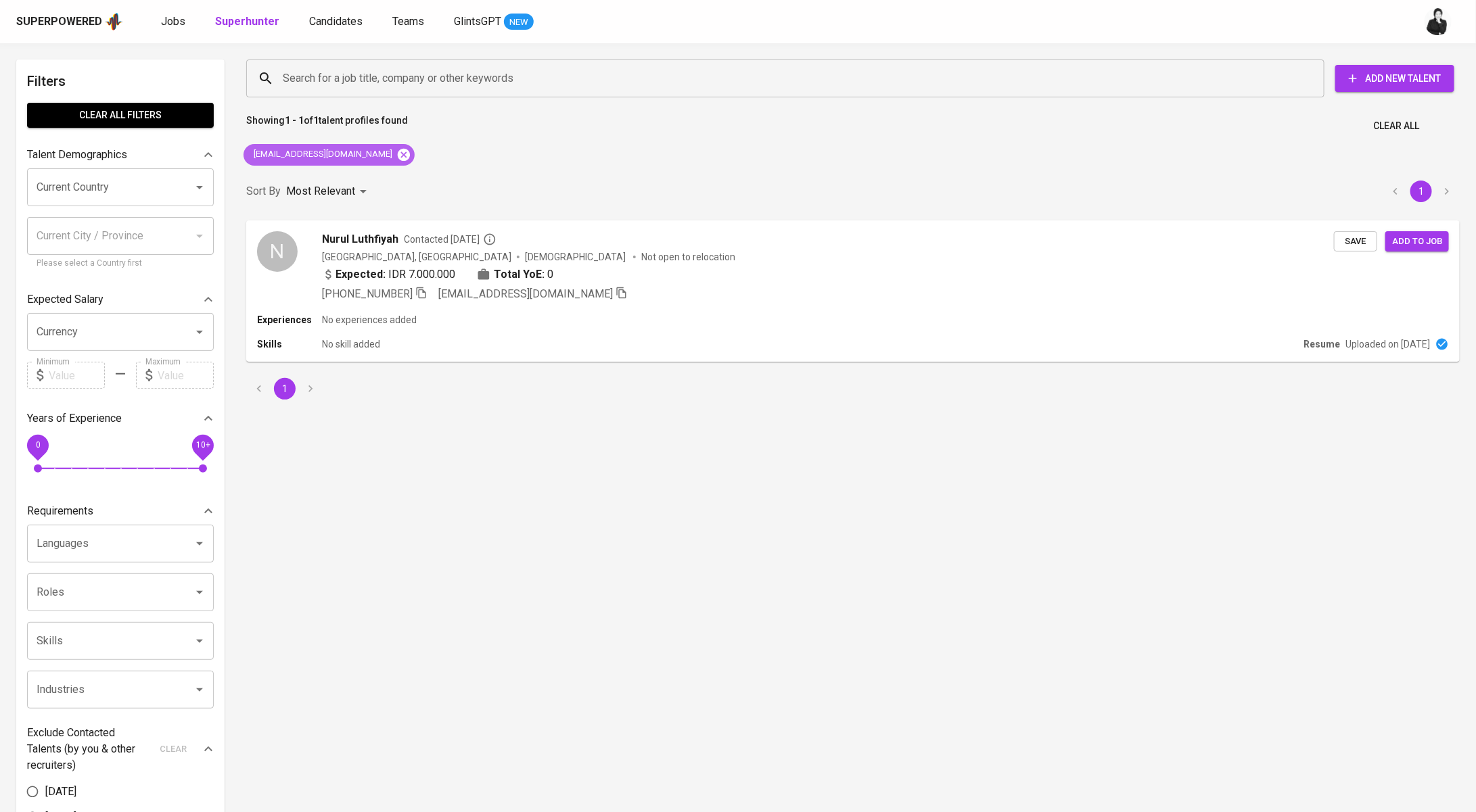
click at [398, 155] on icon at bounding box center [403, 153] width 12 height 12
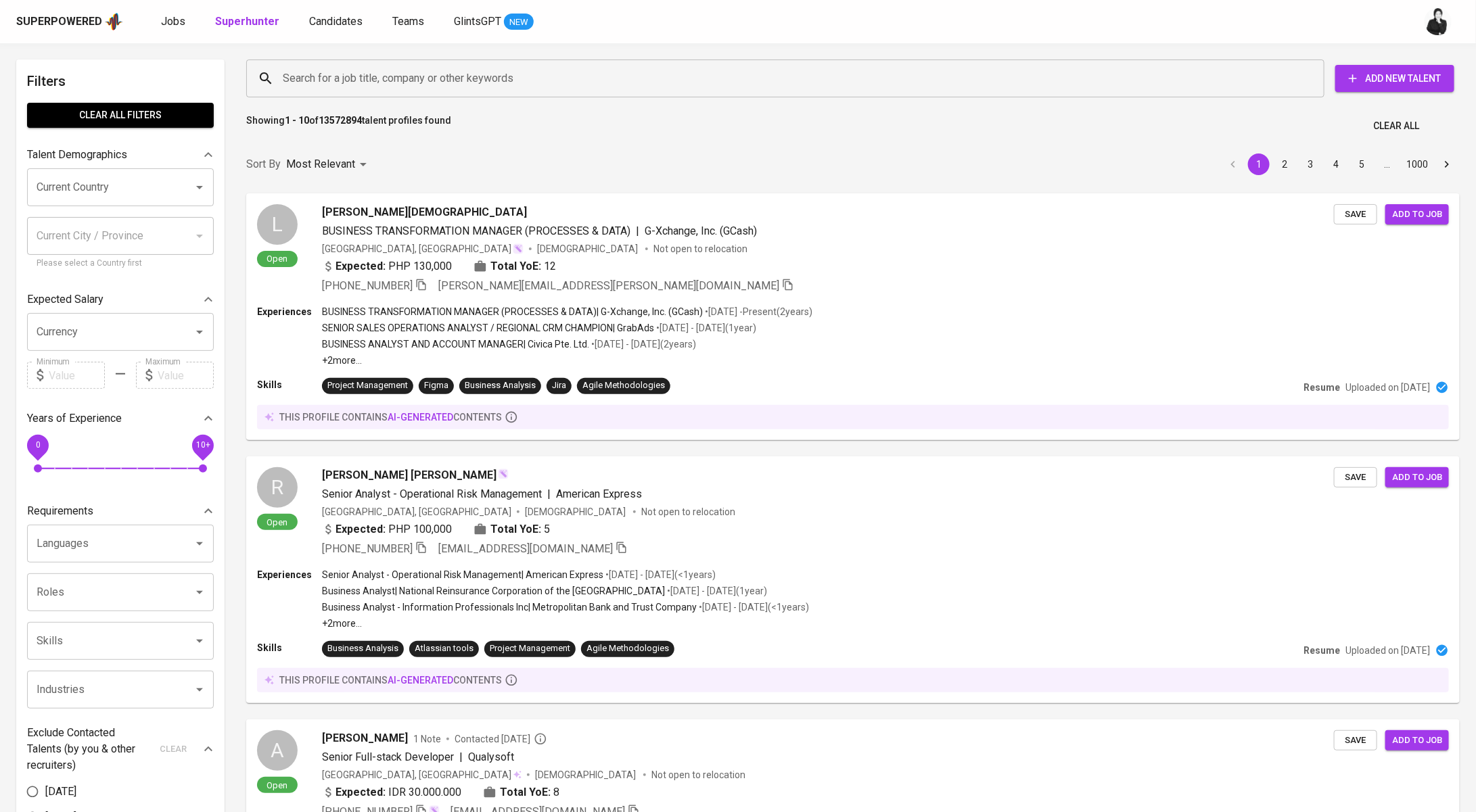
click at [409, 71] on input "Search for a job title, company or other keywords" at bounding box center [789, 78] width 1018 height 26
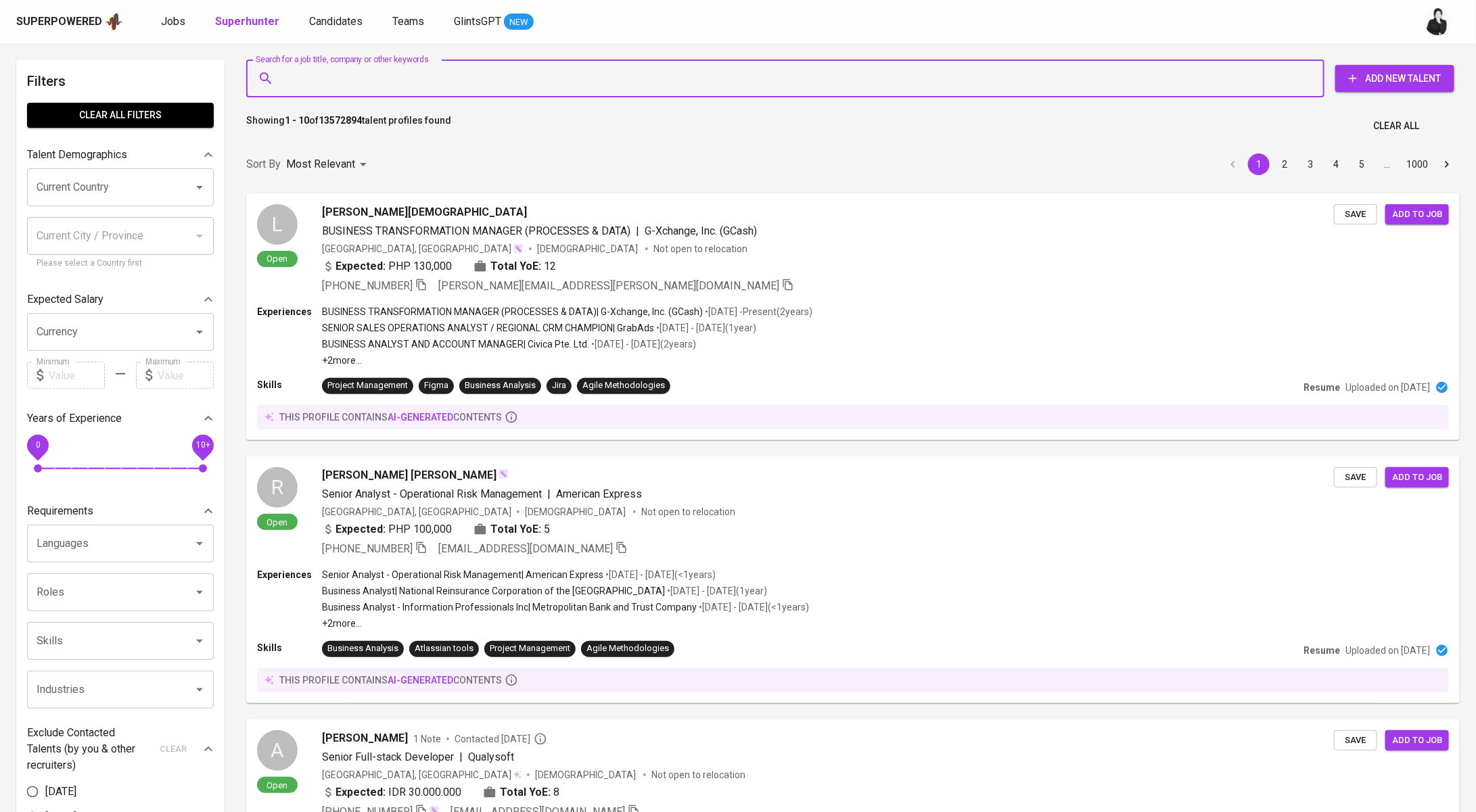
paste input "muhammadchikor7@gmail.com"
type input "muhammadchikor7@gmail.com"
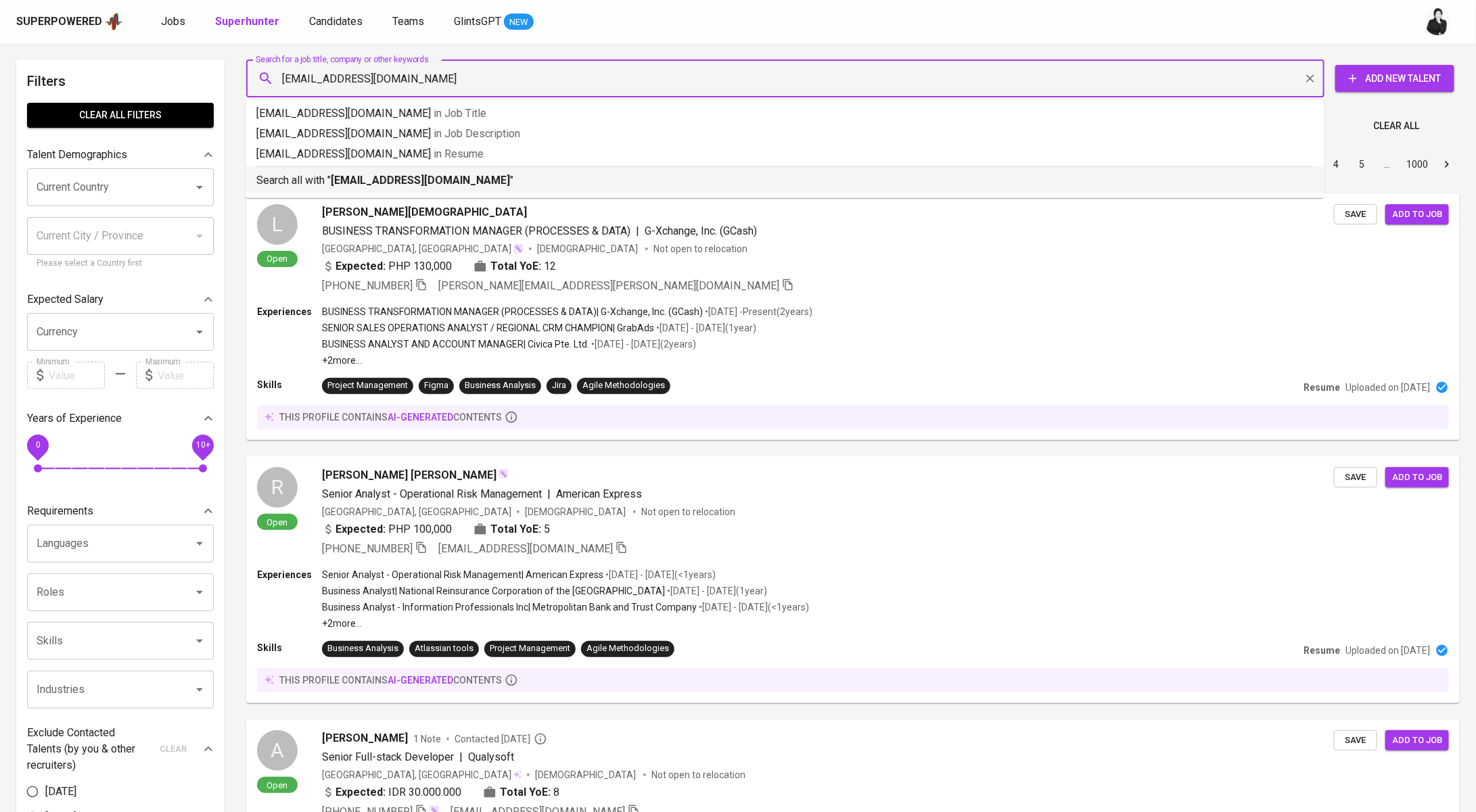
click at [437, 186] on b "muhammadchikor7@gmail.com" at bounding box center [420, 180] width 179 height 13
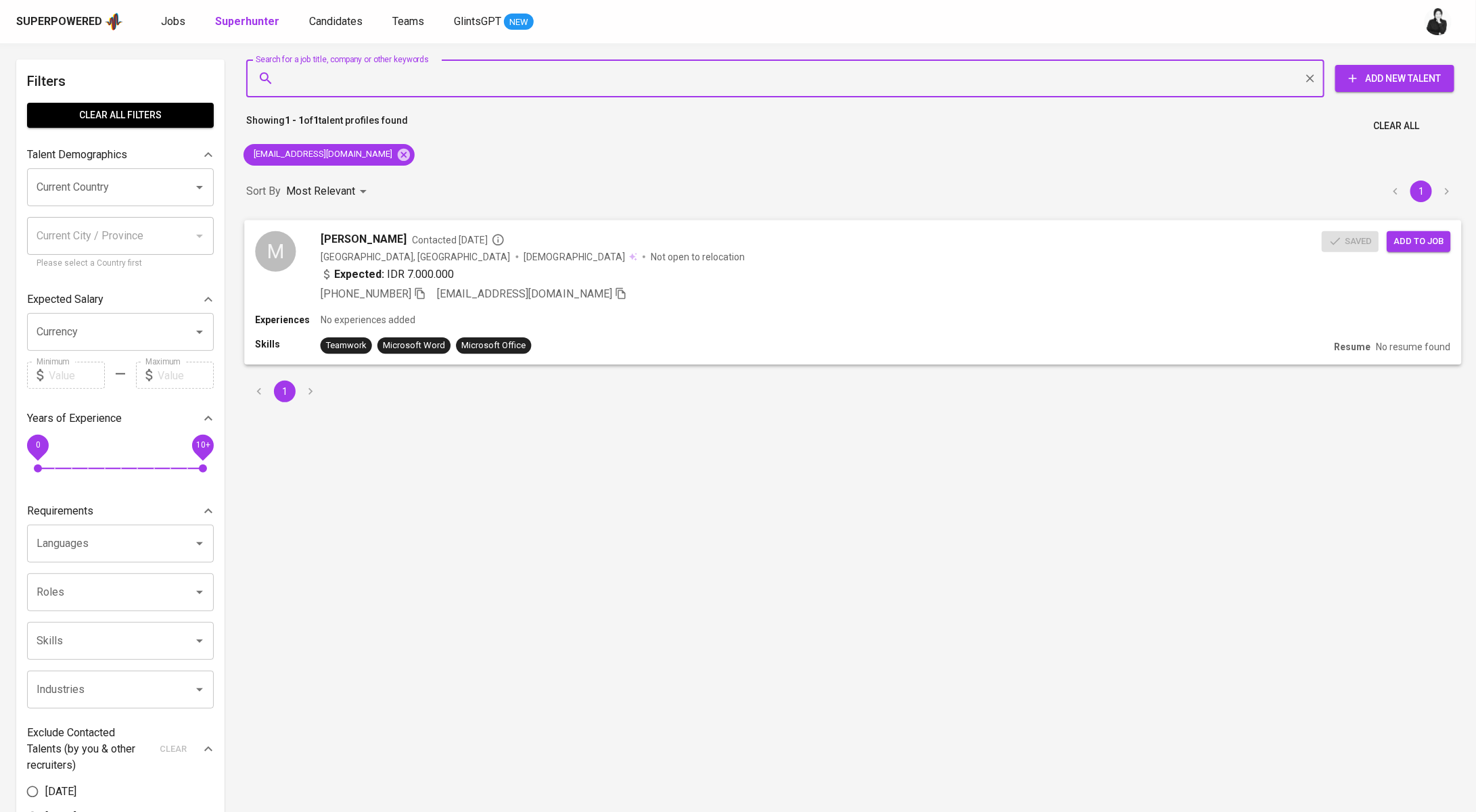
click at [406, 231] on span "Muhammad Chiko Ramadhan" at bounding box center [363, 239] width 85 height 17
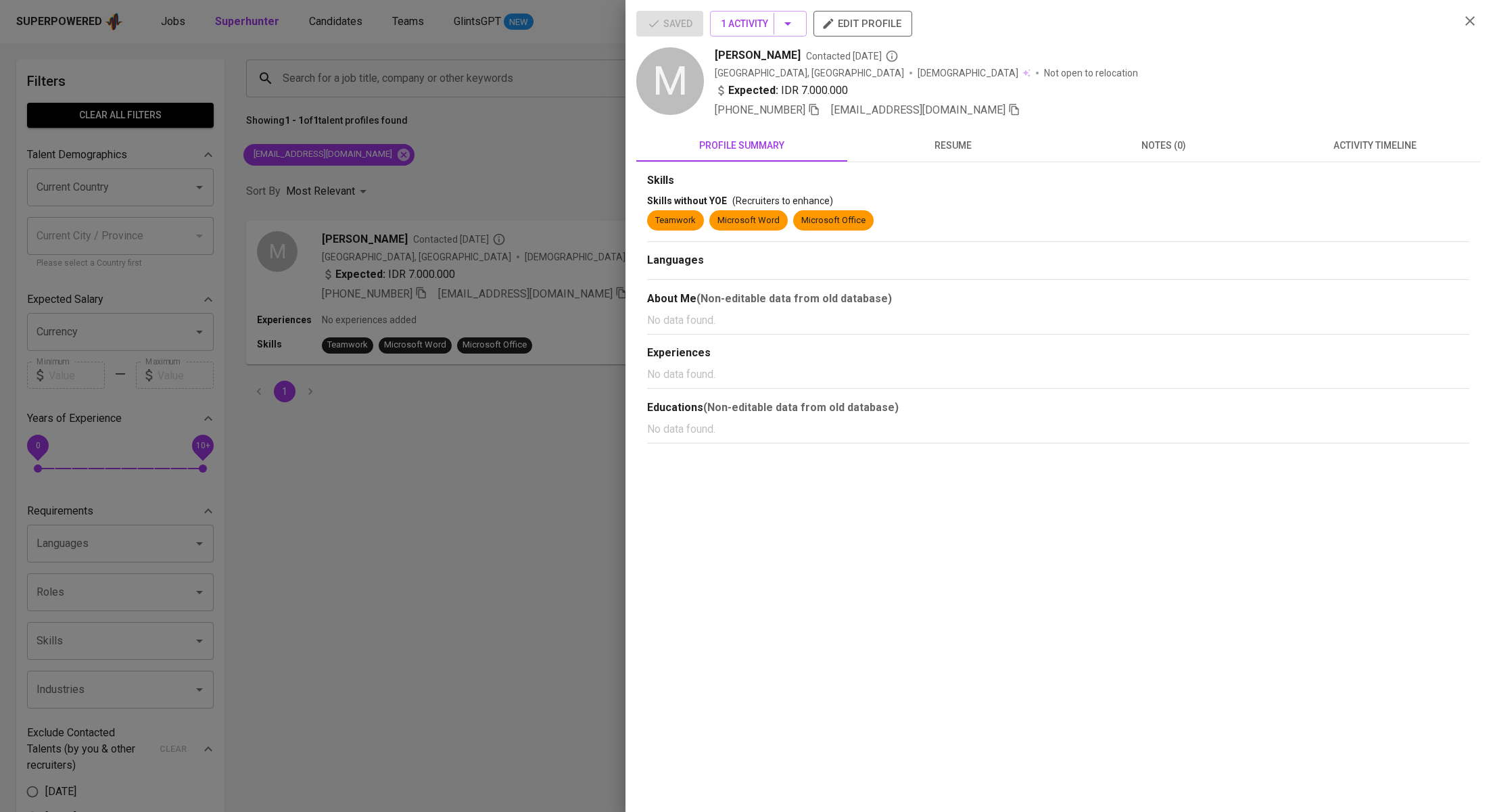
click at [1314, 141] on span "activity timeline" at bounding box center [1374, 145] width 195 height 17
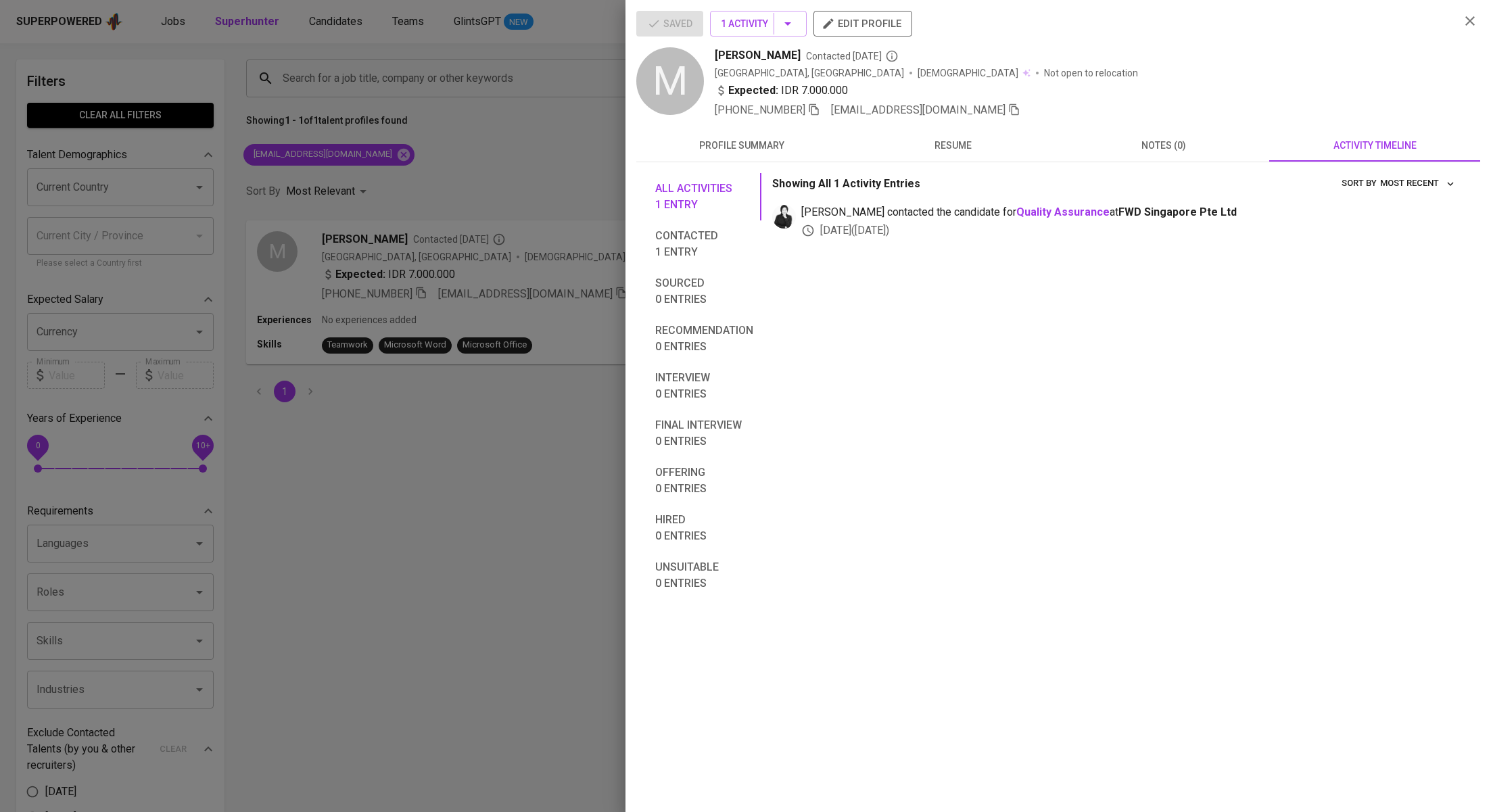
click at [401, 160] on div at bounding box center [745, 406] width 1491 height 812
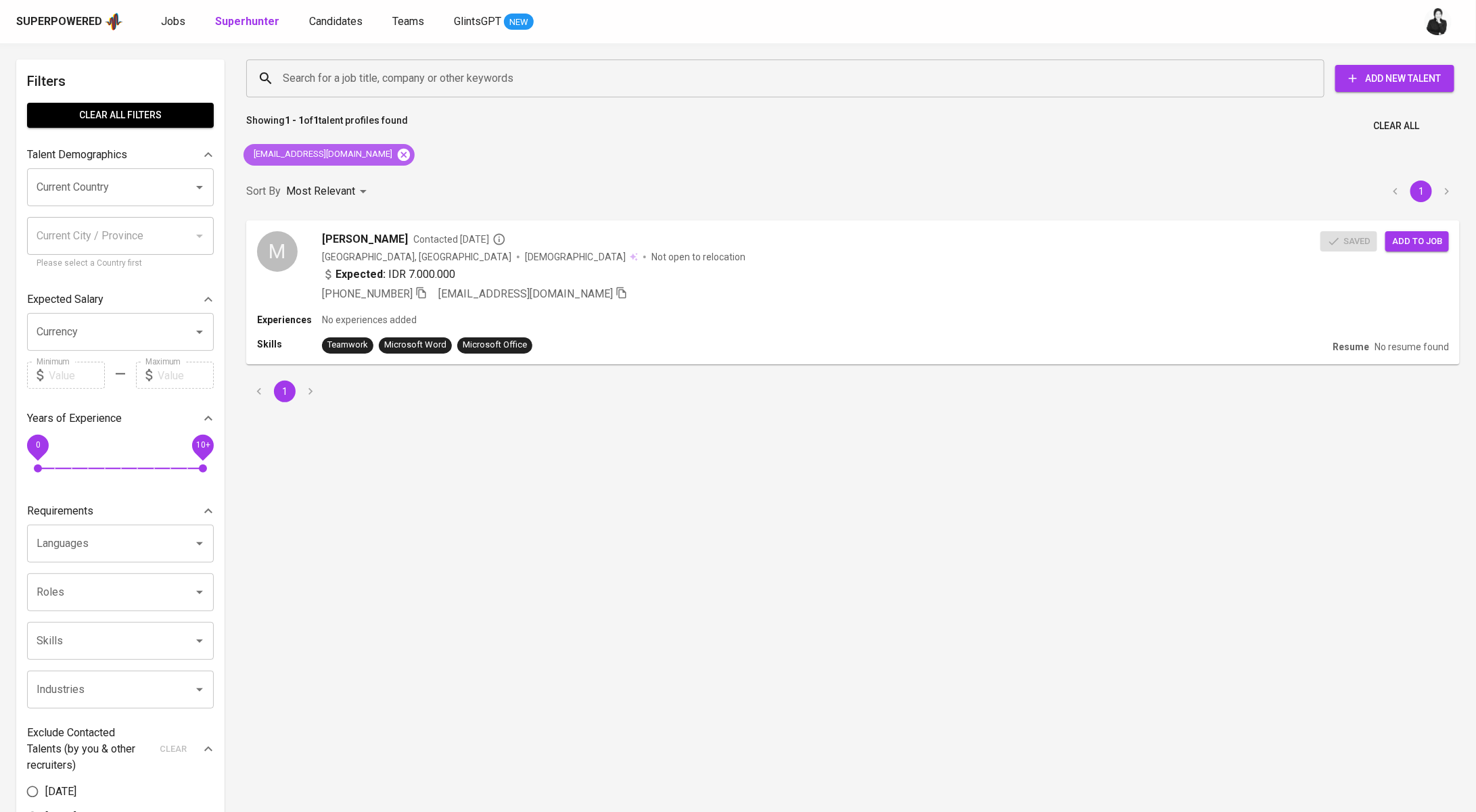
click at [398, 158] on icon at bounding box center [403, 153] width 12 height 12
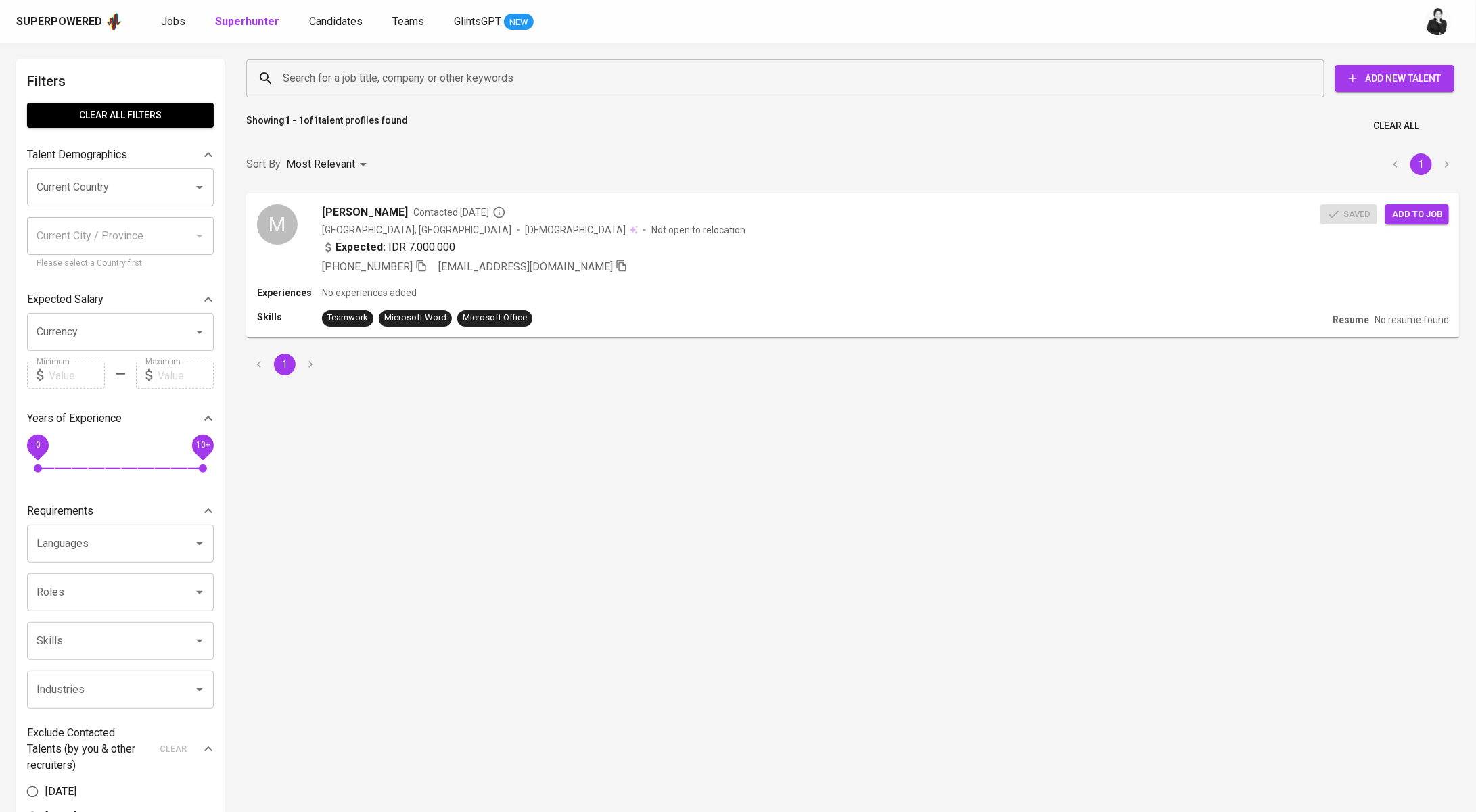
click at [446, 85] on input "Search for a job title, company or other keywords" at bounding box center [789, 78] width 1018 height 26
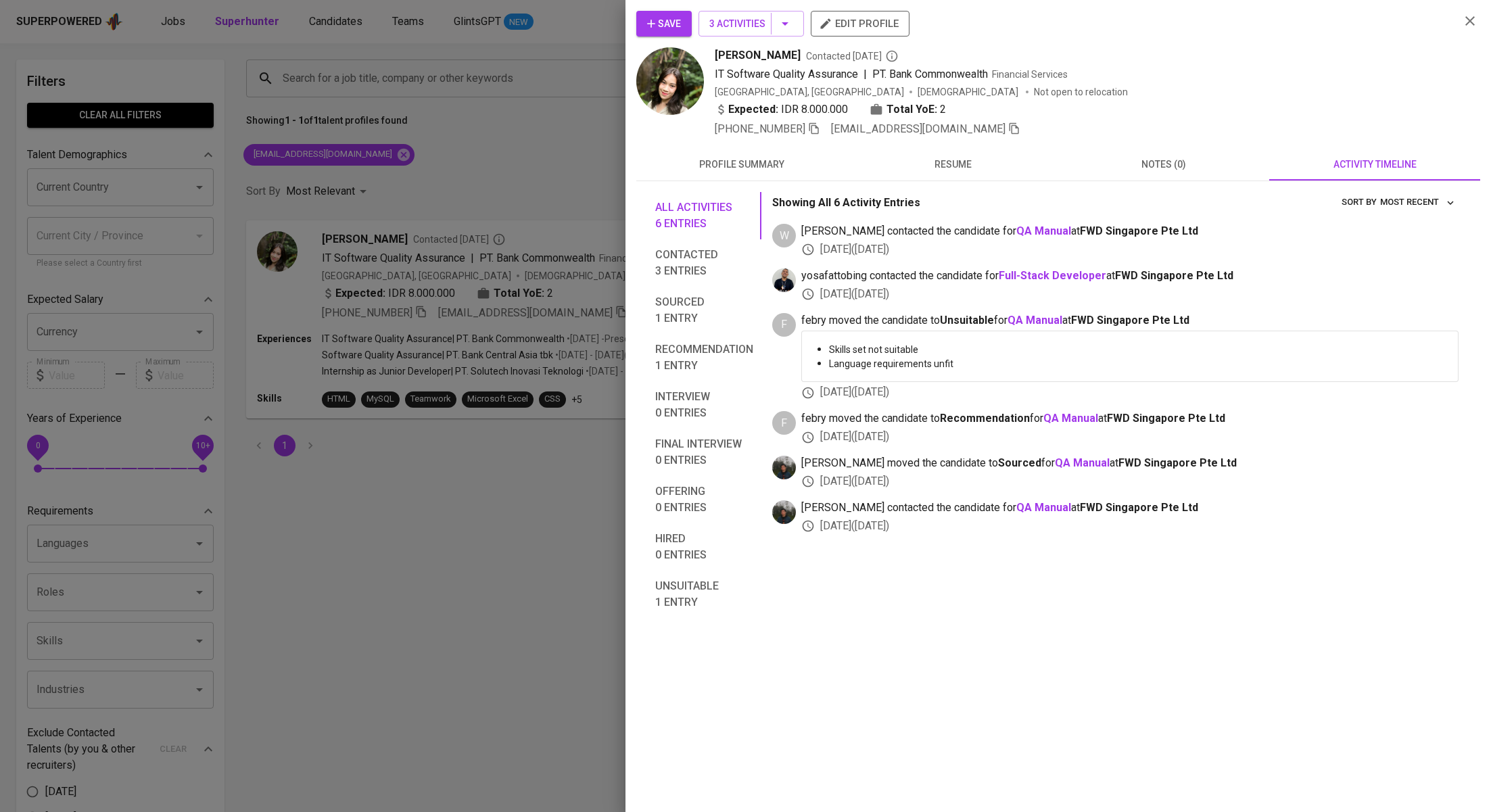
click at [327, 32] on div at bounding box center [745, 406] width 1491 height 812
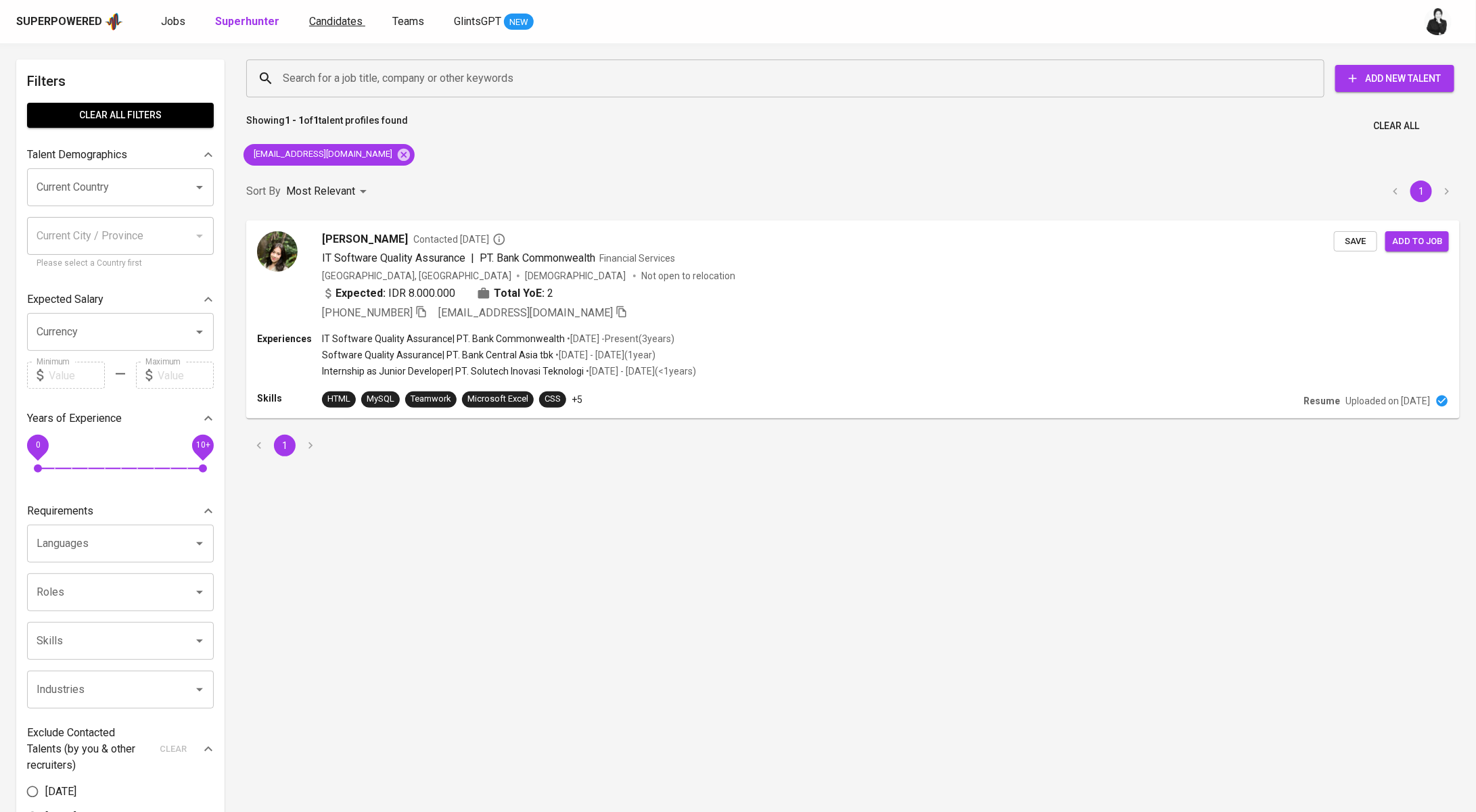
click at [331, 25] on span "Candidates" at bounding box center [335, 21] width 53 height 13
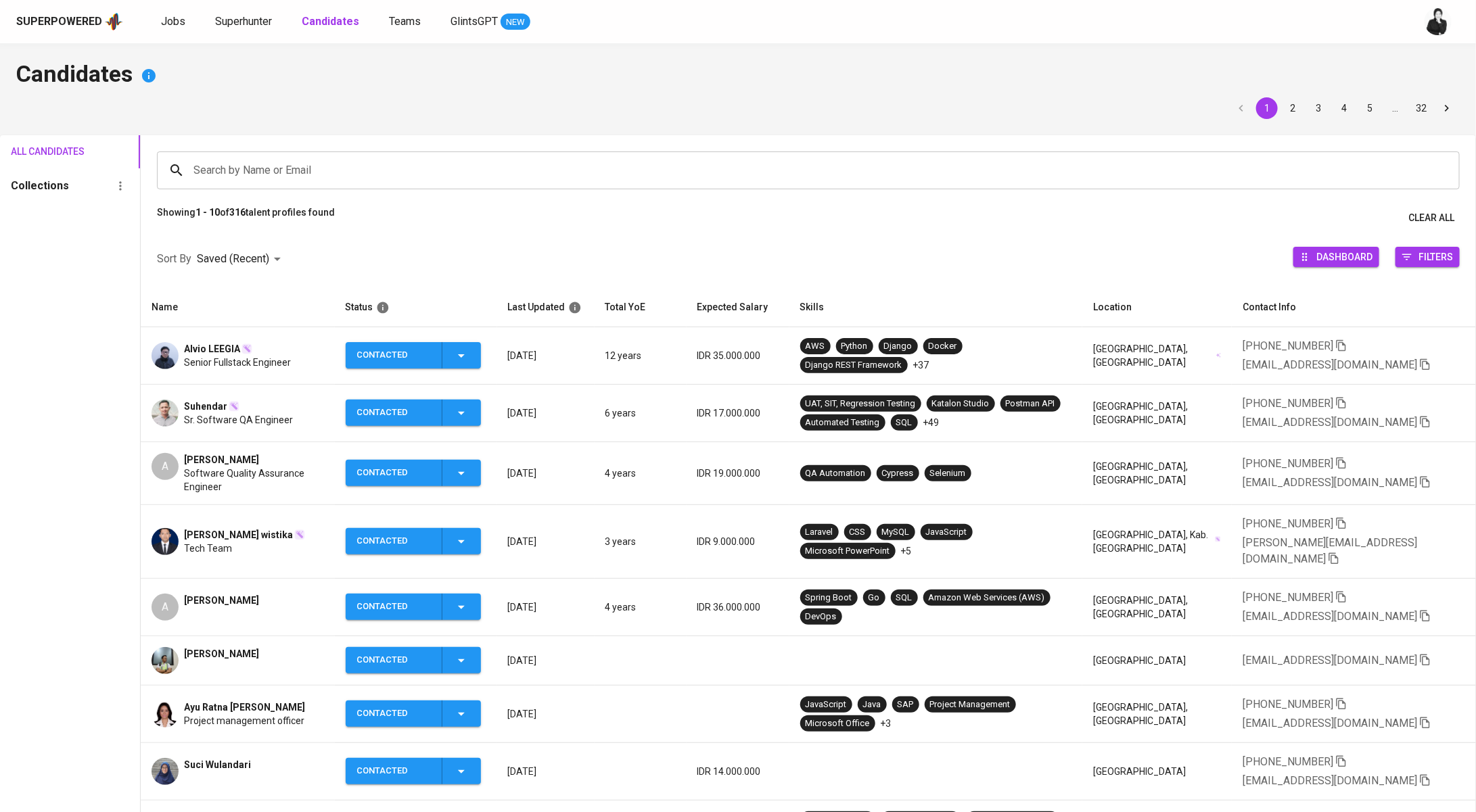
click at [372, 172] on input "Search by Name or Email" at bounding box center [812, 170] width 1243 height 26
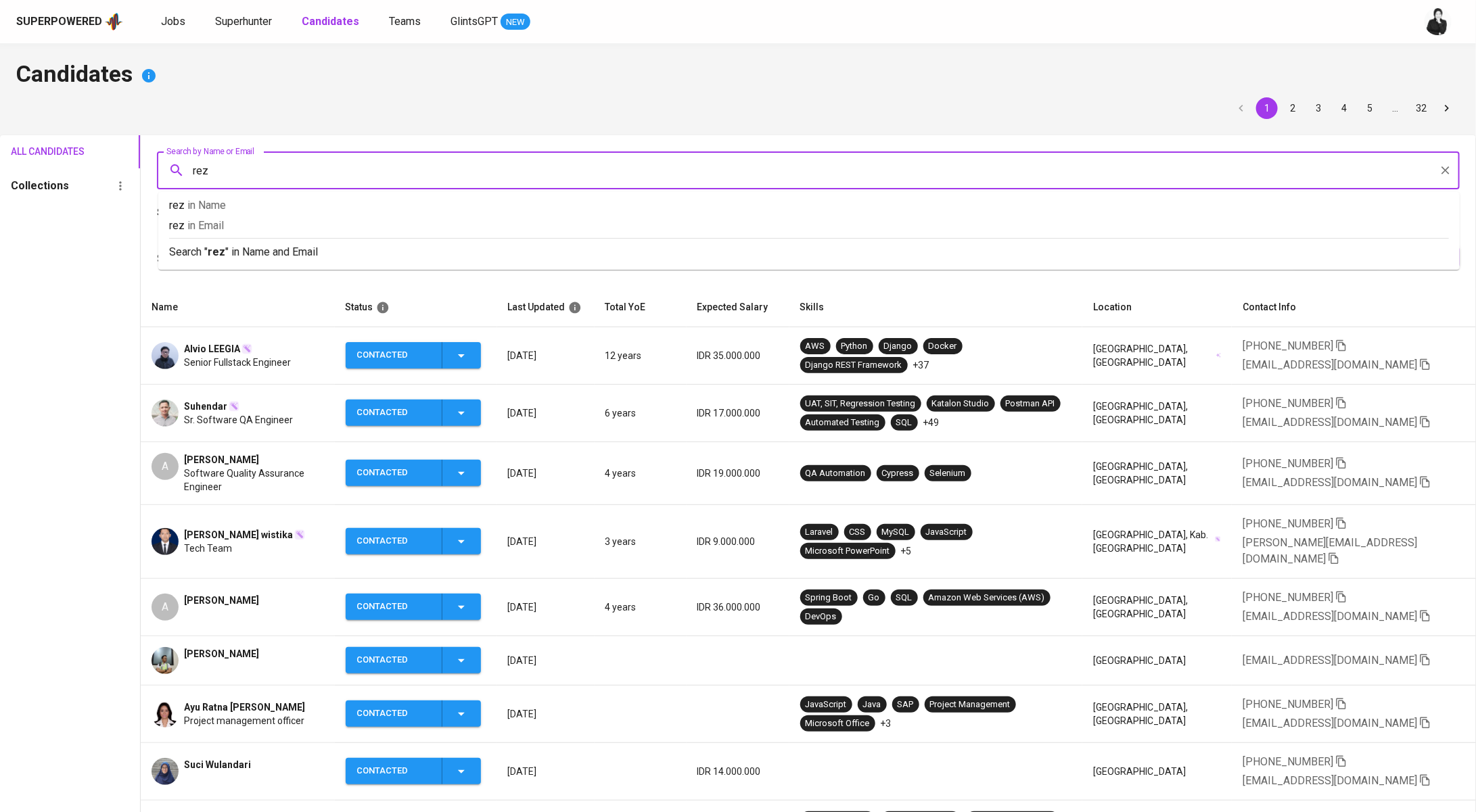
type input "reza"
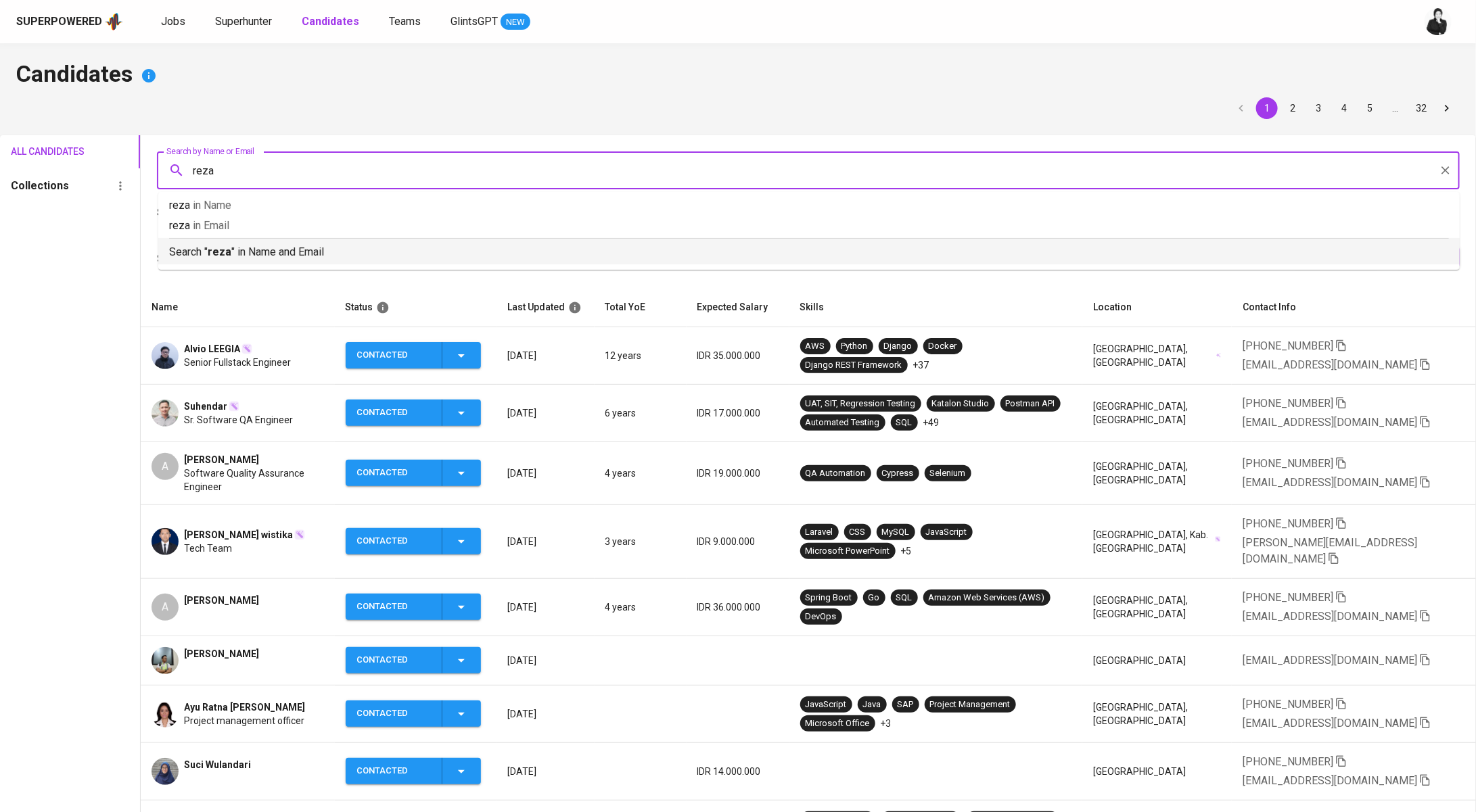
click at [324, 268] on ul "reza in Name reza in Email Search " reza " in Name and Email" at bounding box center [809, 231] width 1301 height 78
click at [345, 253] on p "Search " reza " in Name and Email" at bounding box center [809, 253] width 1280 height 17
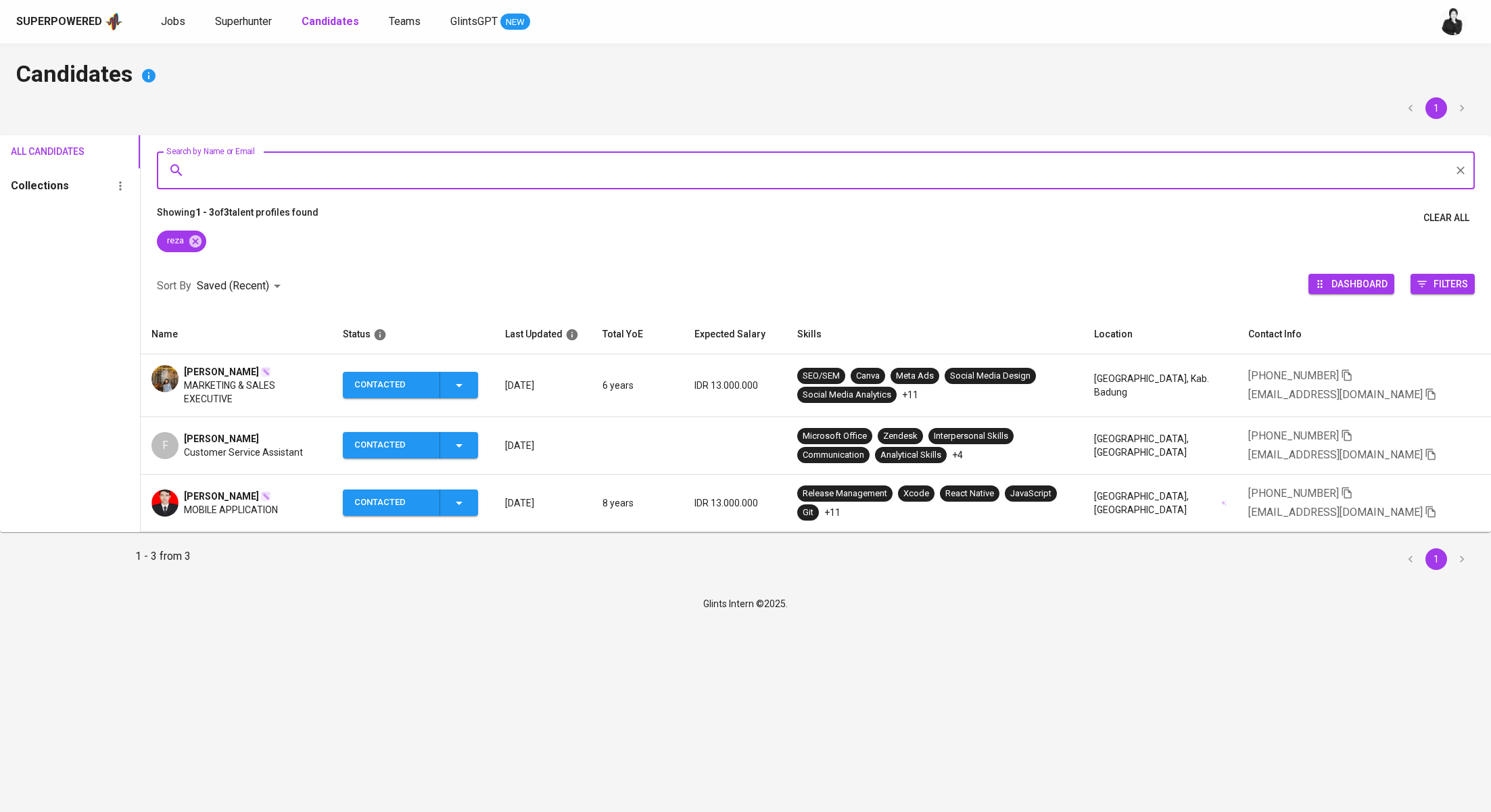
click at [214, 371] on span "Reza Mutia" at bounding box center [221, 371] width 75 height 14
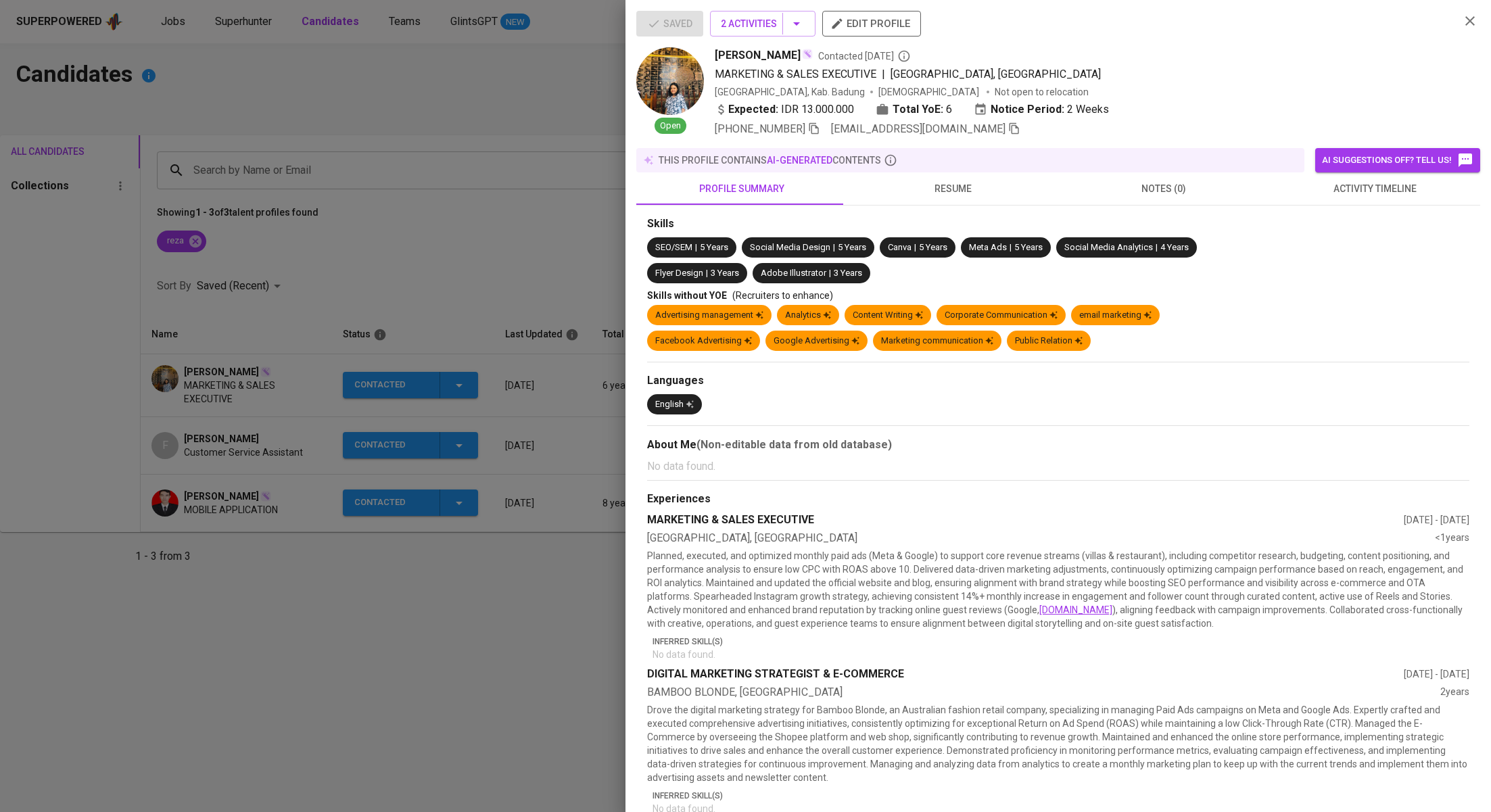
click at [1305, 196] on span "activity timeline" at bounding box center [1374, 189] width 195 height 17
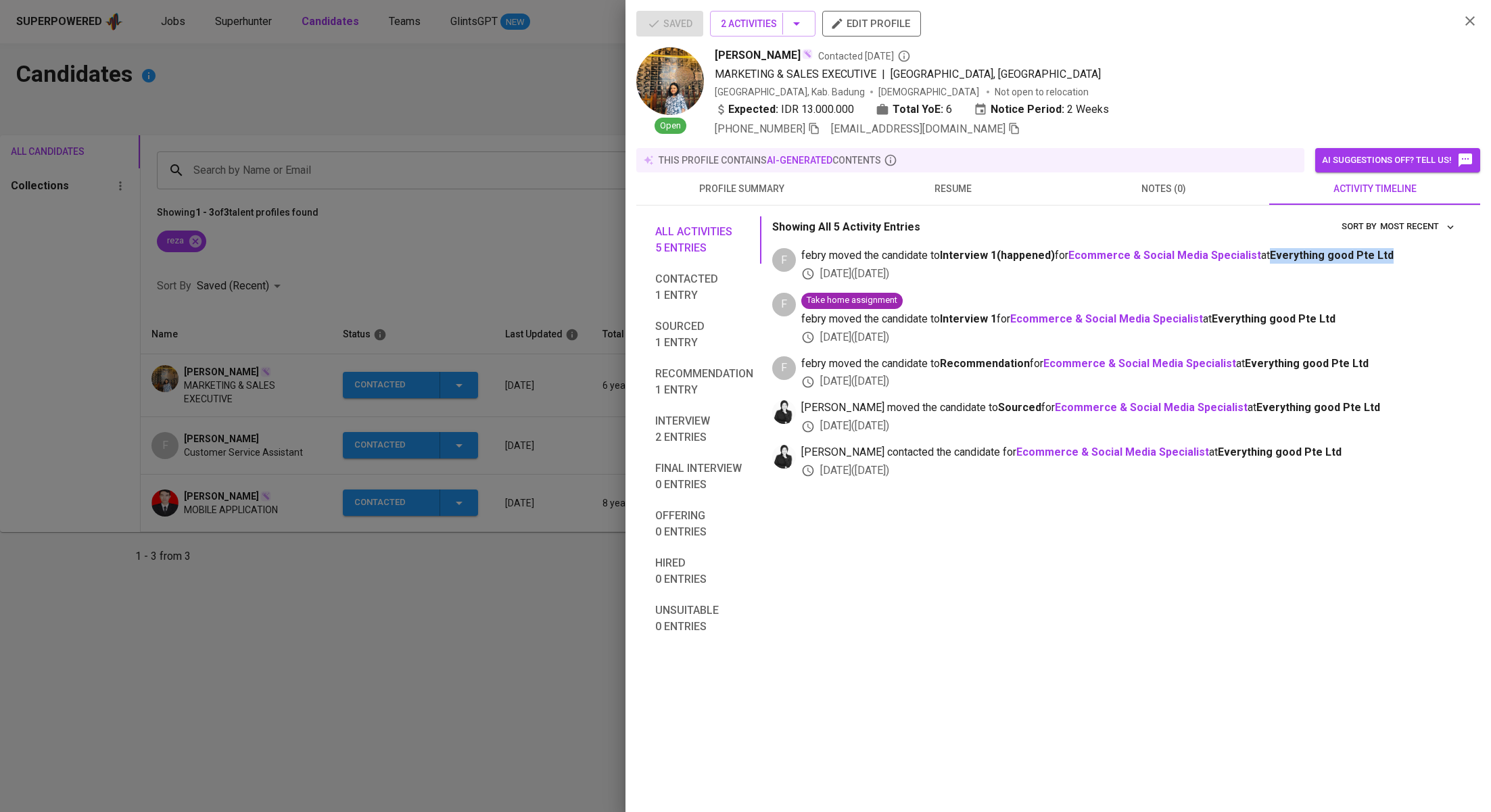
drag, startPoint x: 1275, startPoint y: 255, endPoint x: 1396, endPoint y: 256, distance: 121.0
click at [1396, 256] on span "febry moved the candidate to Interview 1 ( happened ) for Ecommerce & Social Me…" at bounding box center [1129, 255] width 657 height 16
copy span "Everything good Pte Ltd"
click at [495, 229] on div at bounding box center [745, 406] width 1491 height 812
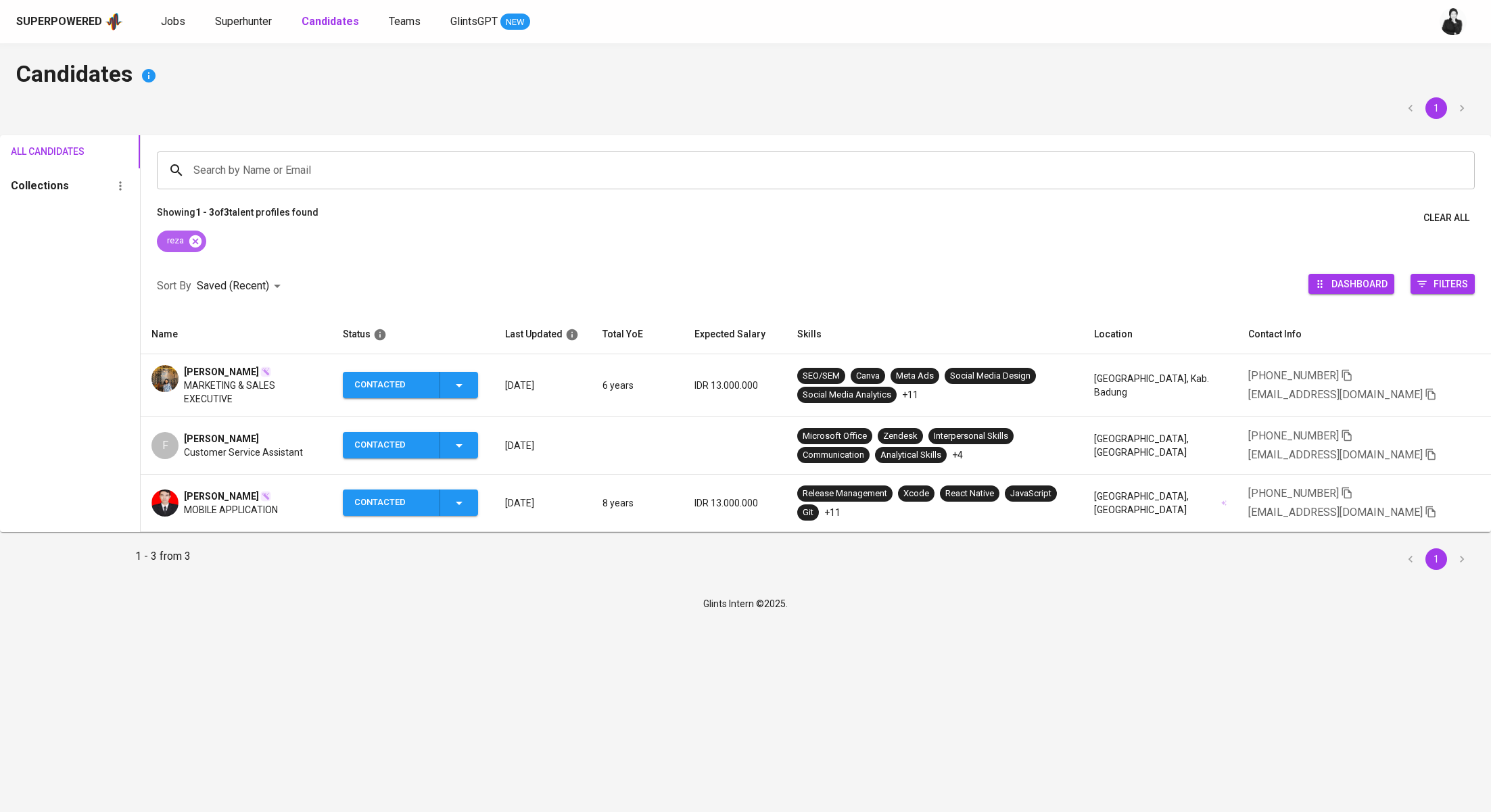
click at [197, 239] on icon at bounding box center [195, 240] width 12 height 12
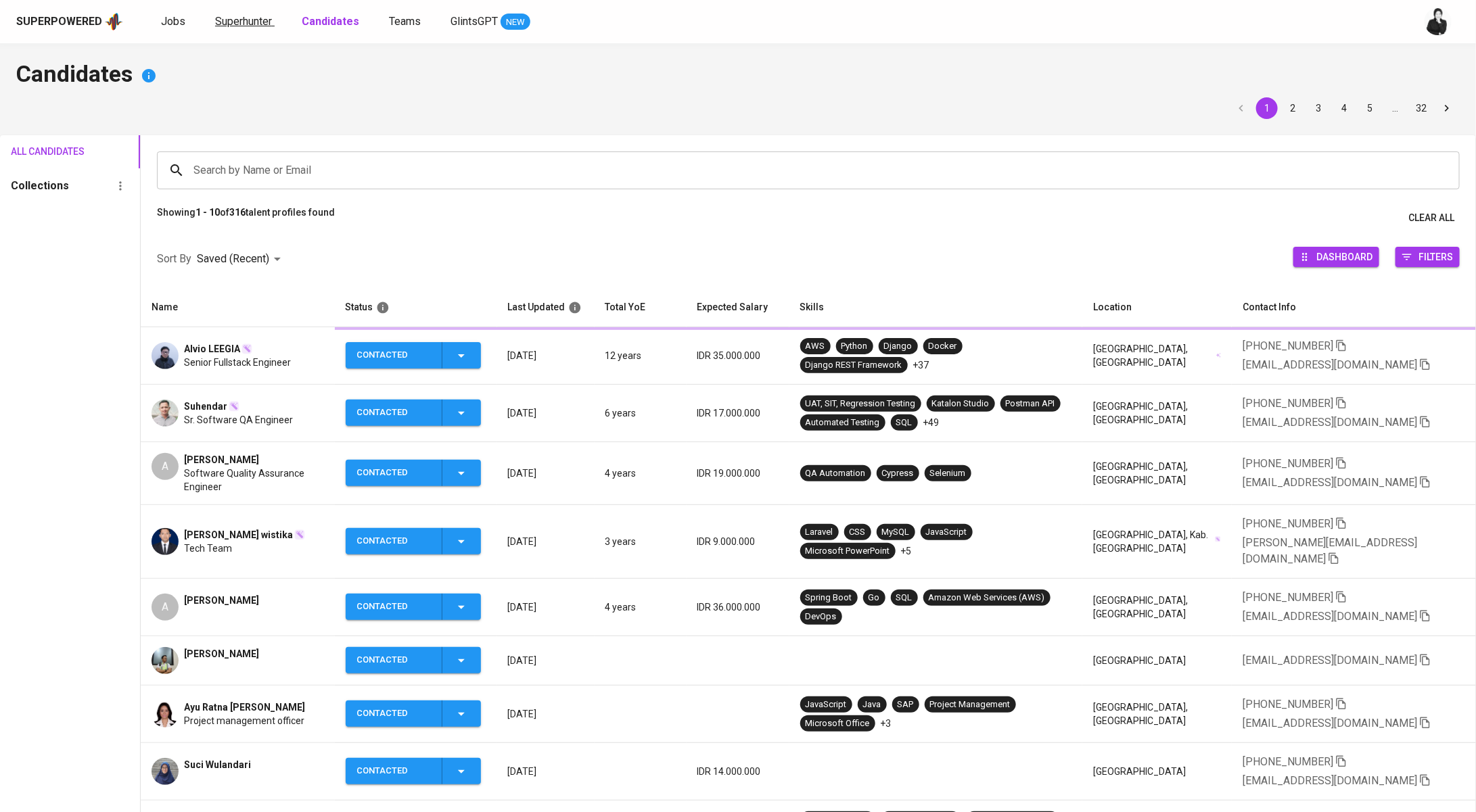
click at [246, 27] on span "Superhunter" at bounding box center [244, 21] width 57 height 13
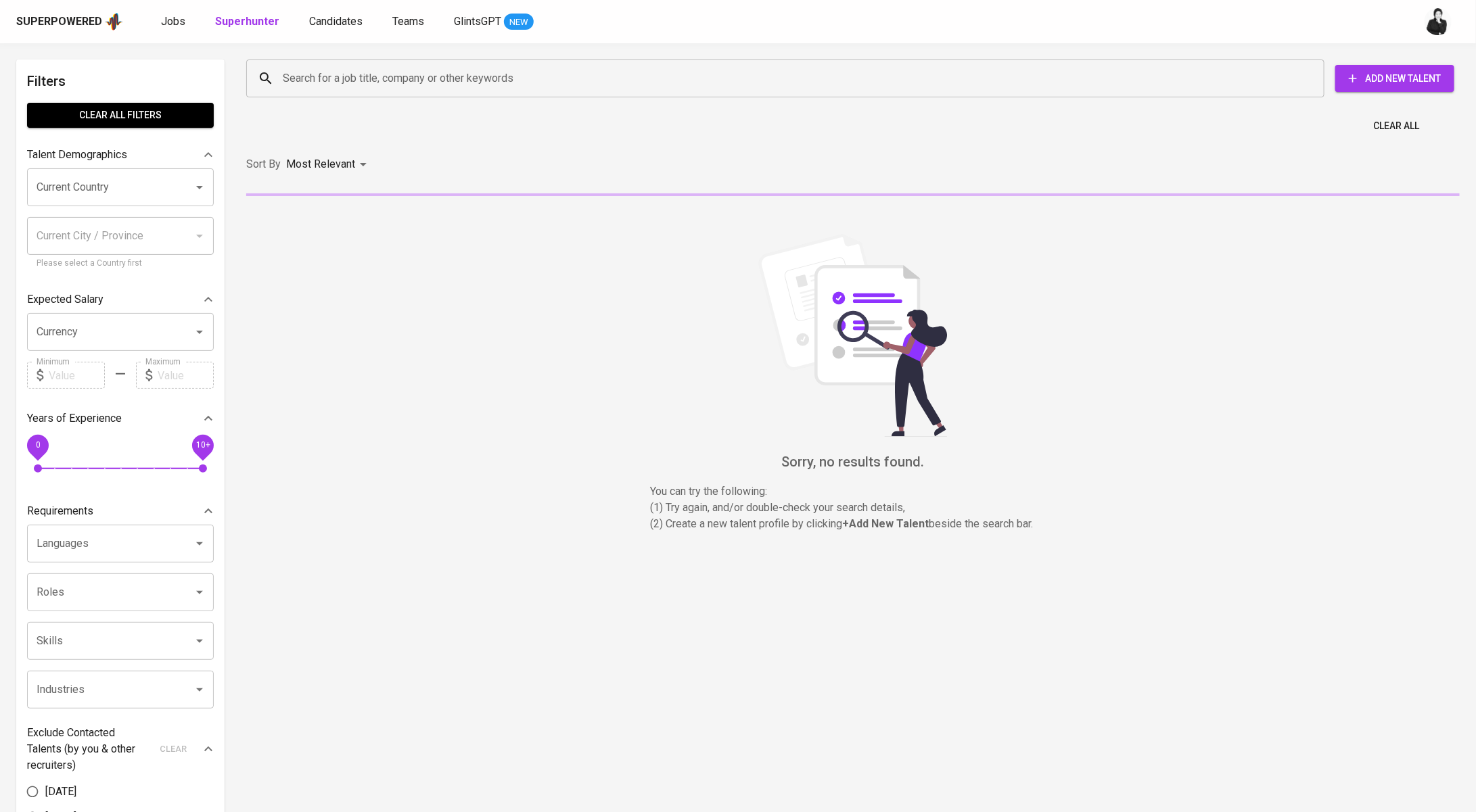
click at [354, 83] on input "Search for a job title, company or other keywords" at bounding box center [789, 78] width 1018 height 26
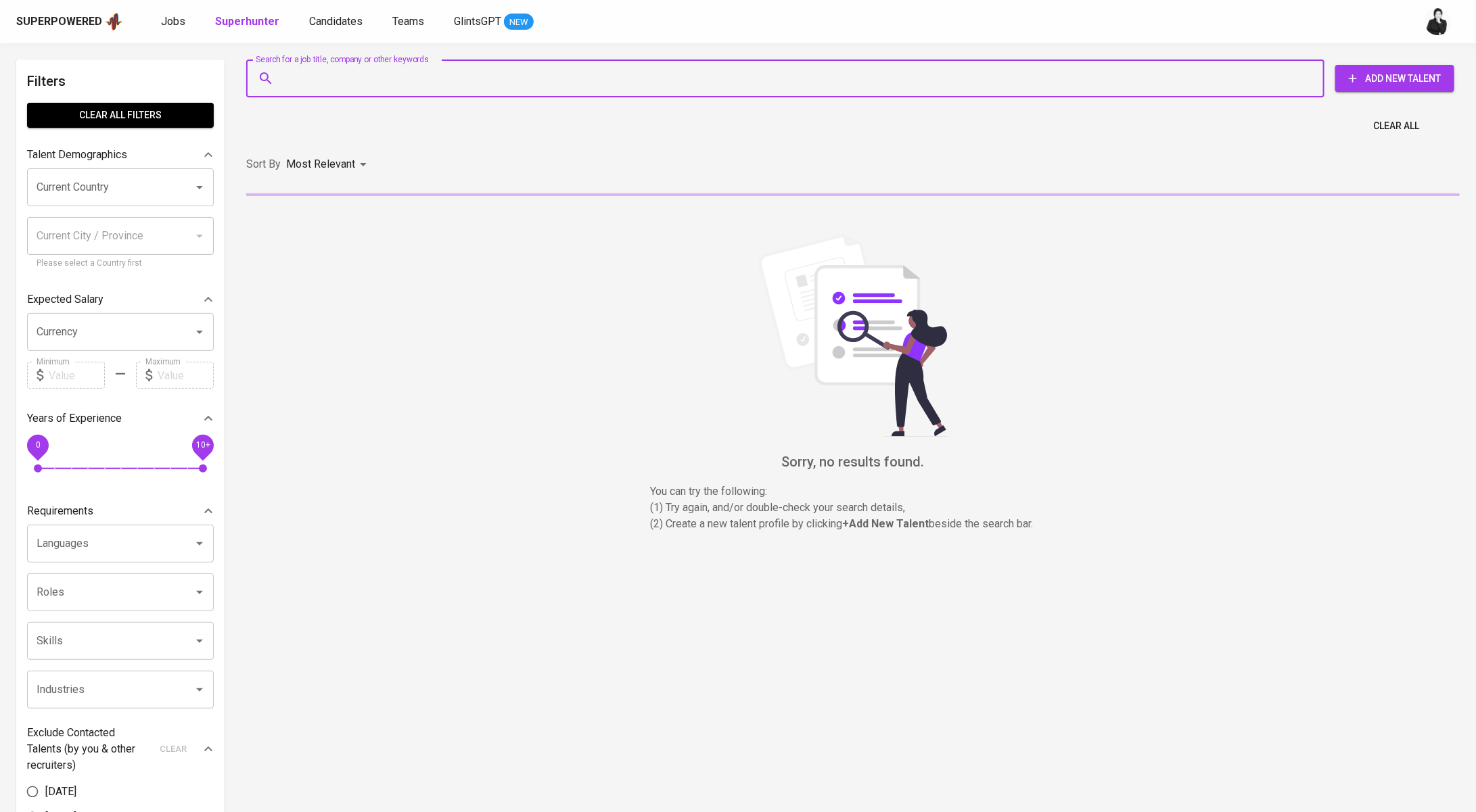
paste input "fajarck@yahoo.co.id"
type input "fajarck@yahoo.co.id"
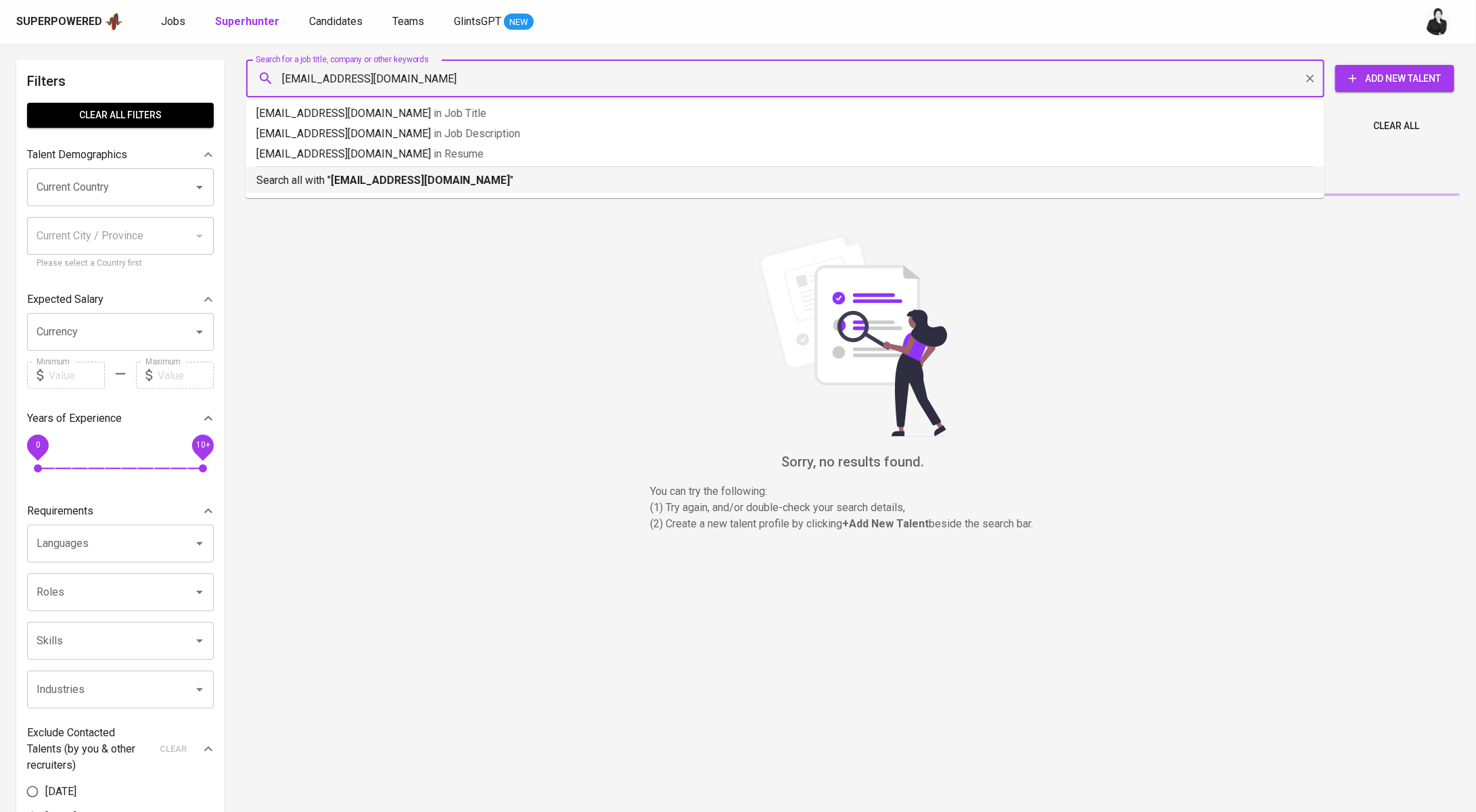
click at [356, 182] on b "fajarck@yahoo.co.id" at bounding box center [420, 180] width 179 height 13
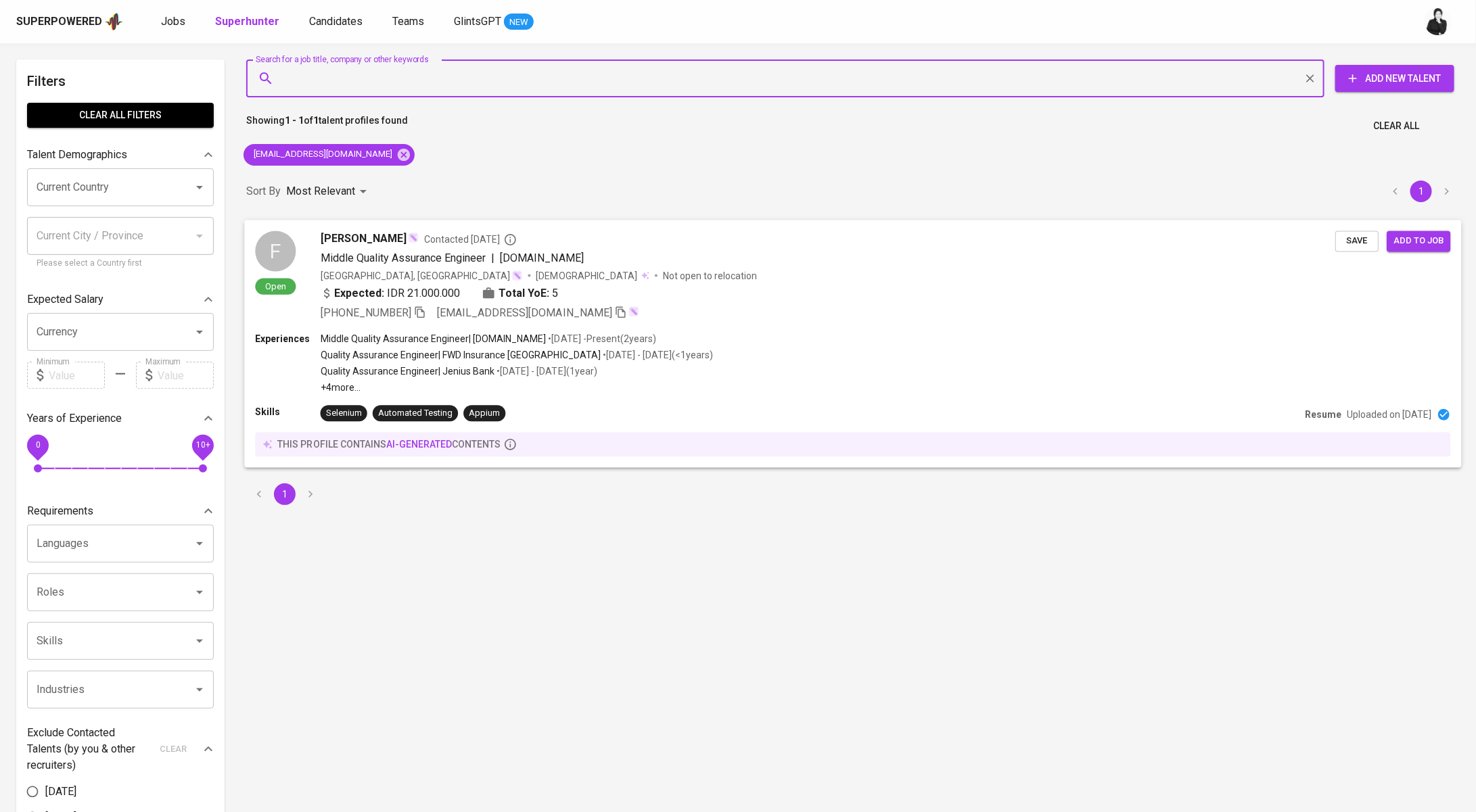
click at [406, 233] on span "Fajar Ramadhan Rachmat" at bounding box center [363, 239] width 85 height 17
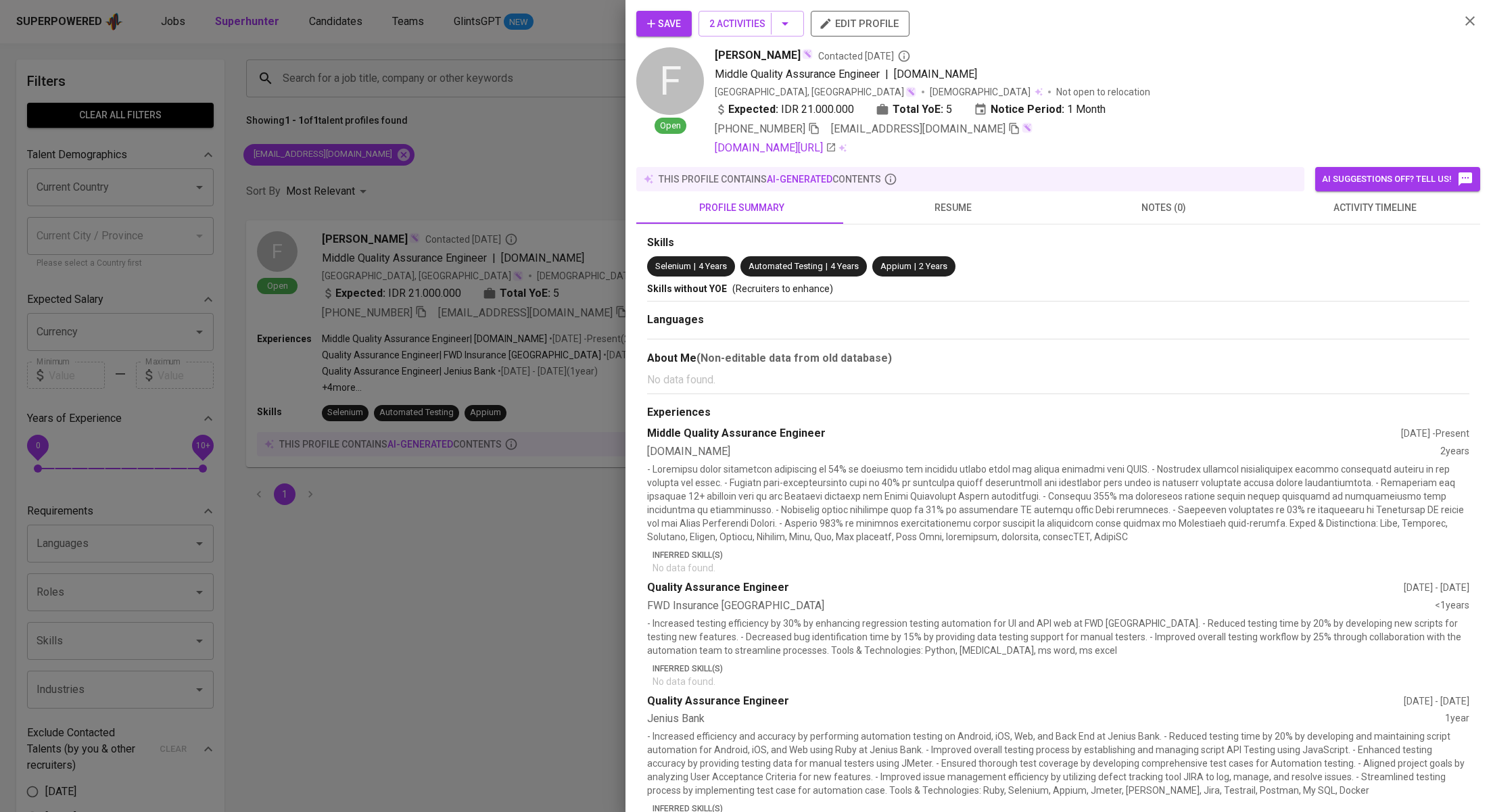
click at [1326, 218] on button "activity timeline" at bounding box center [1374, 207] width 211 height 32
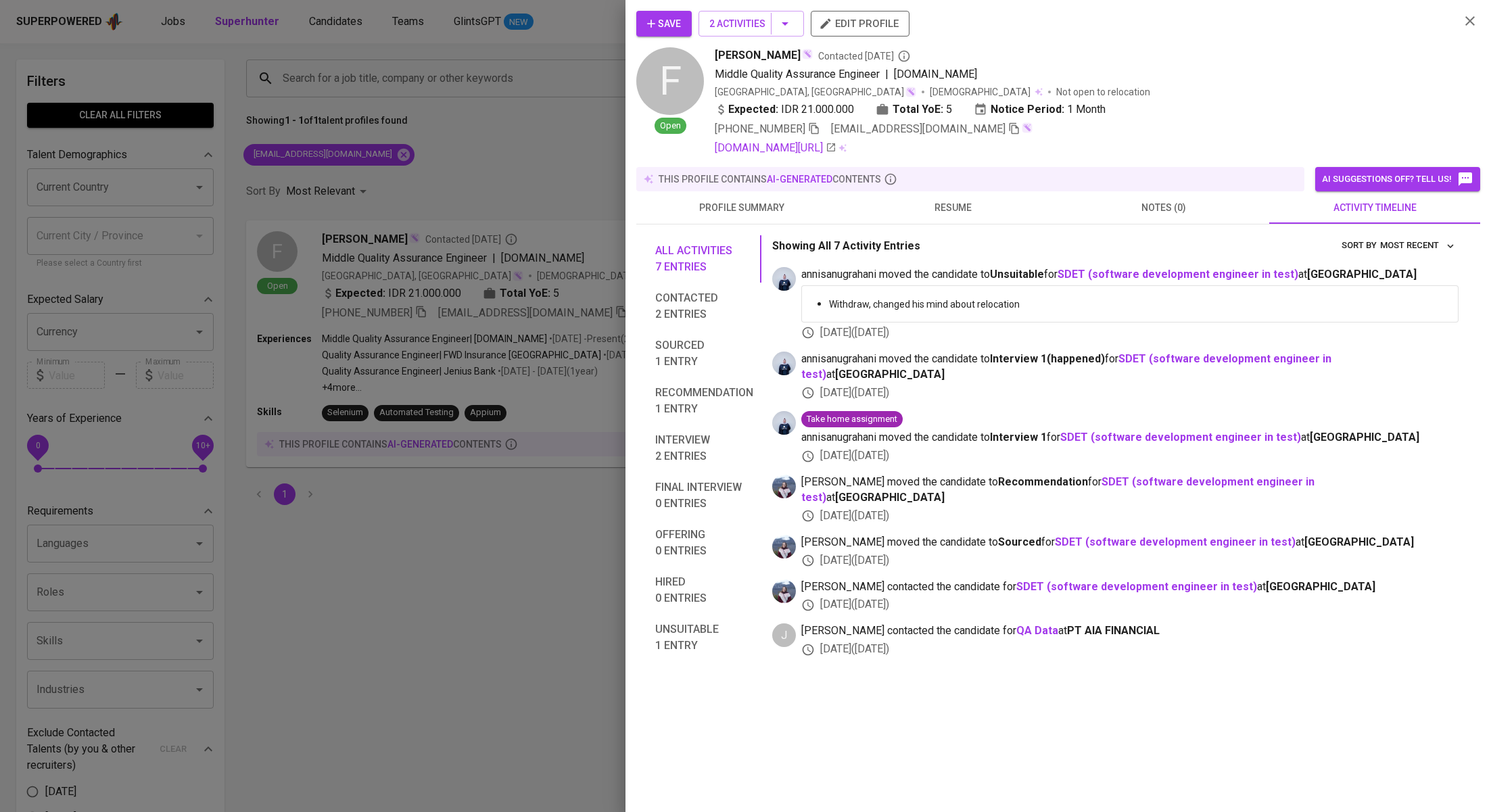
click at [548, 144] on div at bounding box center [745, 406] width 1491 height 812
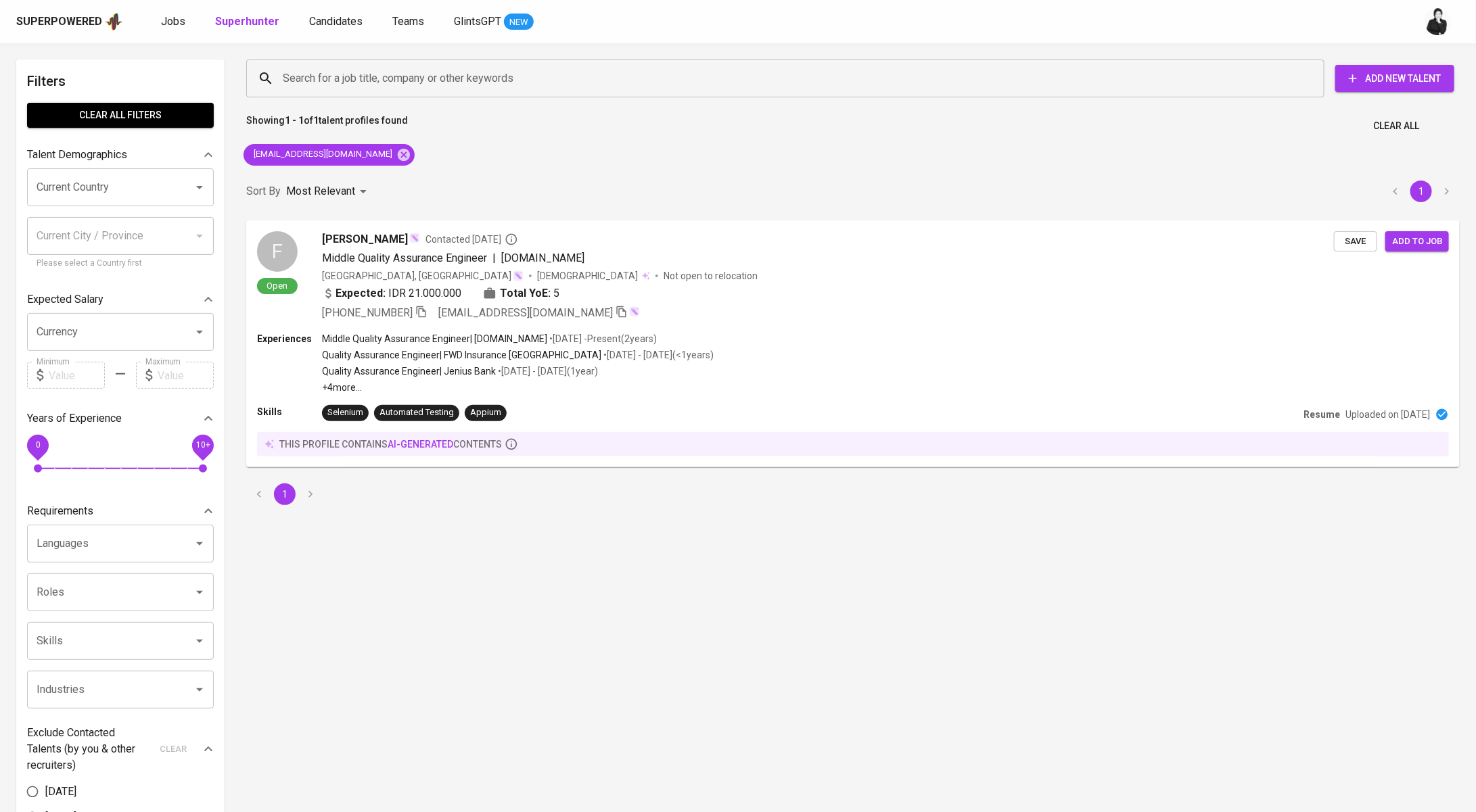
click at [358, 152] on div "fajarck@yahoo.co.id" at bounding box center [329, 154] width 182 height 32
click at [398, 152] on icon at bounding box center [403, 153] width 12 height 12
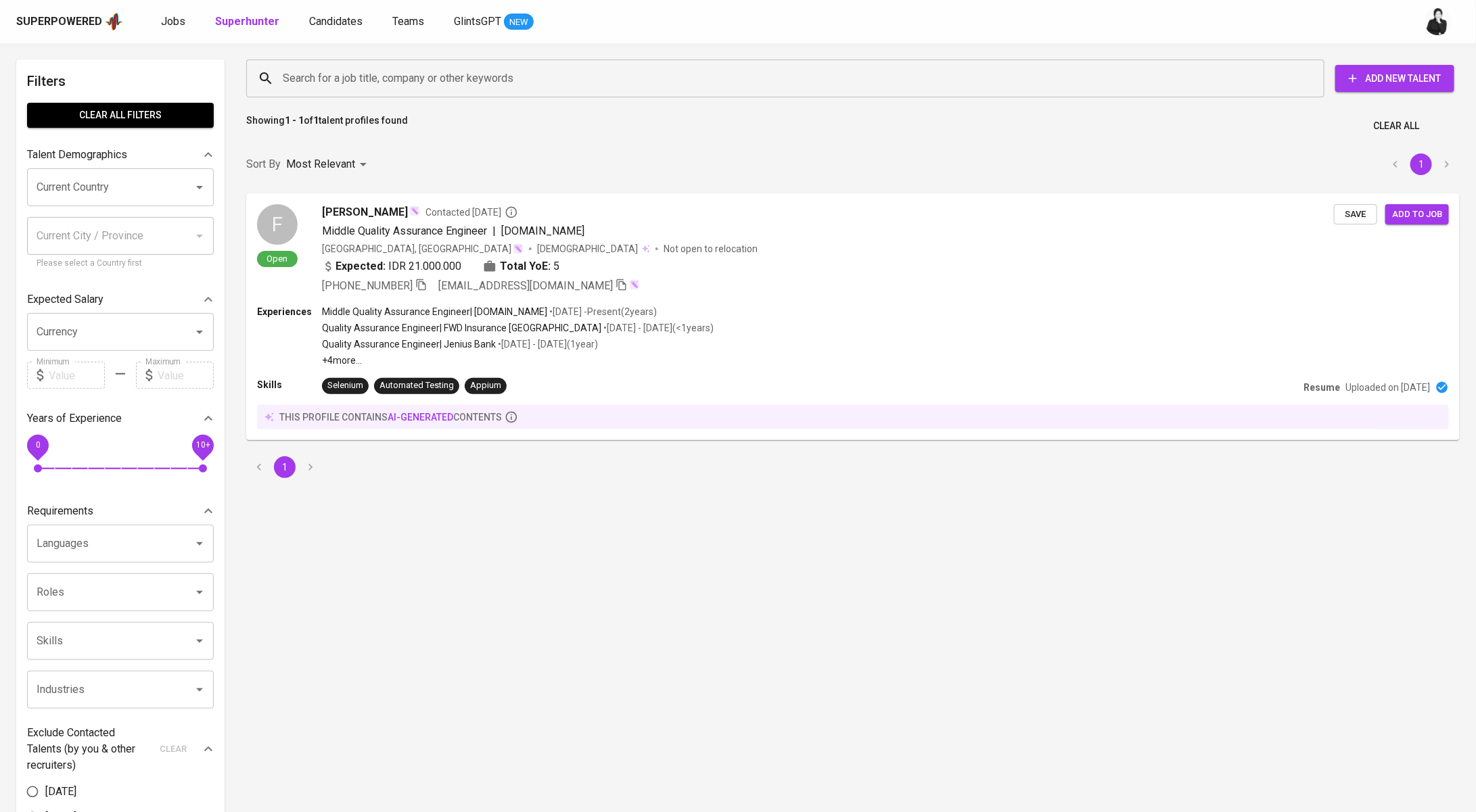
click at [416, 73] on input "Search for a job title, company or other keywords" at bounding box center [789, 78] width 1018 height 26
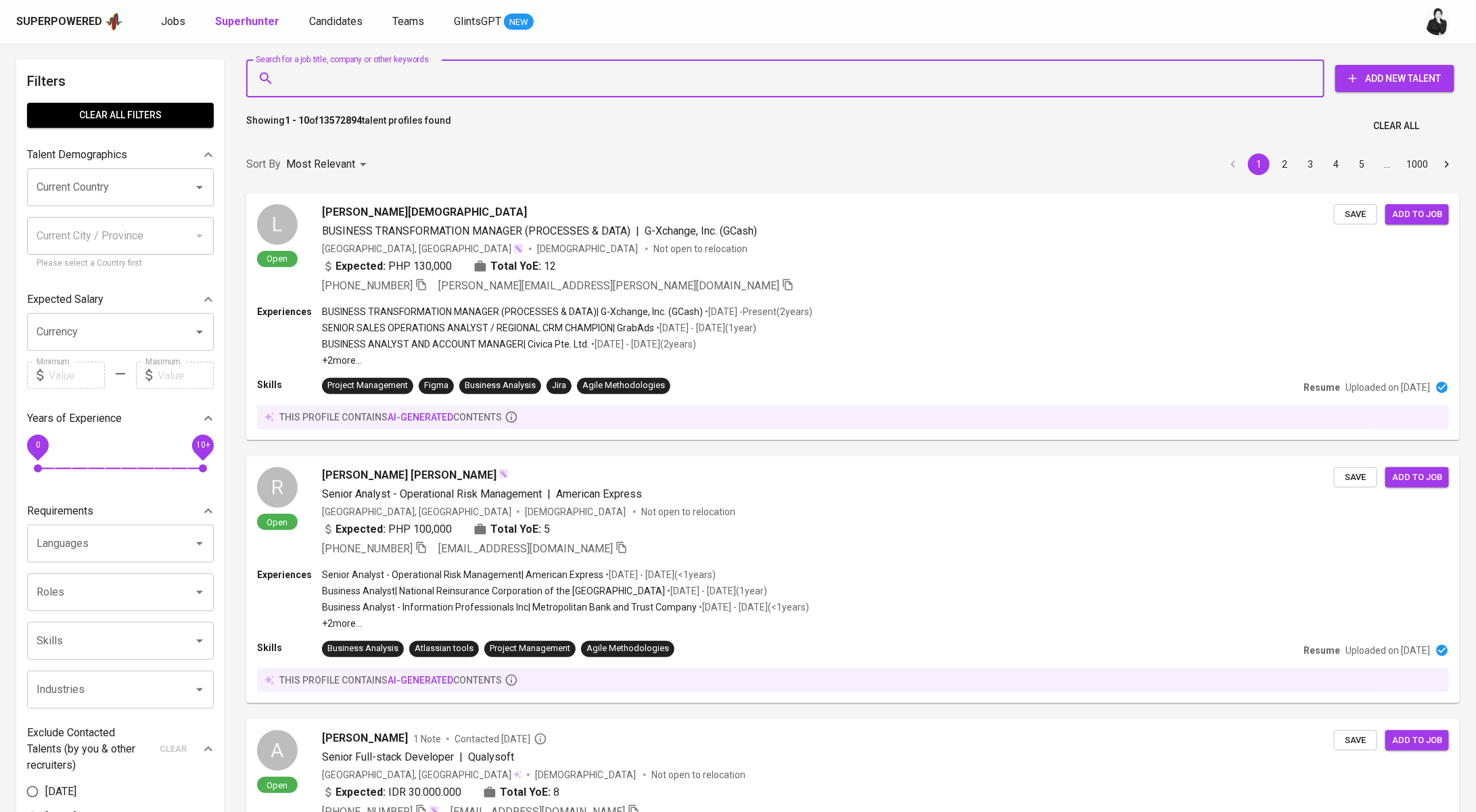
paste input "yusufbasqara@gmail.com"
type input "yusufbasqara@gmail.com"
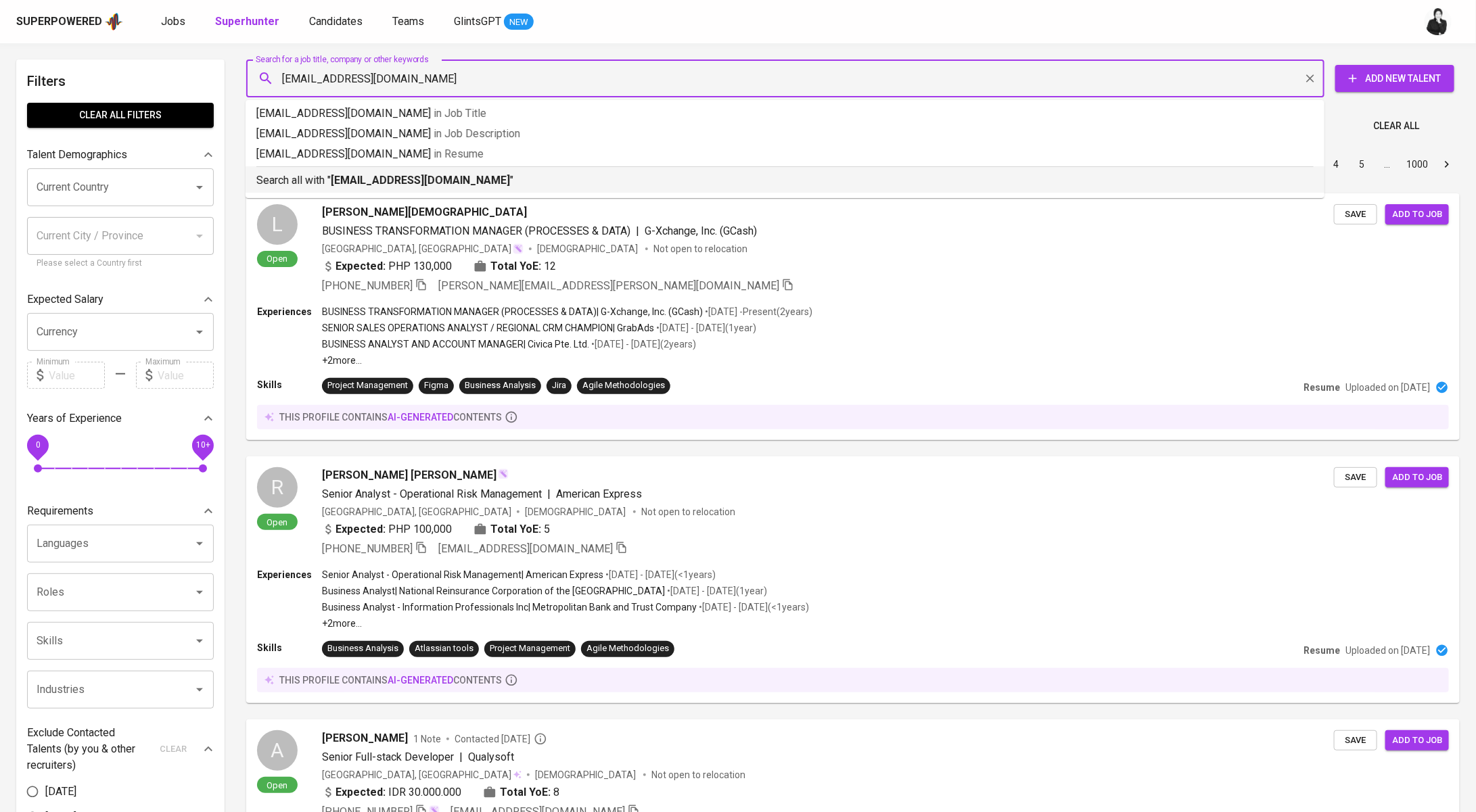
click at [438, 170] on div "Search all with " yusufbasqara@gmail.com "" at bounding box center [785, 177] width 1057 height 22
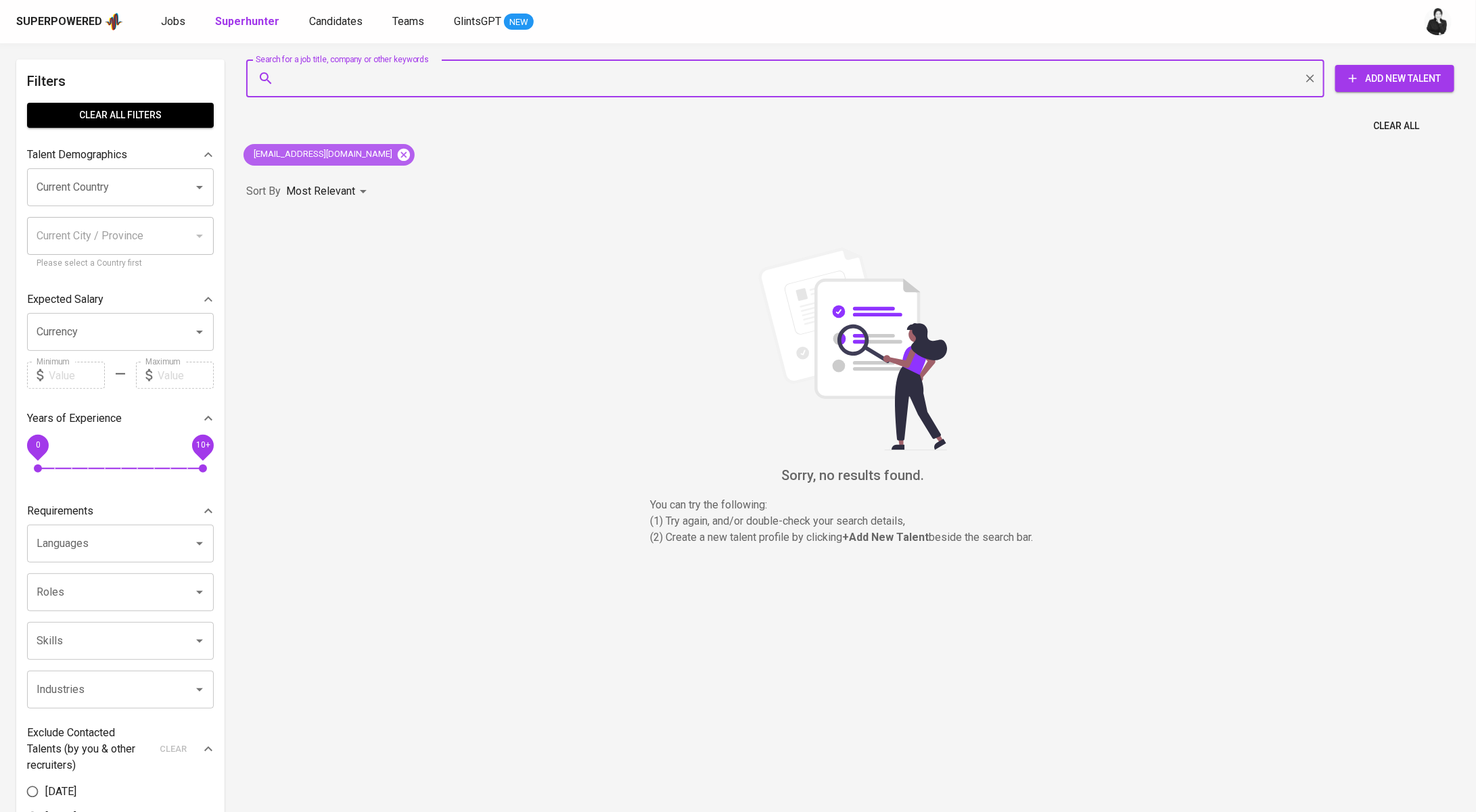
click at [398, 154] on icon at bounding box center [403, 153] width 12 height 12
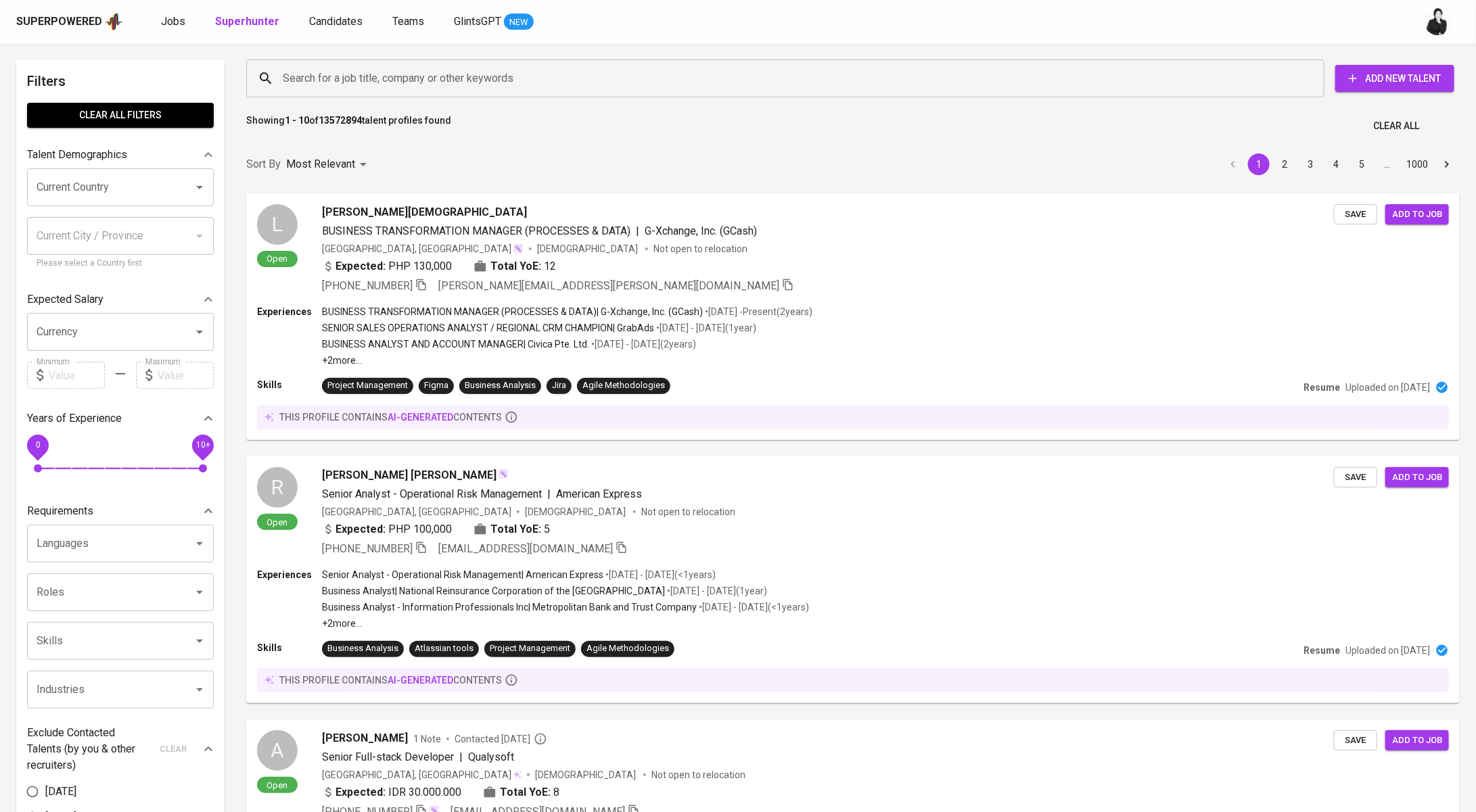
click at [403, 88] on input "Search for a job title, company or other keywords" at bounding box center [789, 78] width 1018 height 26
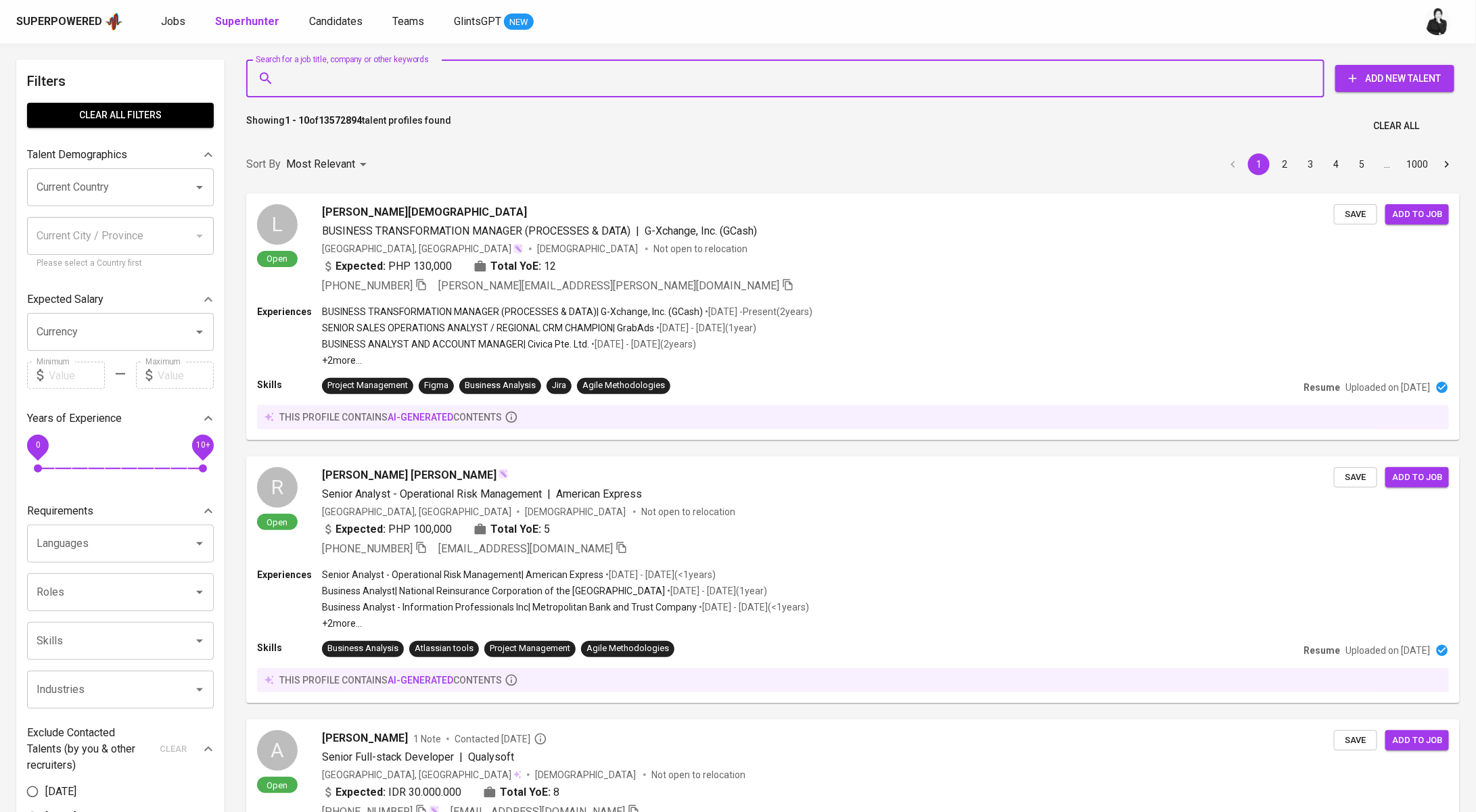
paste input "yusufbasqara@gmail.com"
type input "yusufbasqara@gmail.com"
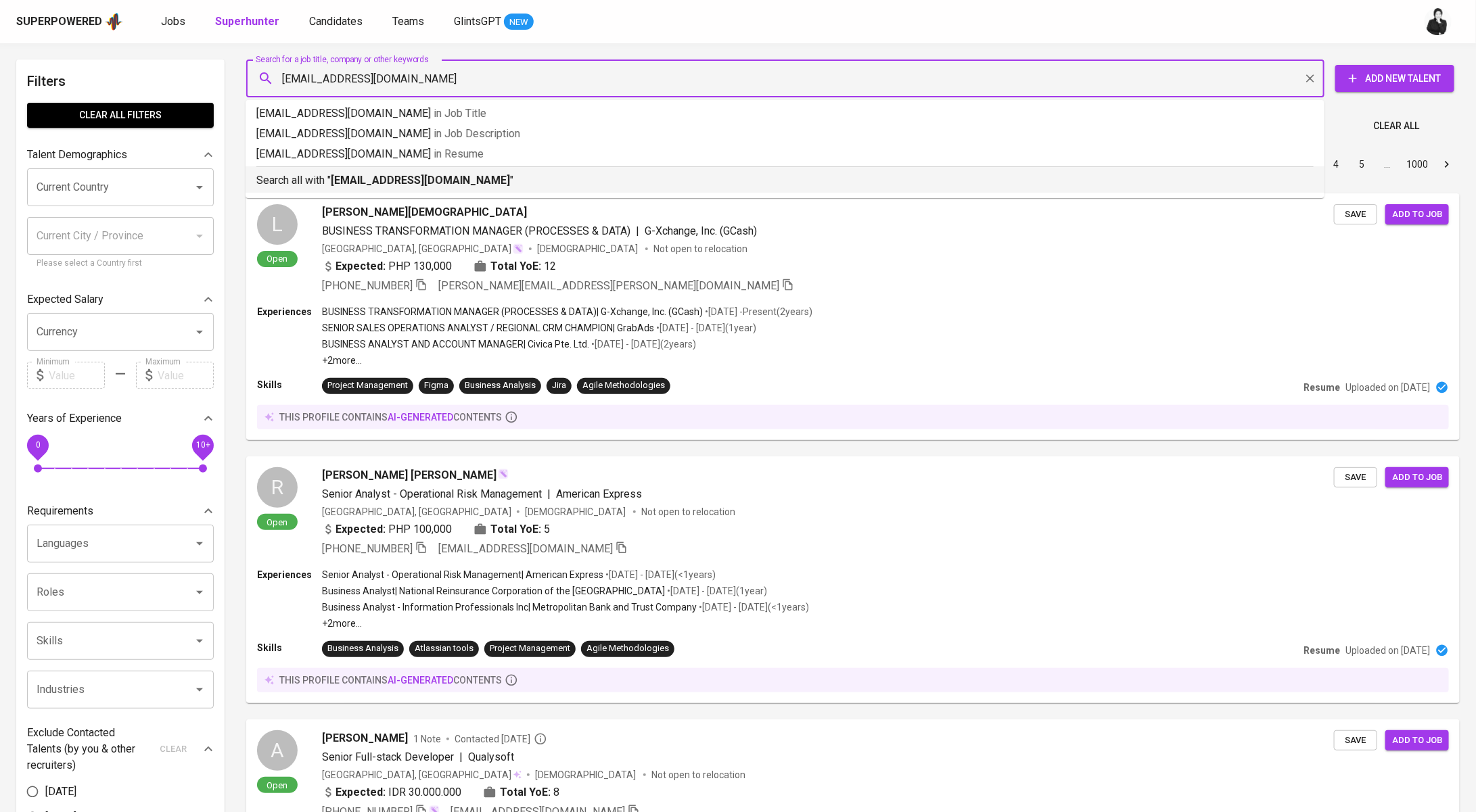
click at [399, 177] on b "yusufbasqara@gmail.com" at bounding box center [420, 180] width 179 height 13
click at [501, 183] on div "Sort By Most Relevant MOST_RELEVANT 1 2 3 4 5 … 1000" at bounding box center [853, 164] width 1230 height 41
